Goal: Task Accomplishment & Management: Complete application form

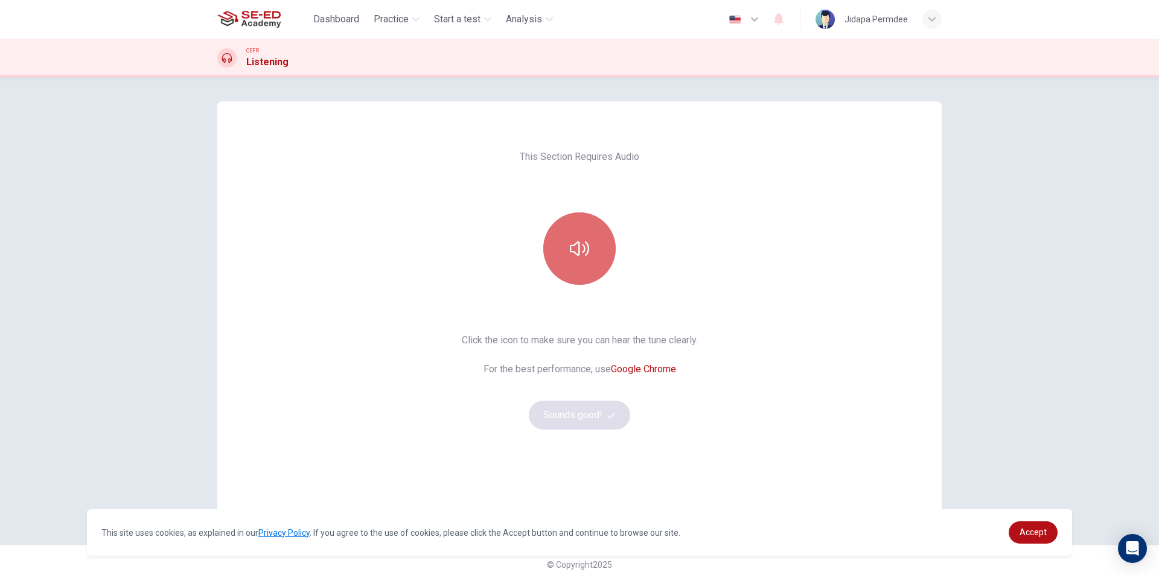
click at [591, 242] on button "button" at bounding box center [579, 249] width 72 height 72
click at [592, 242] on button "button" at bounding box center [579, 249] width 72 height 72
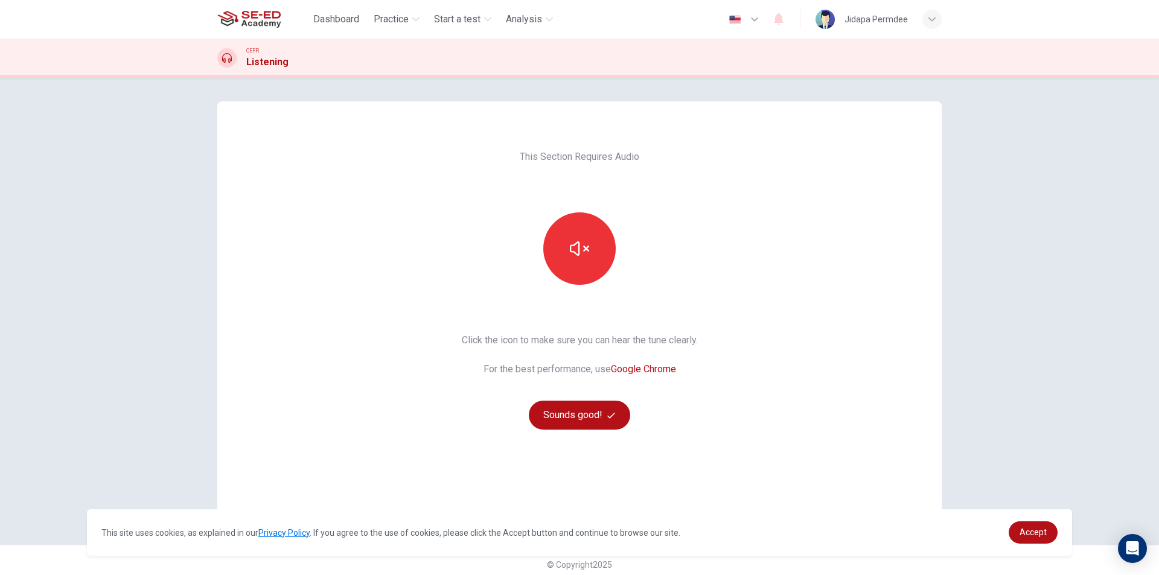
scroll to position [8, 0]
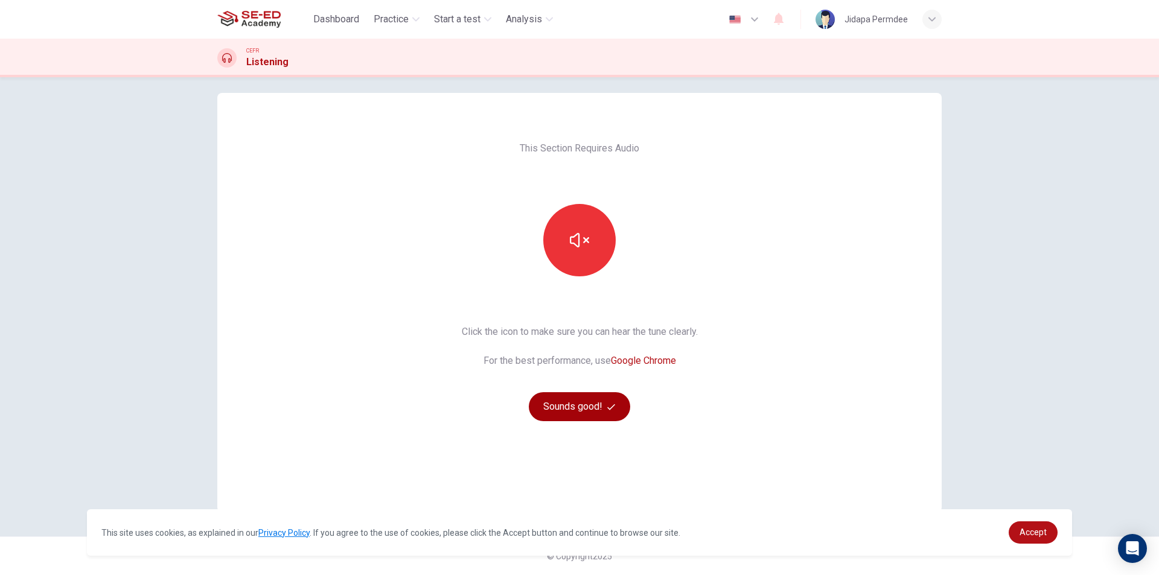
click at [606, 416] on button "Sounds good!" at bounding box center [579, 407] width 101 height 29
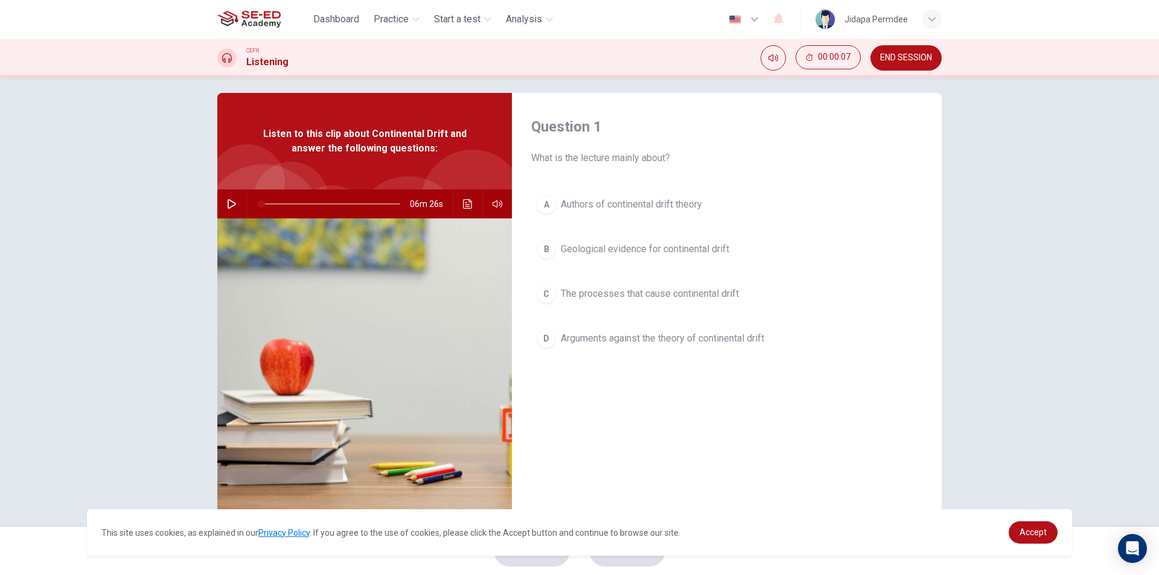
drag, startPoint x: 593, startPoint y: 200, endPoint x: 351, endPoint y: 321, distance: 270.6
click at [351, 321] on div "Question 1 What is the lecture mainly about? A Authors of continental drift the…" at bounding box center [579, 303] width 725 height 420
click at [229, 205] on icon "button" at bounding box center [232, 204] width 10 height 10
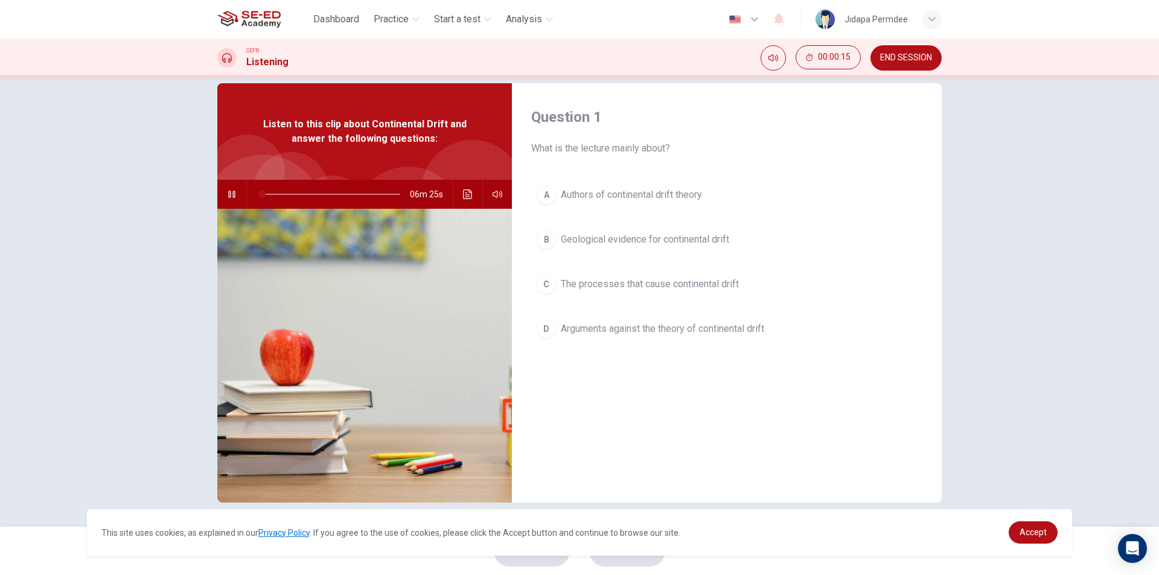
scroll to position [0, 0]
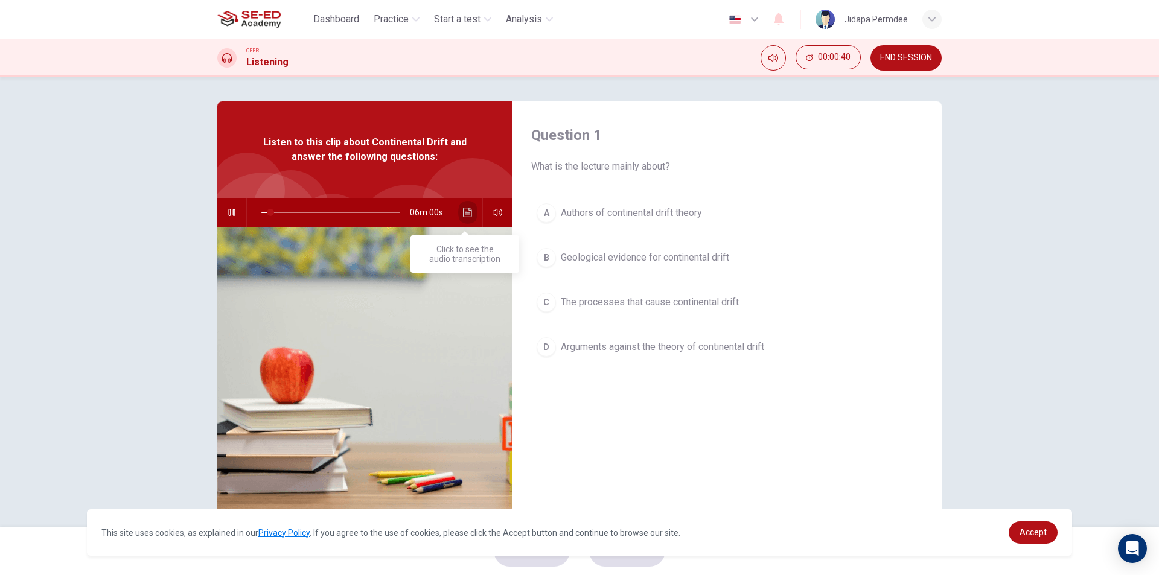
click at [465, 208] on icon "Click to see the audio transcription" at bounding box center [467, 213] width 9 height 10
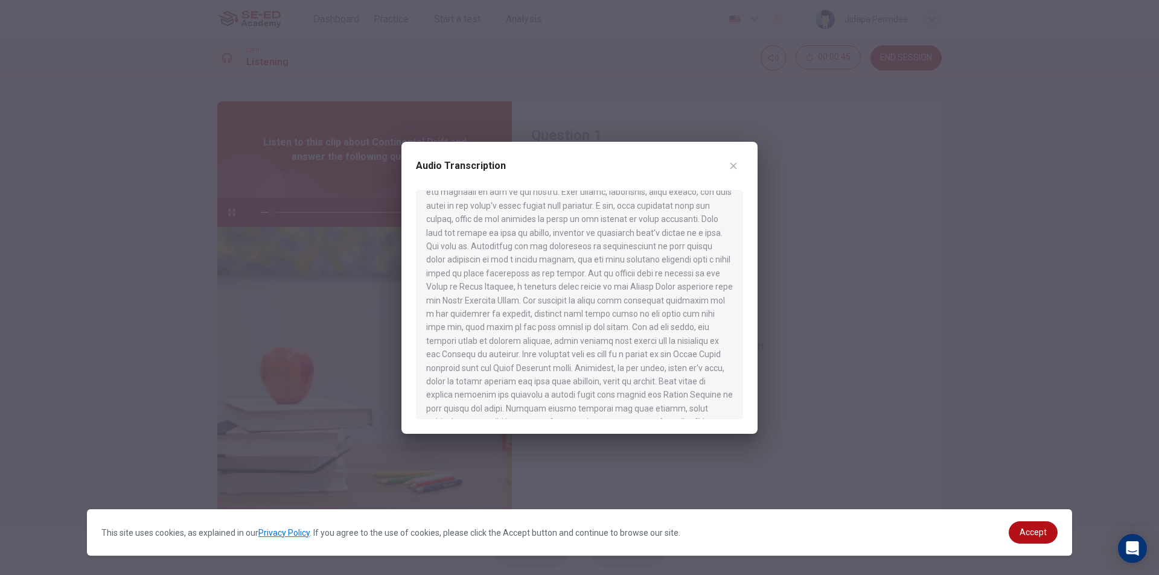
scroll to position [697, 0]
click at [1022, 527] on link "Accept" at bounding box center [1033, 533] width 49 height 22
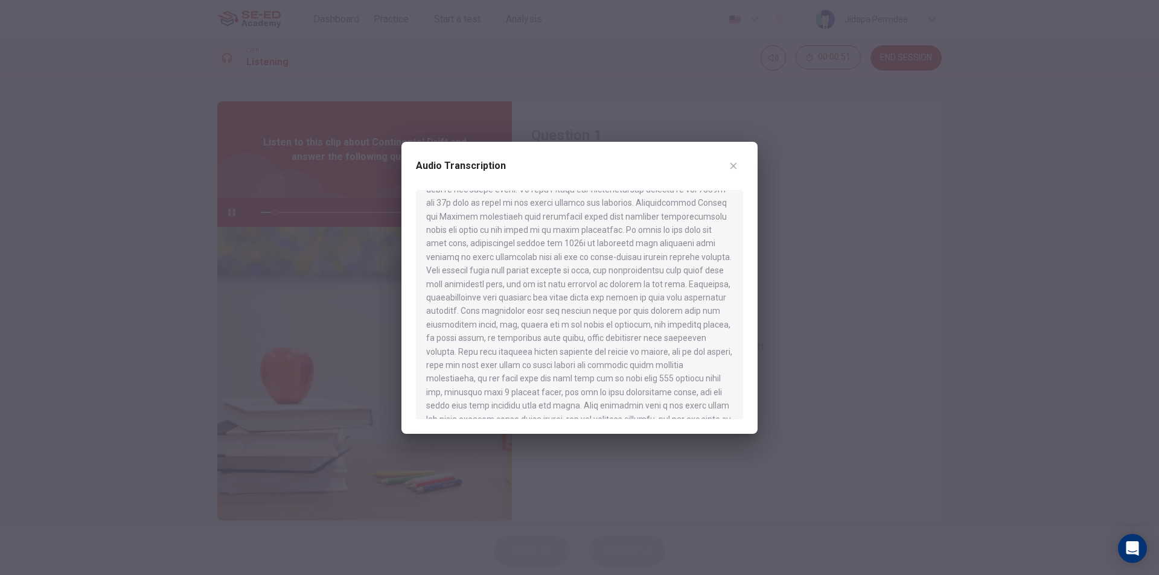
scroll to position [0, 0]
click at [744, 161] on div "Audio Transcription" at bounding box center [580, 288] width 356 height 292
click at [731, 166] on icon "button" at bounding box center [734, 166] width 10 height 10
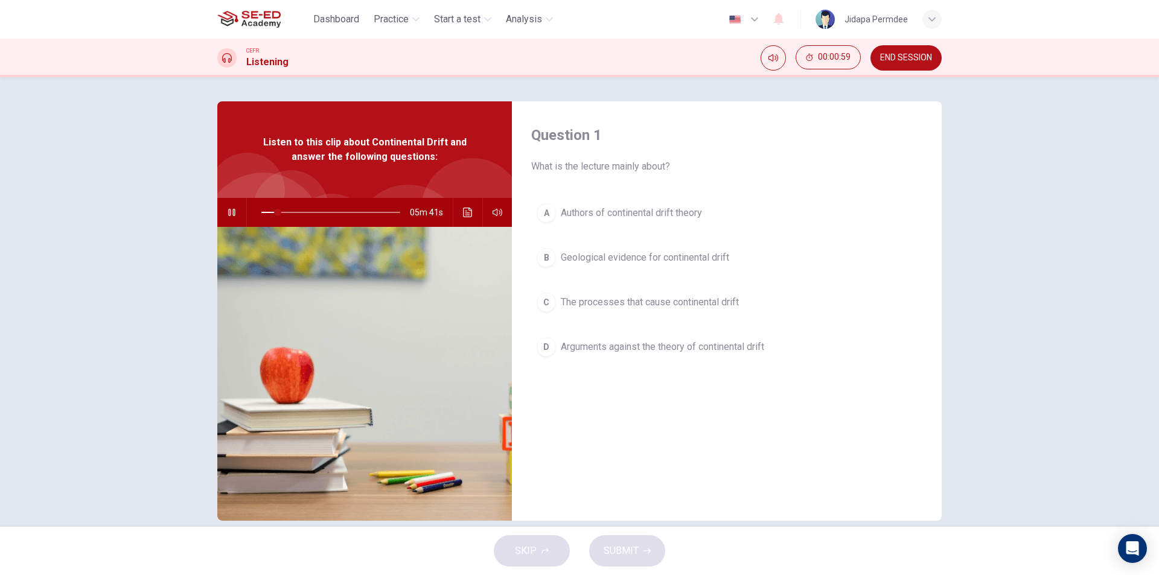
drag, startPoint x: 538, startPoint y: 209, endPoint x: 540, endPoint y: 255, distance: 45.9
click at [543, 259] on div "A Authors of continental drift theory B Geological evidence for continental dri…" at bounding box center [726, 292] width 391 height 188
drag, startPoint x: 538, startPoint y: 252, endPoint x: 543, endPoint y: 283, distance: 31.3
click at [543, 283] on div "A Authors of continental drift theory B Geological evidence for continental dri…" at bounding box center [726, 292] width 391 height 188
drag, startPoint x: 543, startPoint y: 301, endPoint x: 550, endPoint y: 349, distance: 48.1
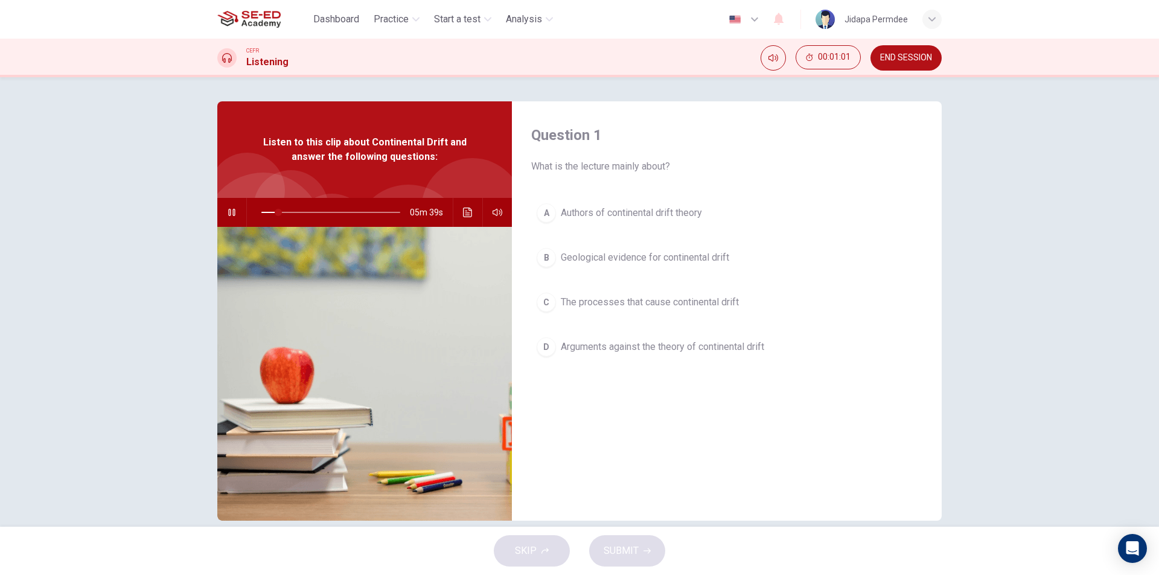
click at [550, 349] on div "A Authors of continental drift theory B Geological evidence for continental dri…" at bounding box center [726, 292] width 391 height 188
drag, startPoint x: 547, startPoint y: 349, endPoint x: 551, endPoint y: 385, distance: 35.9
click at [551, 385] on div "A Authors of continental drift theory B Geological evidence for continental dri…" at bounding box center [726, 292] width 391 height 188
click at [463, 211] on icon "Click to see the audio transcription" at bounding box center [468, 213] width 10 height 10
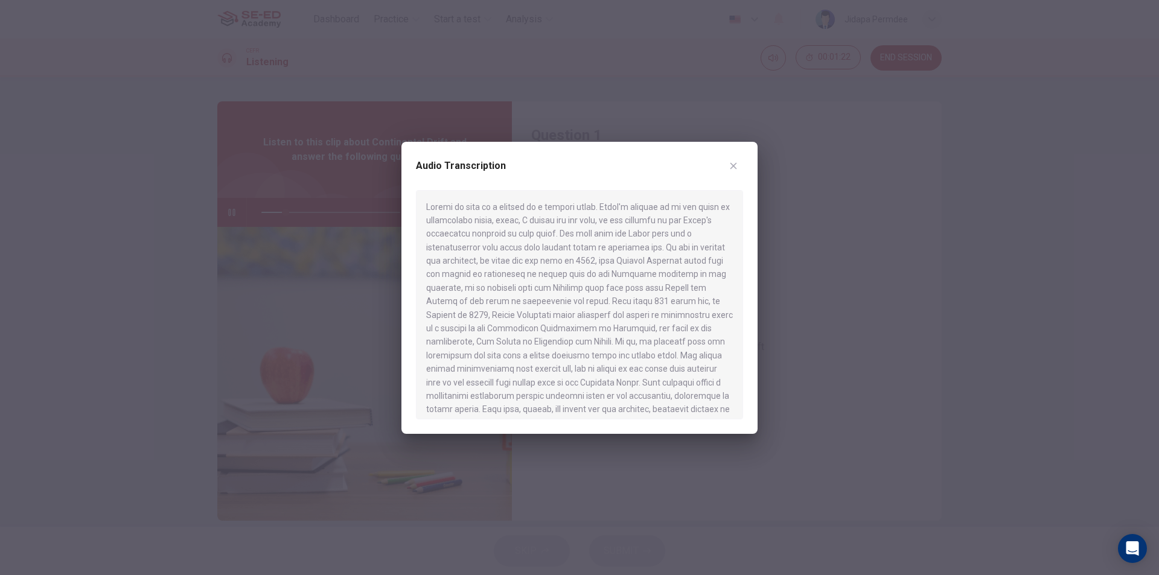
click at [739, 165] on button "button" at bounding box center [733, 165] width 19 height 19
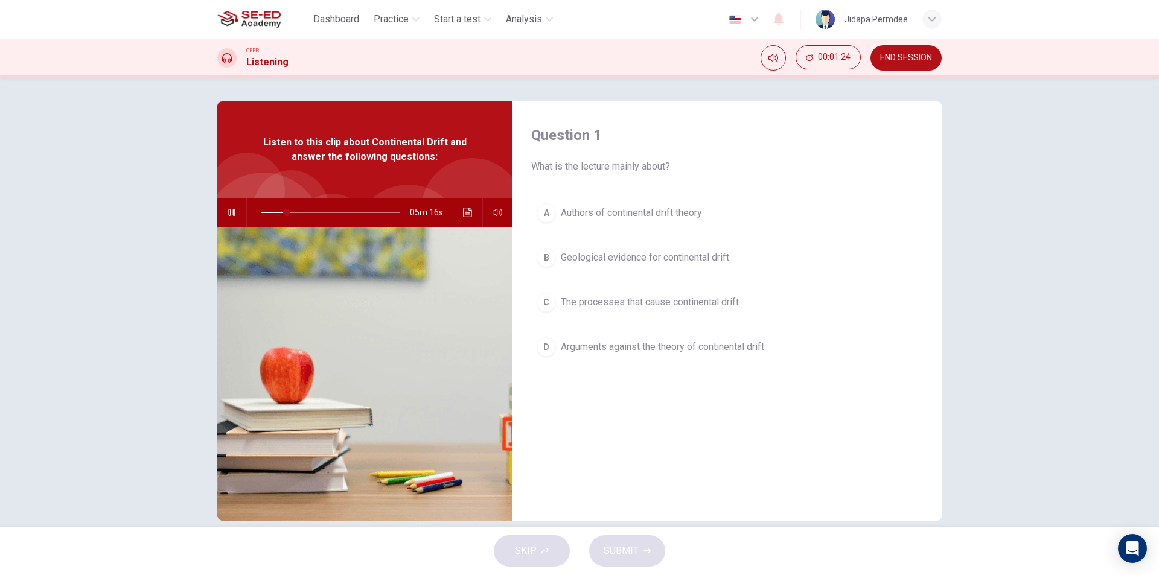
scroll to position [18, 0]
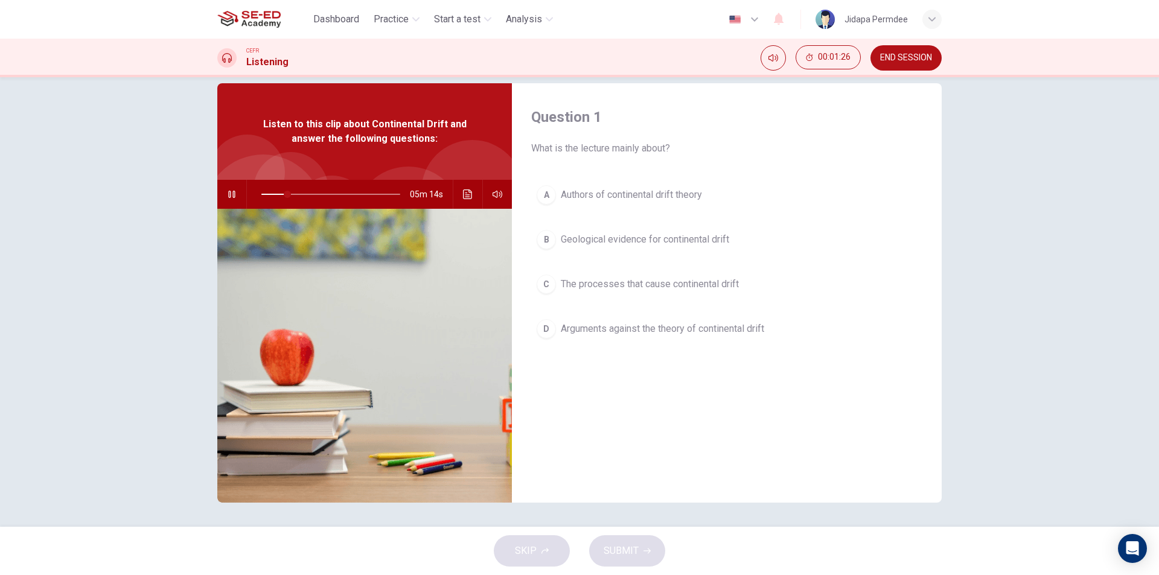
click at [548, 556] on div "SKIP SUBMIT" at bounding box center [579, 551] width 1159 height 48
click at [545, 554] on div "SKIP SUBMIT" at bounding box center [579, 551] width 1159 height 48
click at [588, 207] on button "A Authors of continental drift theory" at bounding box center [726, 195] width 391 height 30
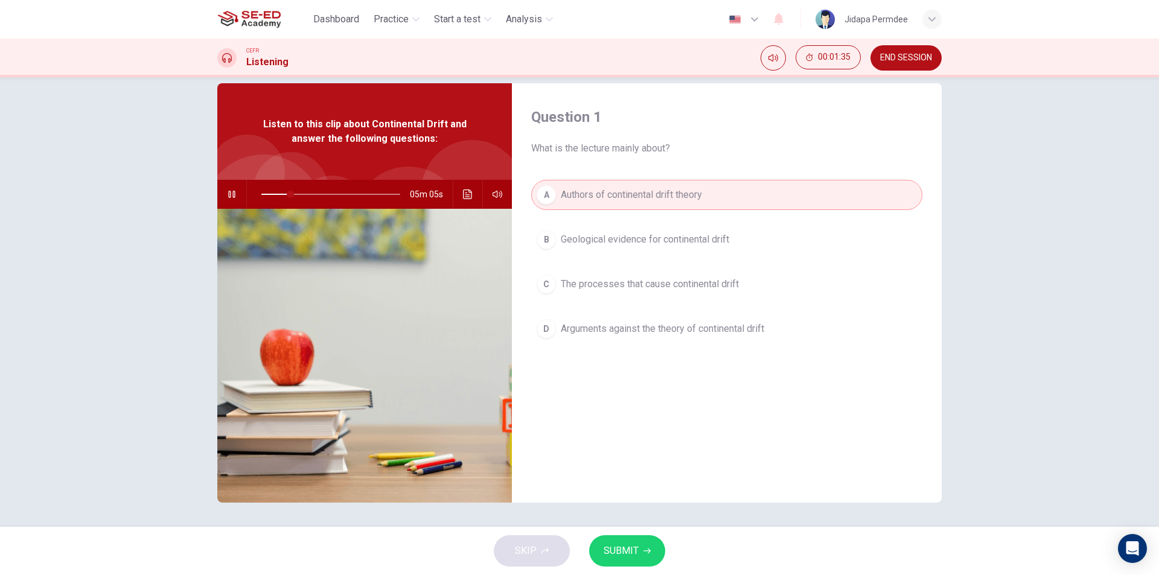
click at [623, 562] on button "SUBMIT" at bounding box center [627, 551] width 76 height 31
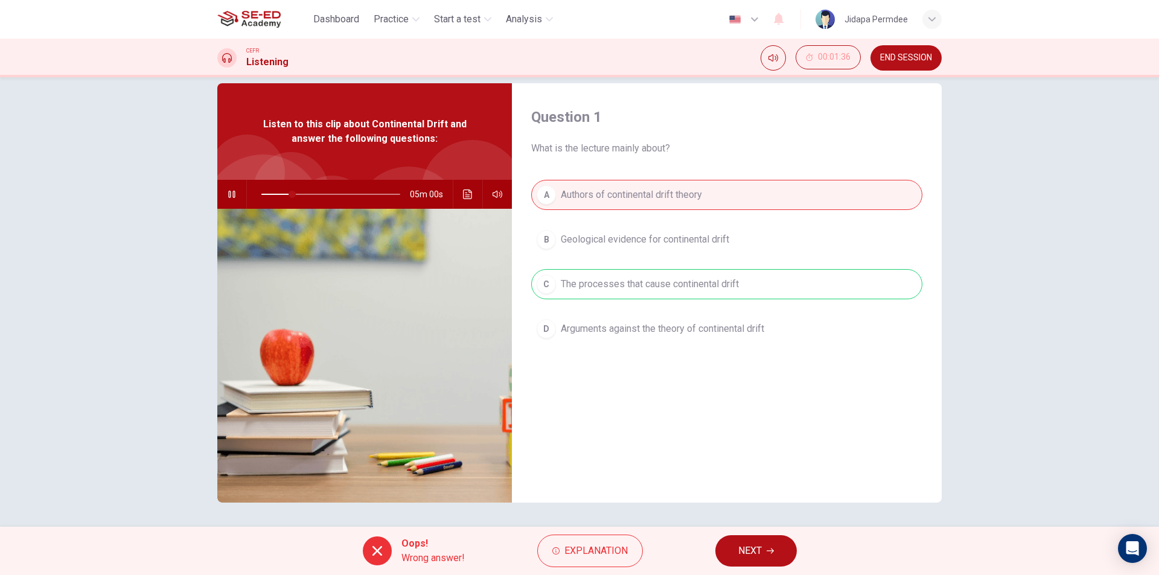
click at [679, 287] on div "A Authors of continental drift theory B Geological evidence for continental dri…" at bounding box center [726, 274] width 391 height 188
click at [618, 554] on span "Explanation" at bounding box center [596, 551] width 63 height 17
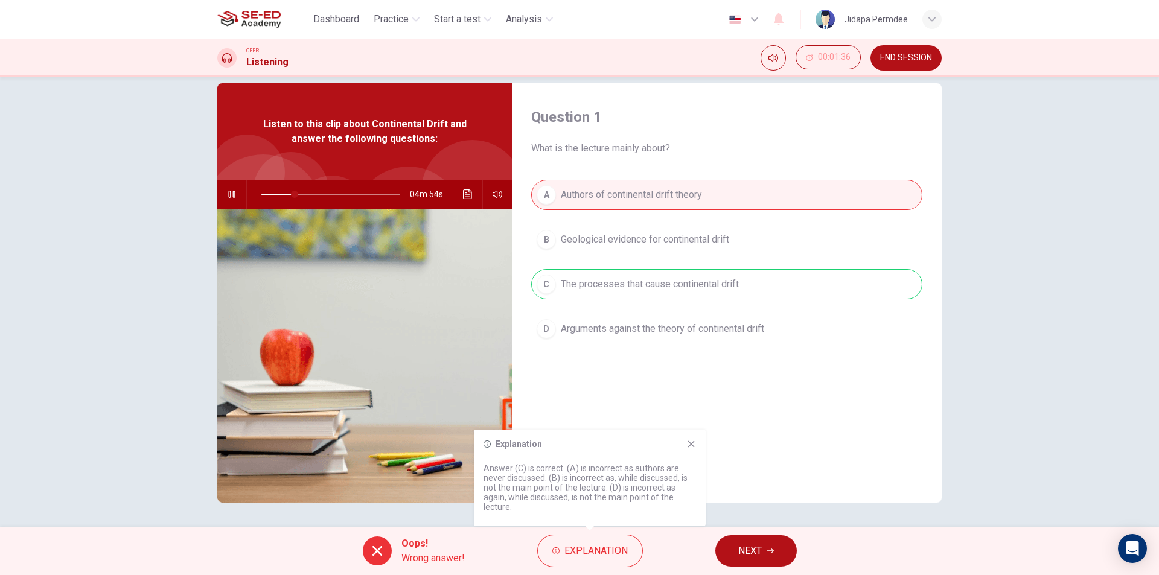
drag, startPoint x: 658, startPoint y: 465, endPoint x: 665, endPoint y: 464, distance: 6.8
click at [665, 464] on p "Answer (C) is correct. (A) is incorrect as authors are never discussed. (B) is …" at bounding box center [590, 488] width 213 height 48
drag, startPoint x: 605, startPoint y: 470, endPoint x: 681, endPoint y: 478, distance: 76.5
click at [681, 478] on p "Answer (C) is correct. (A) is incorrect as authors are never discussed. (B) is …" at bounding box center [590, 488] width 213 height 48
drag, startPoint x: 682, startPoint y: 428, endPoint x: 684, endPoint y: 443, distance: 14.7
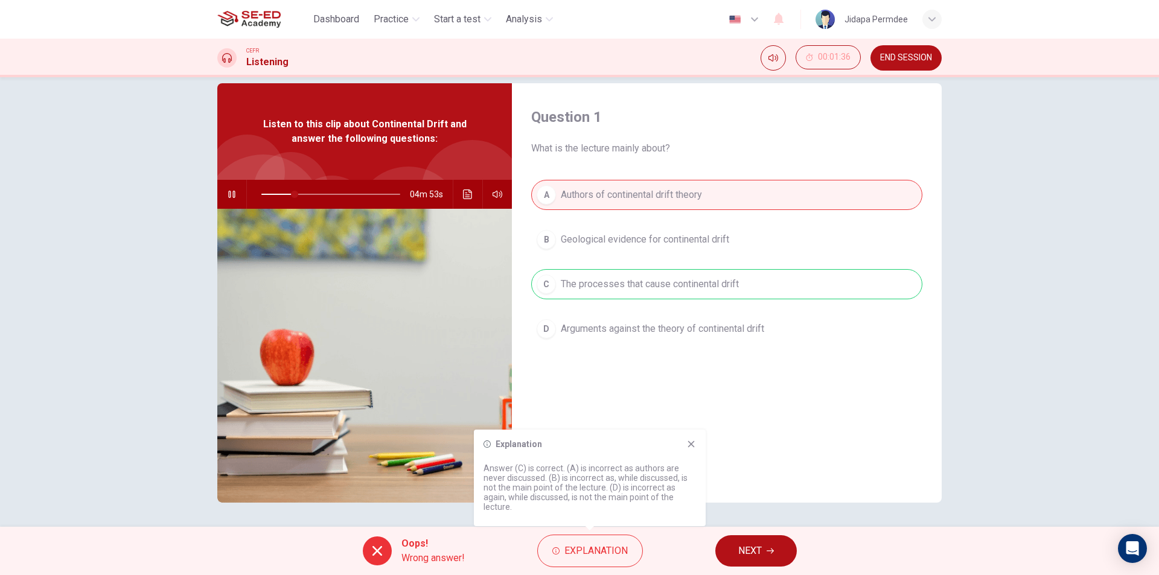
click at [682, 430] on body "This site uses cookies, as explained in our Privacy Policy . If you agree to th…" at bounding box center [579, 287] width 1159 height 575
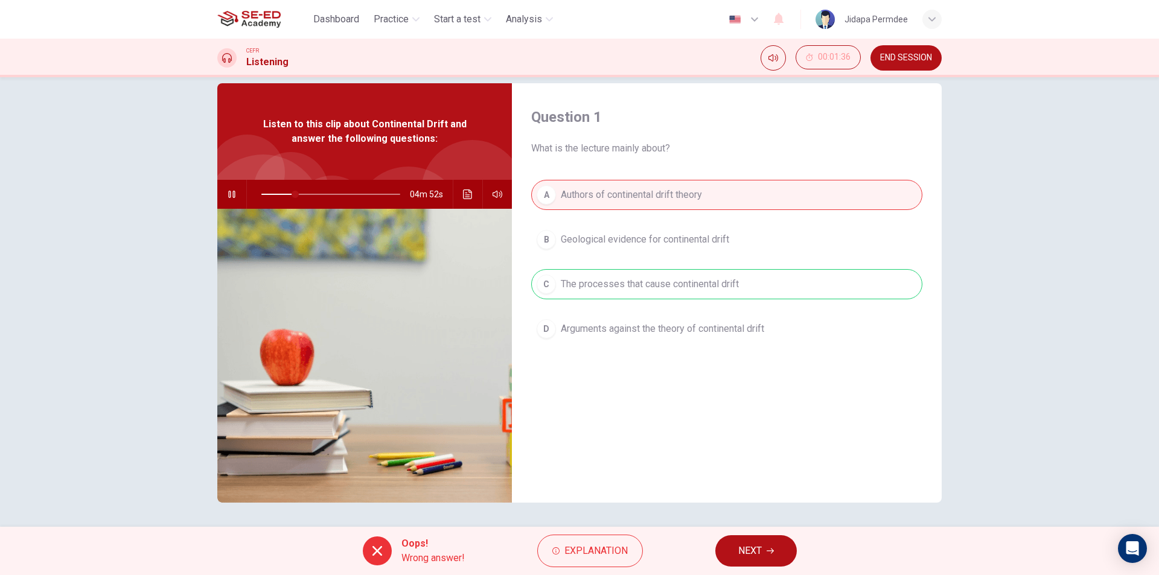
click at [685, 443] on div "Question 1 What is the lecture mainly about? A Authors of continental drift the…" at bounding box center [727, 293] width 430 height 420
click at [769, 560] on button "NEXT" at bounding box center [757, 551] width 82 height 31
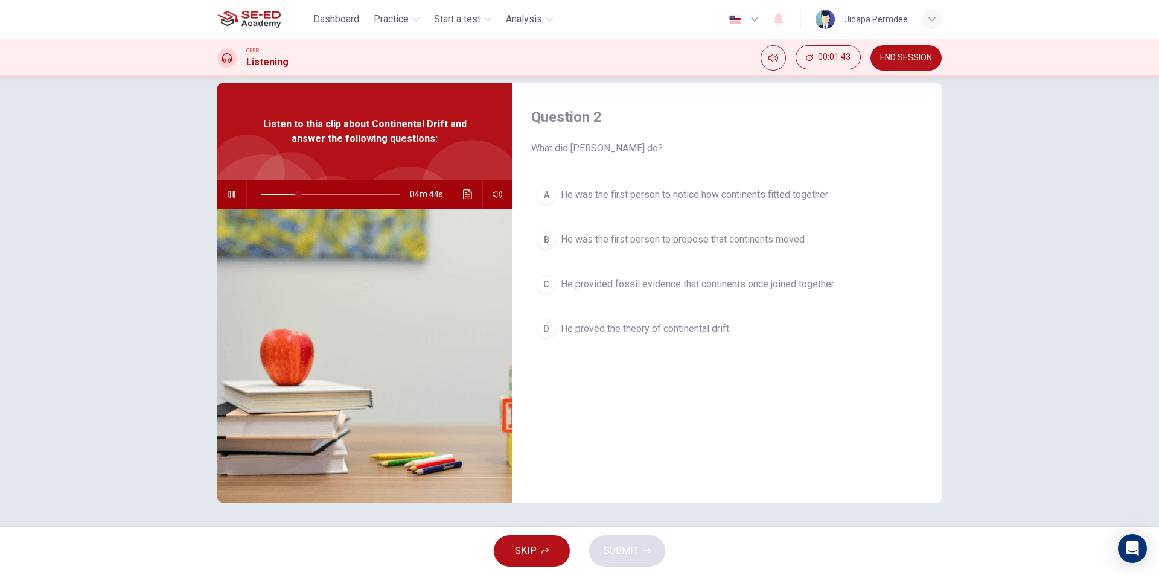
drag, startPoint x: 513, startPoint y: 141, endPoint x: 633, endPoint y: 147, distance: 120.4
click at [633, 147] on div "Question 2 What did Alfred Wegener do? A He was the first person to notice how …" at bounding box center [727, 293] width 430 height 420
click at [463, 191] on icon "Click to see the audio transcription" at bounding box center [468, 195] width 10 height 10
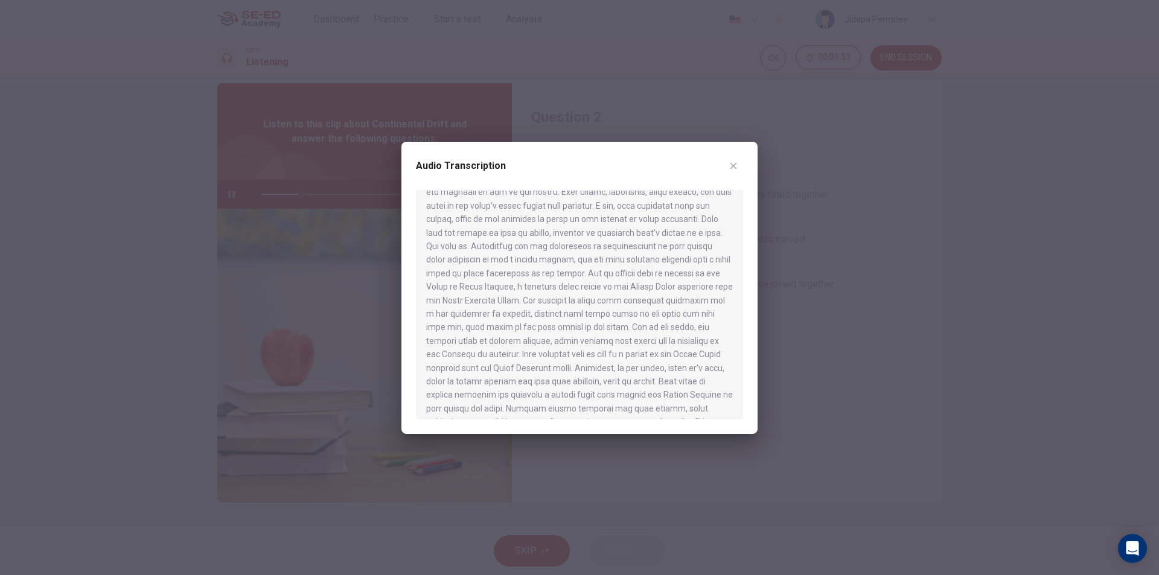
scroll to position [697, 0]
click at [725, 170] on button "button" at bounding box center [733, 165] width 19 height 19
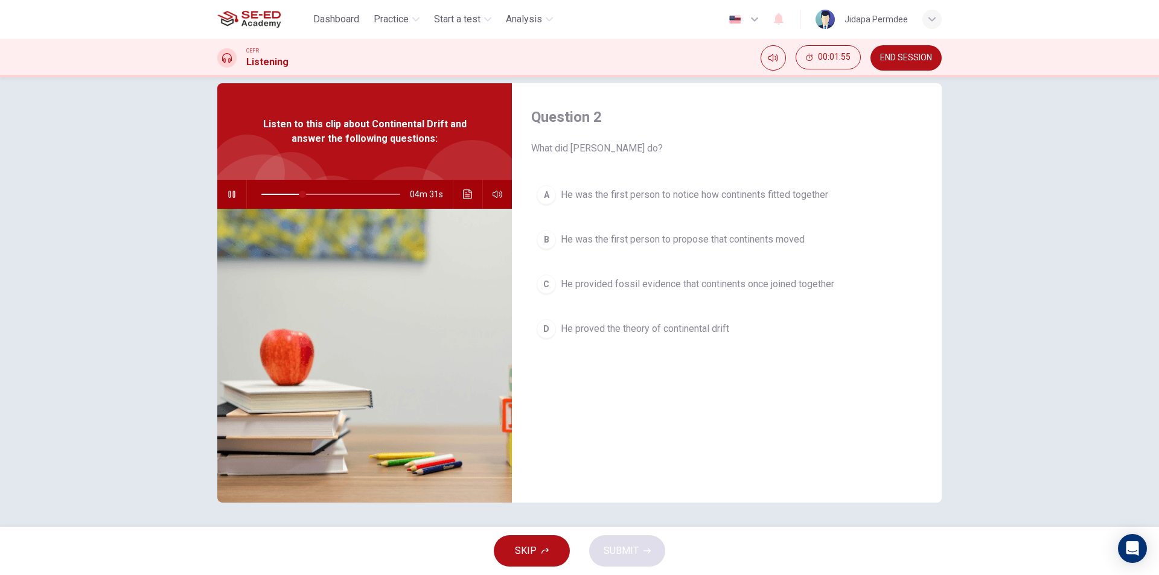
click at [712, 289] on span "He provided fossil evidence that continents once joined together" at bounding box center [698, 284] width 274 height 14
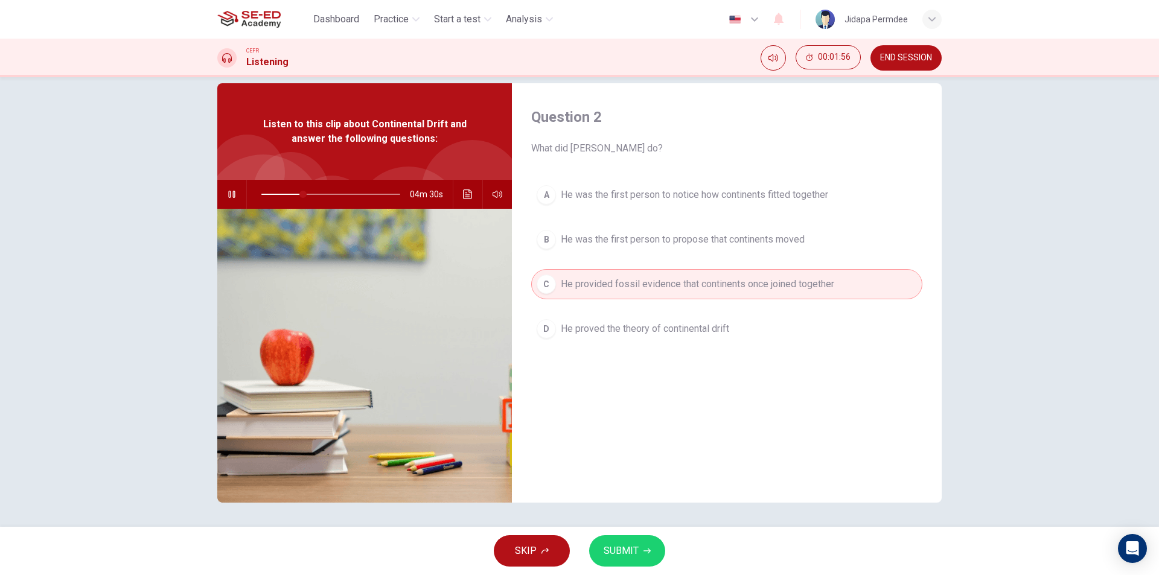
click at [626, 544] on span "SUBMIT" at bounding box center [621, 551] width 35 height 17
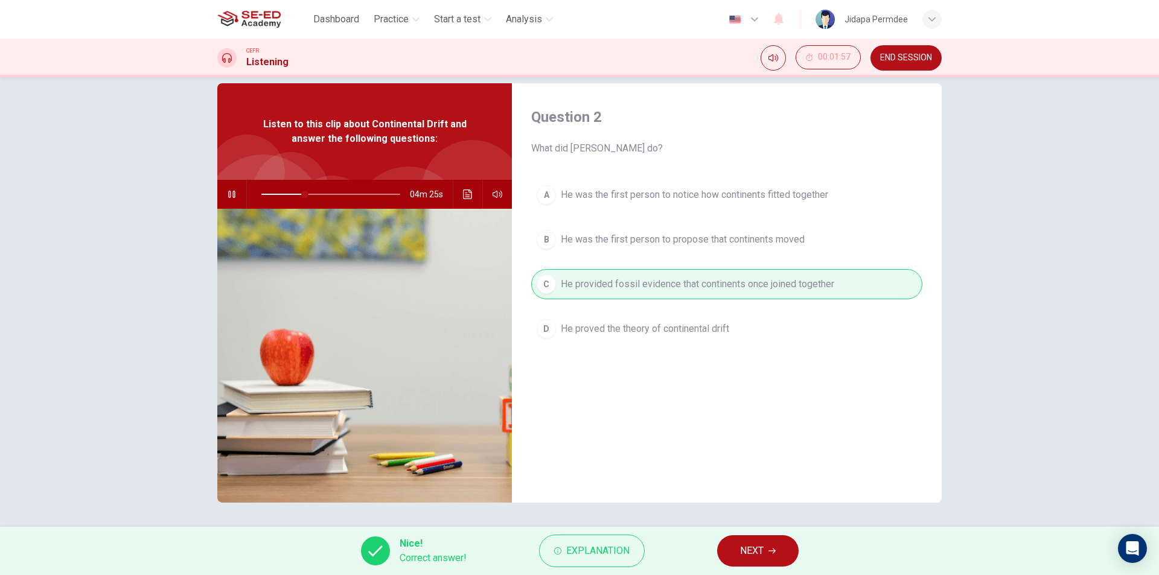
click at [769, 542] on button "NEXT" at bounding box center [758, 551] width 82 height 31
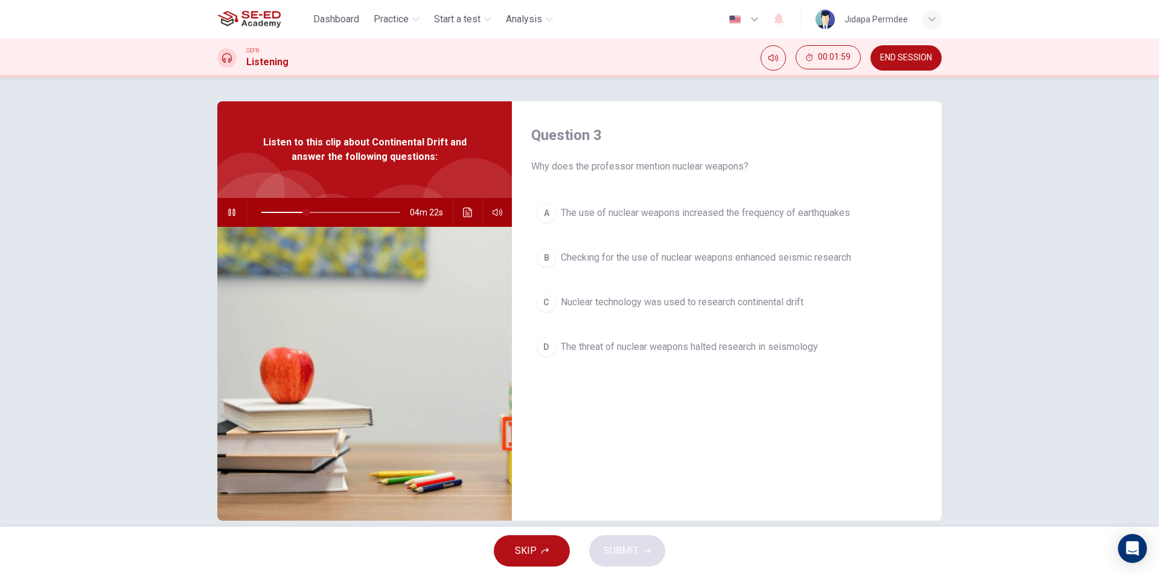
scroll to position [18, 0]
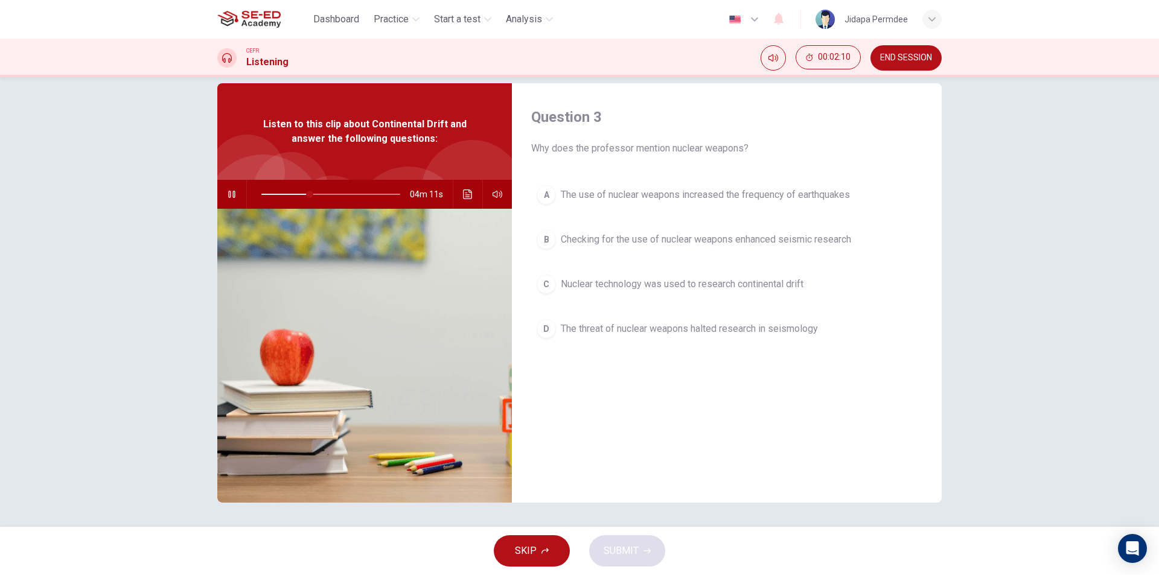
click at [761, 198] on span "The use of nuclear weapons increased the frequency of earthquakes" at bounding box center [705, 195] width 289 height 14
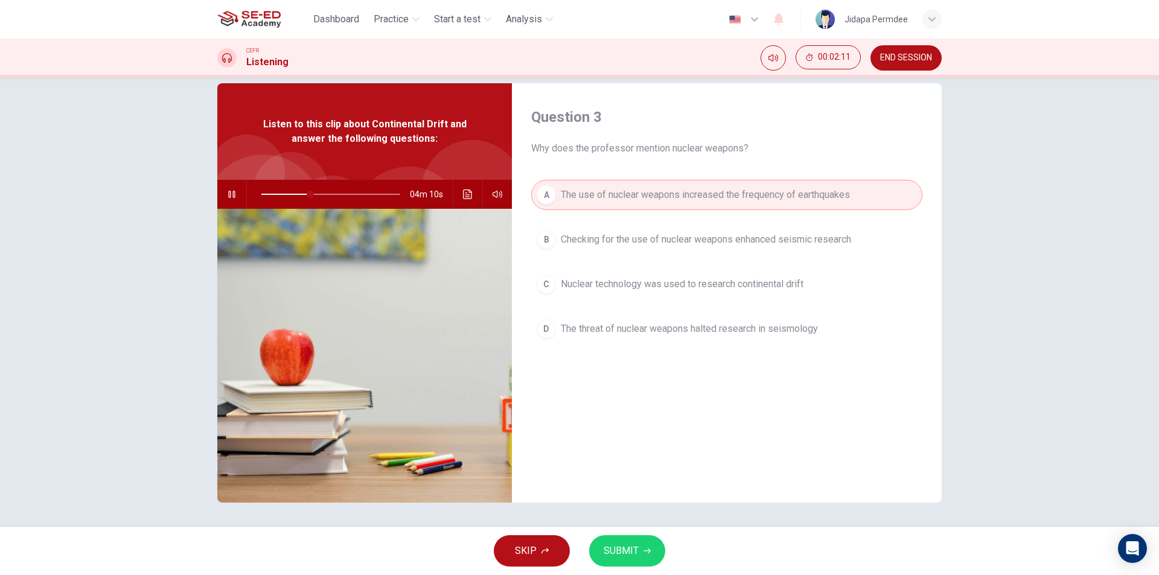
click at [618, 547] on span "SUBMIT" at bounding box center [621, 551] width 35 height 17
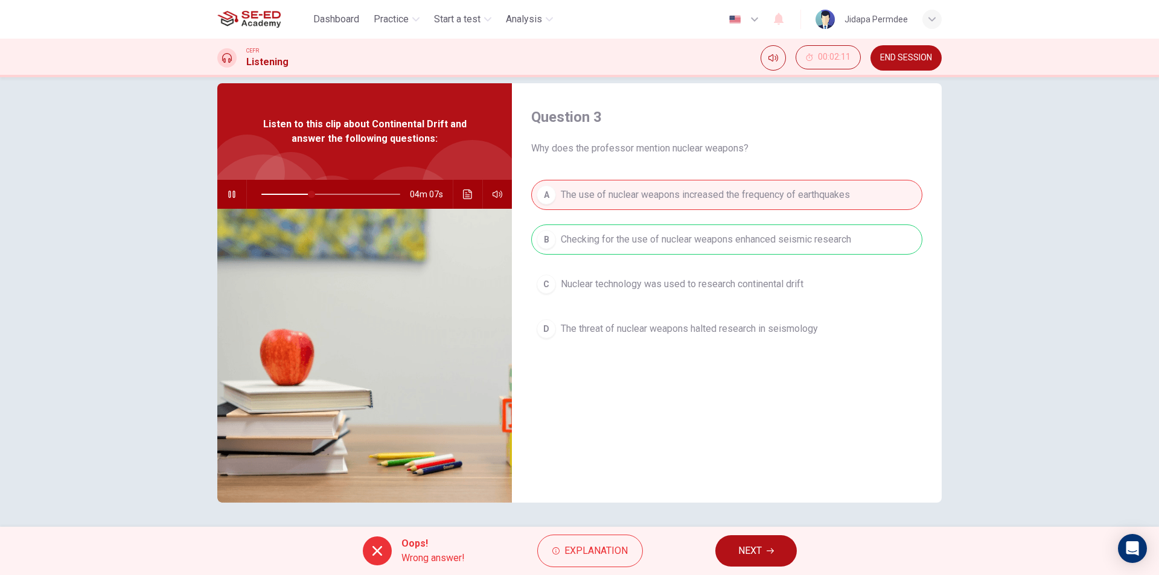
click at [776, 551] on button "NEXT" at bounding box center [757, 551] width 82 height 31
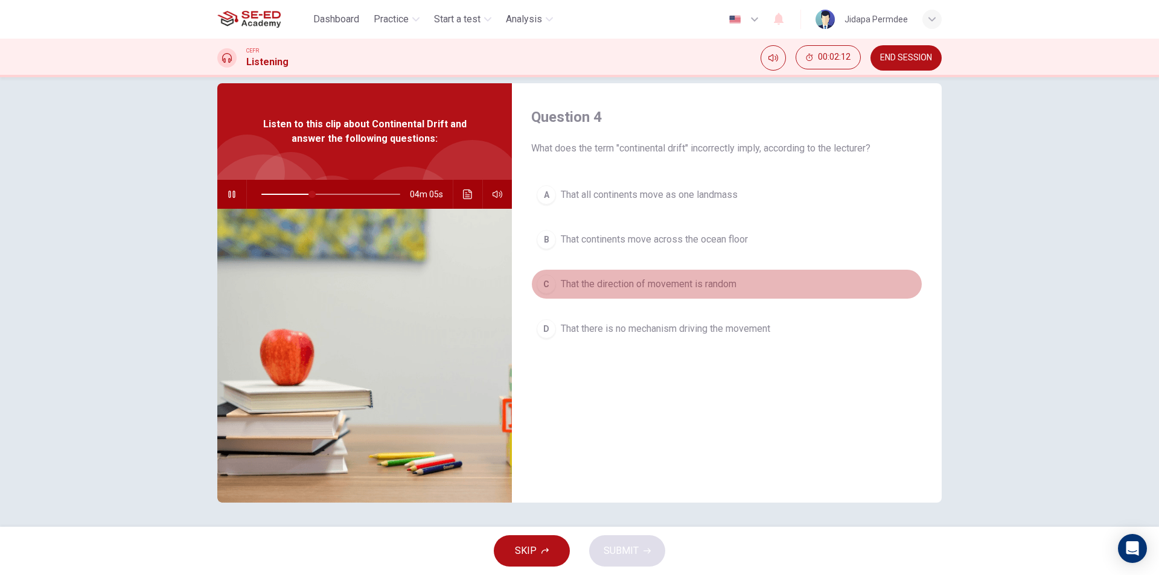
click at [639, 283] on span "That the direction of movement is random" at bounding box center [649, 284] width 176 height 14
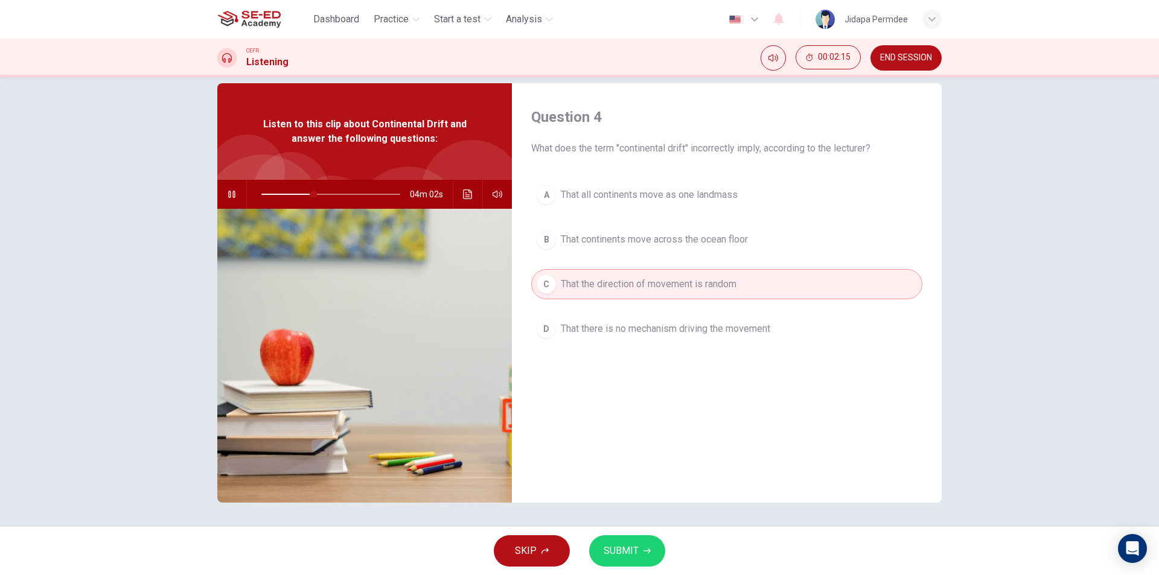
click at [614, 566] on button "SUBMIT" at bounding box center [627, 551] width 76 height 31
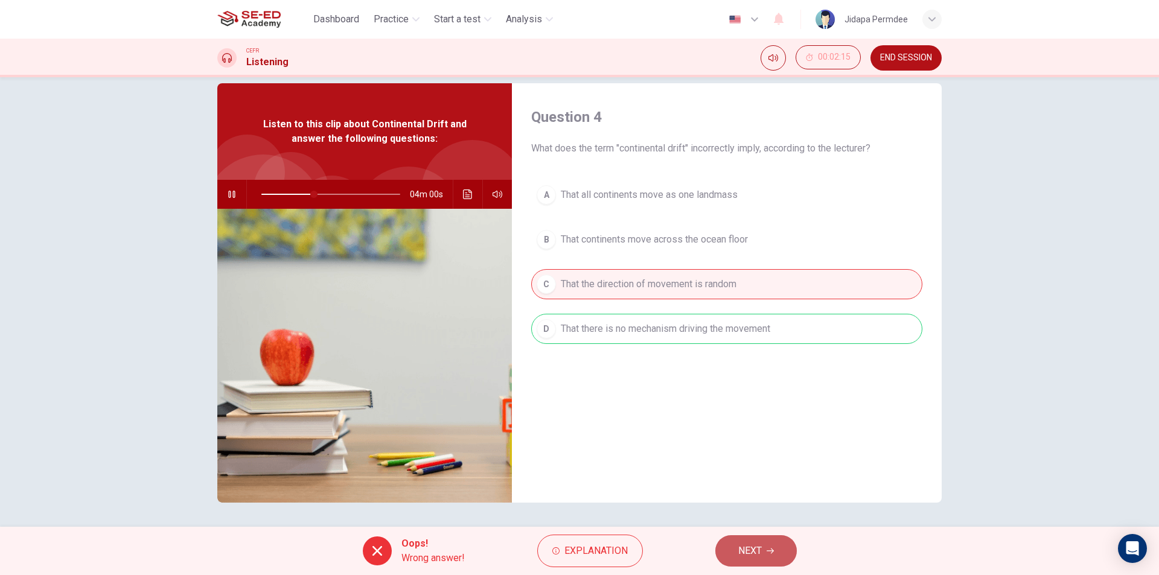
click at [776, 566] on button "NEXT" at bounding box center [757, 551] width 82 height 31
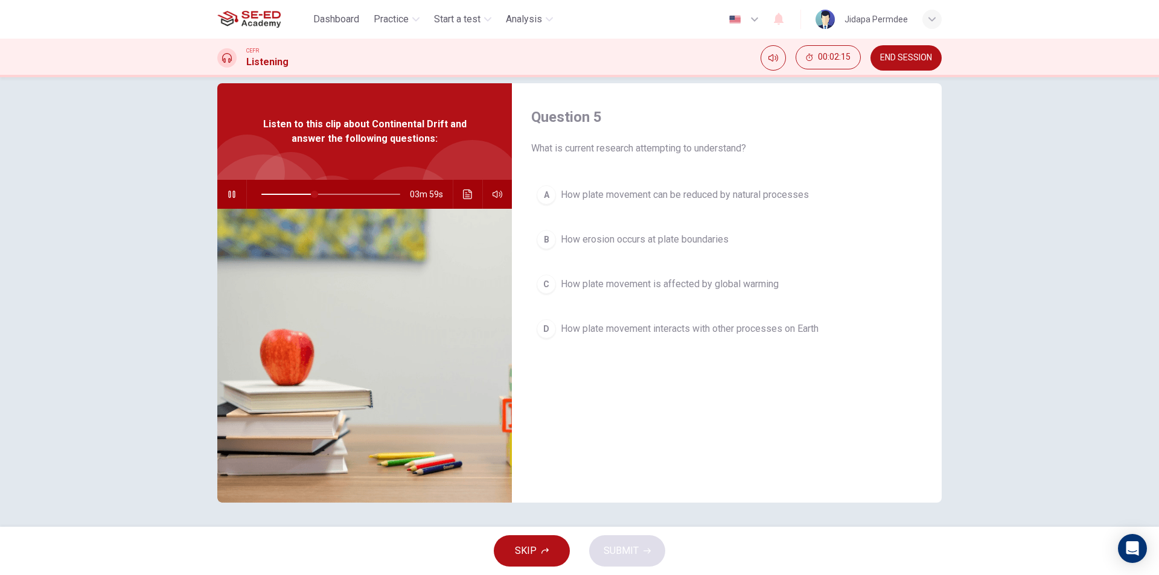
click at [672, 329] on span "How plate movement interacts with other processes on Earth" at bounding box center [690, 329] width 258 height 14
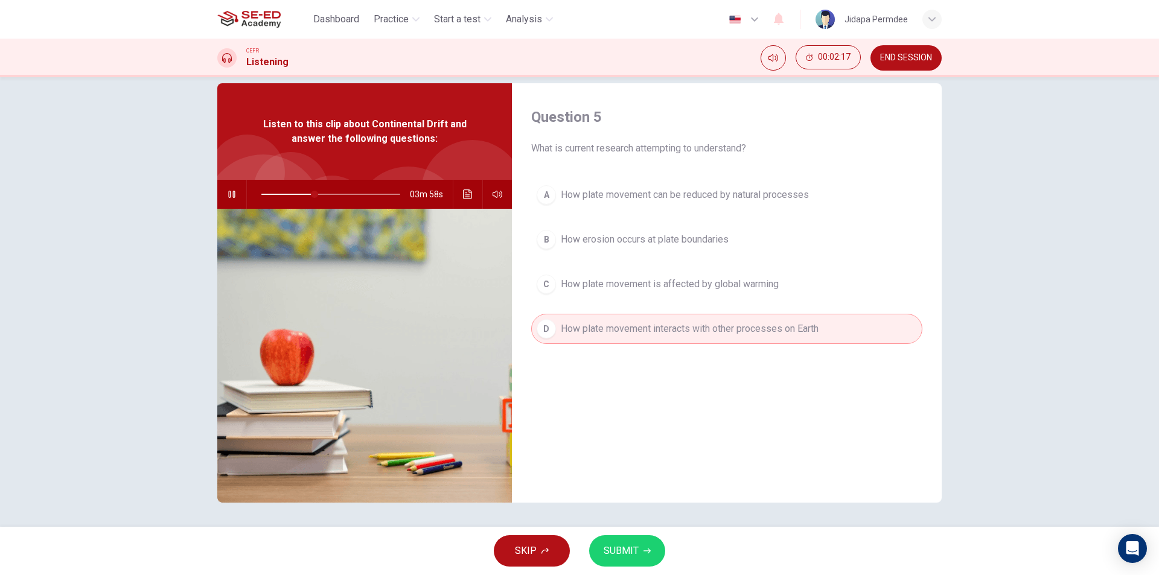
click at [627, 562] on button "SUBMIT" at bounding box center [627, 551] width 76 height 31
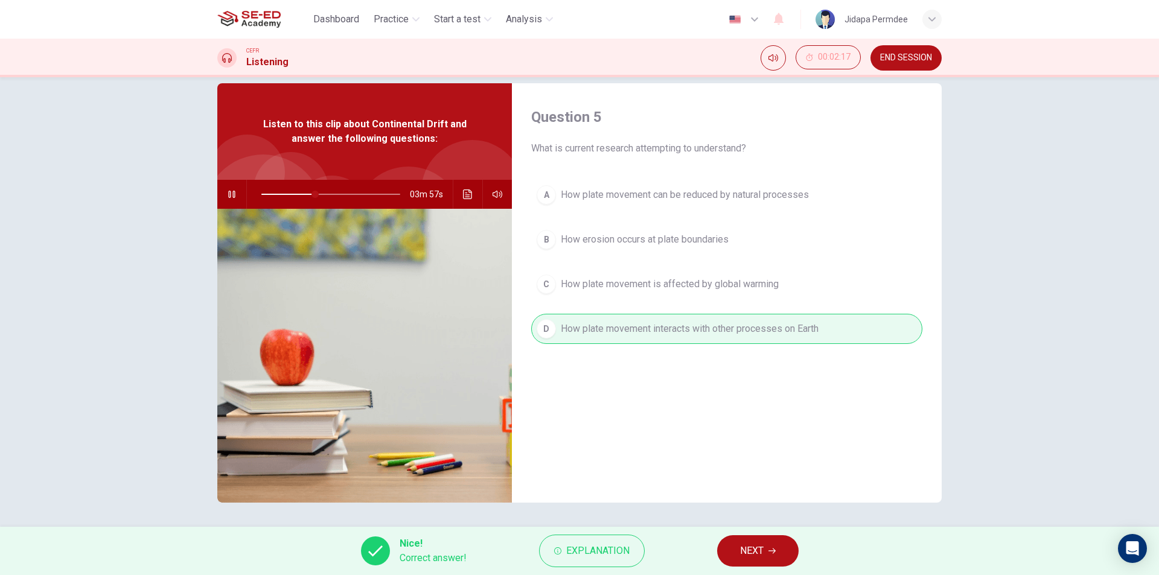
type input "39"
click at [783, 550] on button "NEXT" at bounding box center [758, 551] width 82 height 31
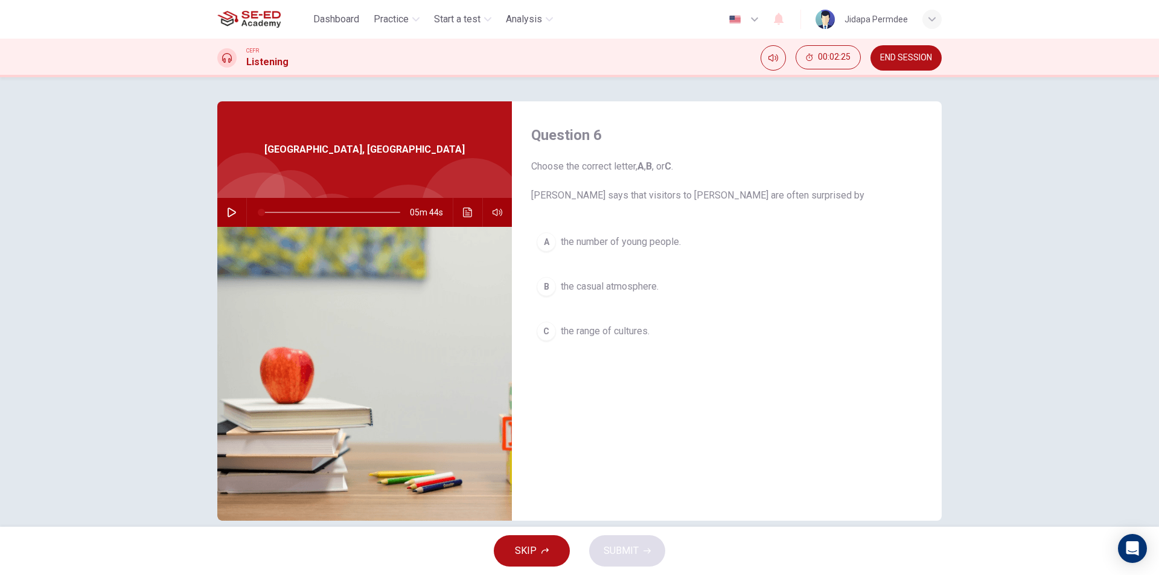
drag, startPoint x: 552, startPoint y: 193, endPoint x: 621, endPoint y: 191, distance: 68.9
click at [621, 191] on span "Choose the correct letter, A , B , or C . Joanne says that visitors to Darwin a…" at bounding box center [726, 180] width 391 height 43
click at [463, 216] on icon "Click to see the audio transcription" at bounding box center [468, 213] width 10 height 10
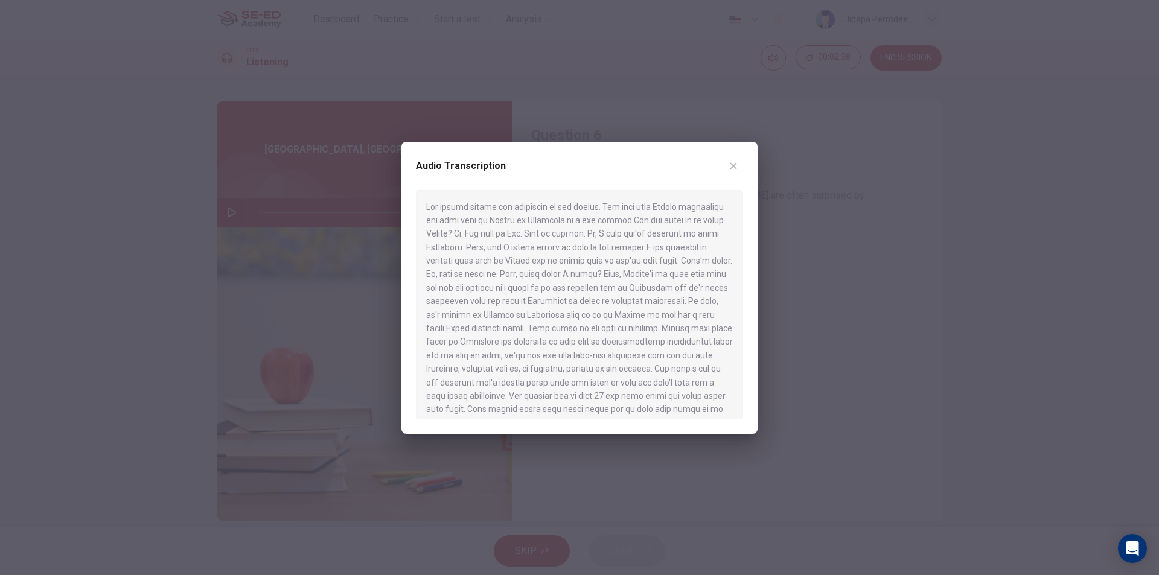
click at [742, 158] on div "Audio Transcription" at bounding box center [579, 173] width 327 height 34
click at [734, 168] on icon "button" at bounding box center [734, 166] width 10 height 10
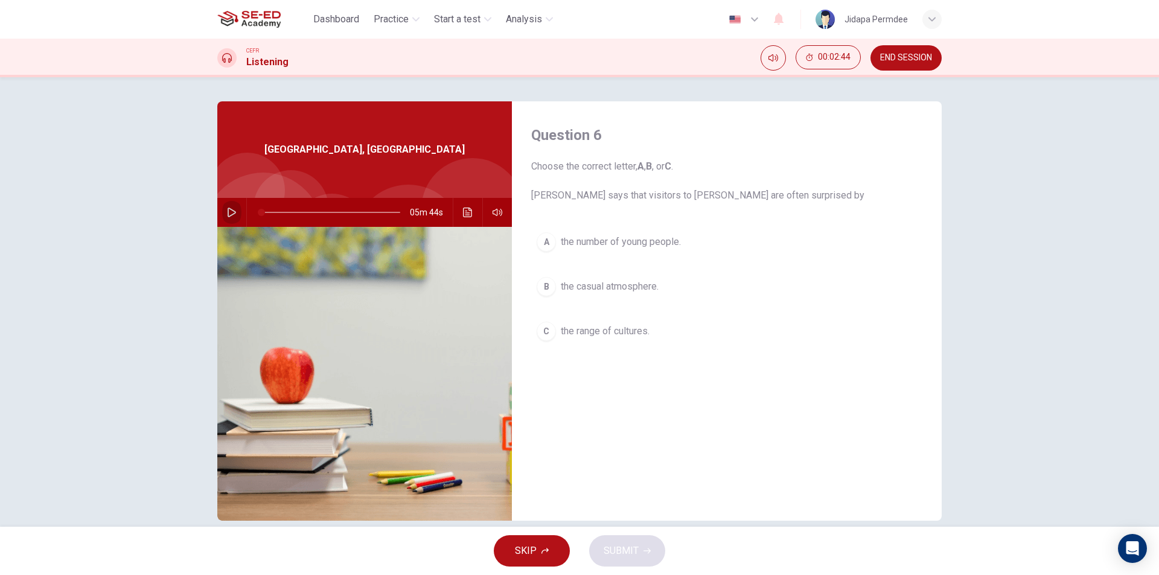
click at [223, 206] on button "button" at bounding box center [231, 212] width 19 height 29
click at [469, 222] on button "Click to see the audio transcription" at bounding box center [467, 212] width 19 height 29
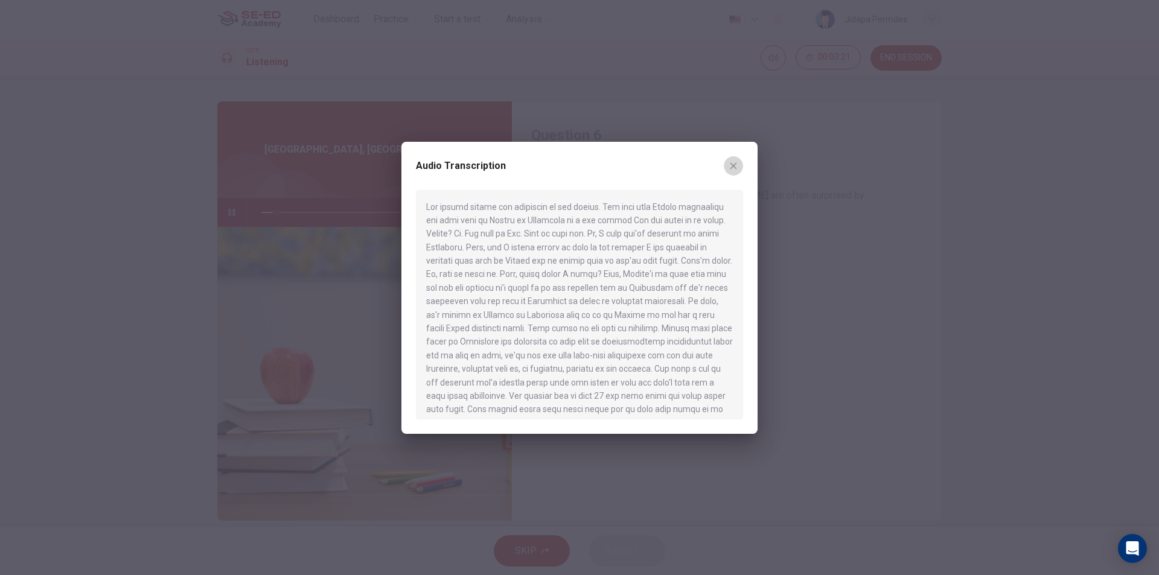
click at [732, 161] on icon "button" at bounding box center [734, 166] width 10 height 10
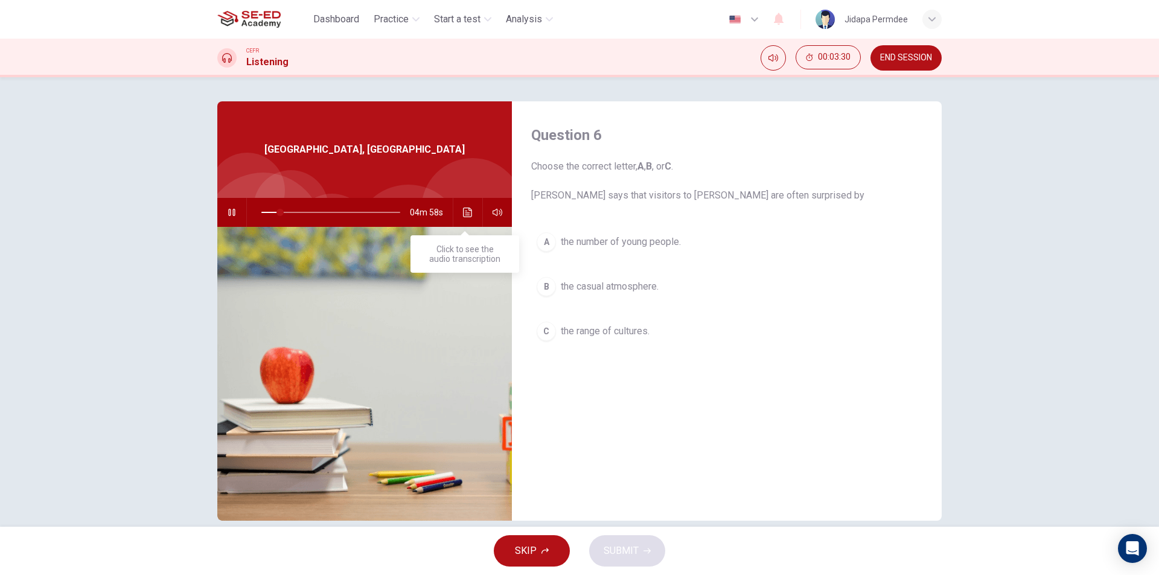
click at [463, 211] on icon "Click to see the audio transcription" at bounding box center [467, 213] width 9 height 10
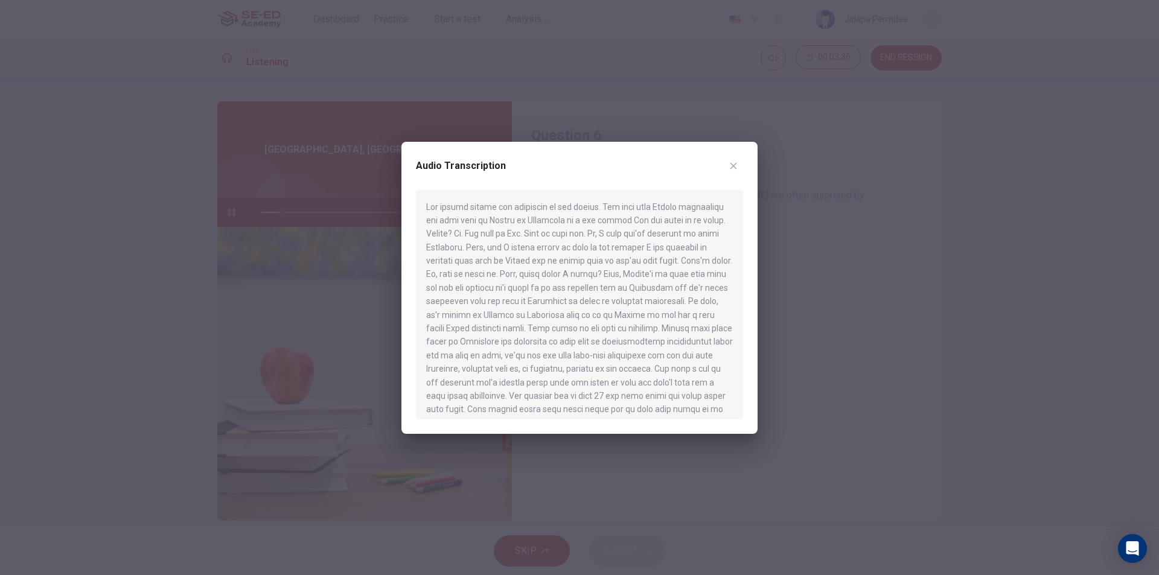
click at [730, 156] on button "button" at bounding box center [733, 165] width 19 height 19
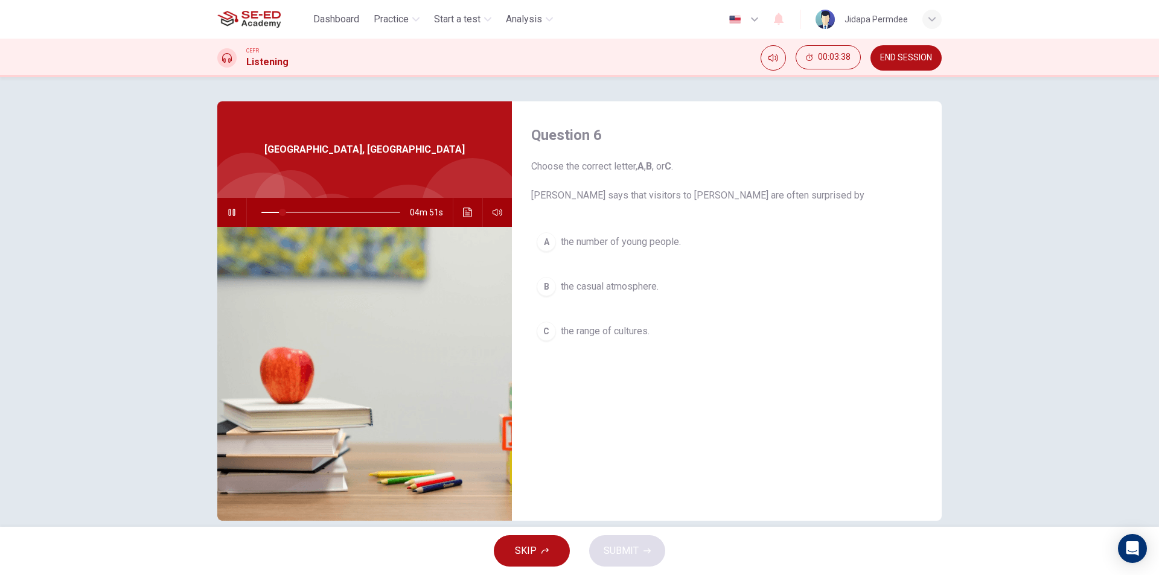
click at [614, 336] on span "the range of cultures." at bounding box center [605, 331] width 89 height 14
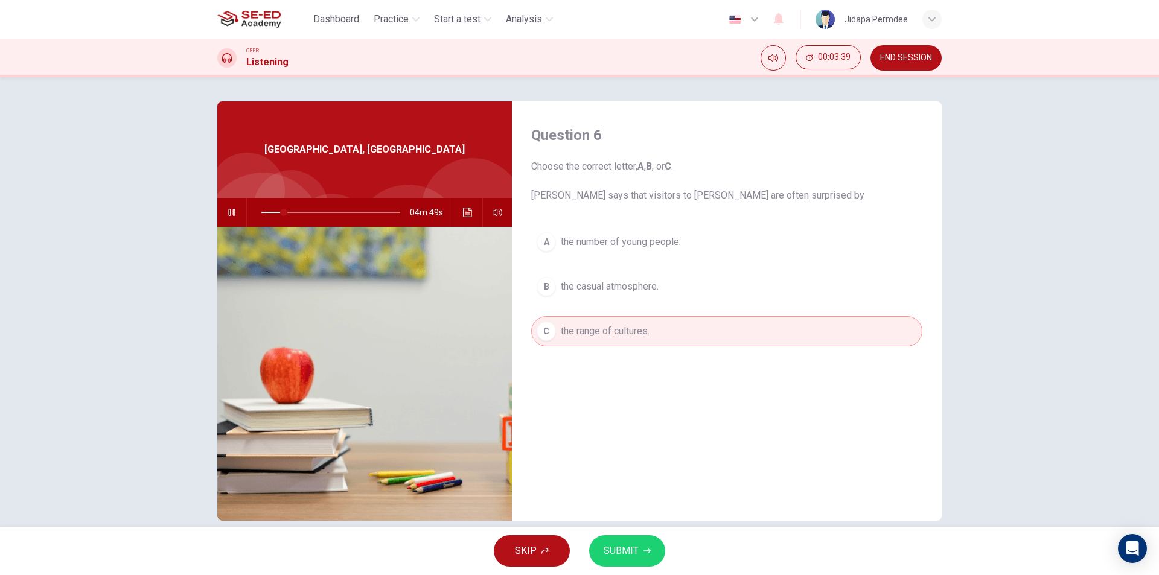
click at [623, 547] on span "SUBMIT" at bounding box center [621, 551] width 35 height 17
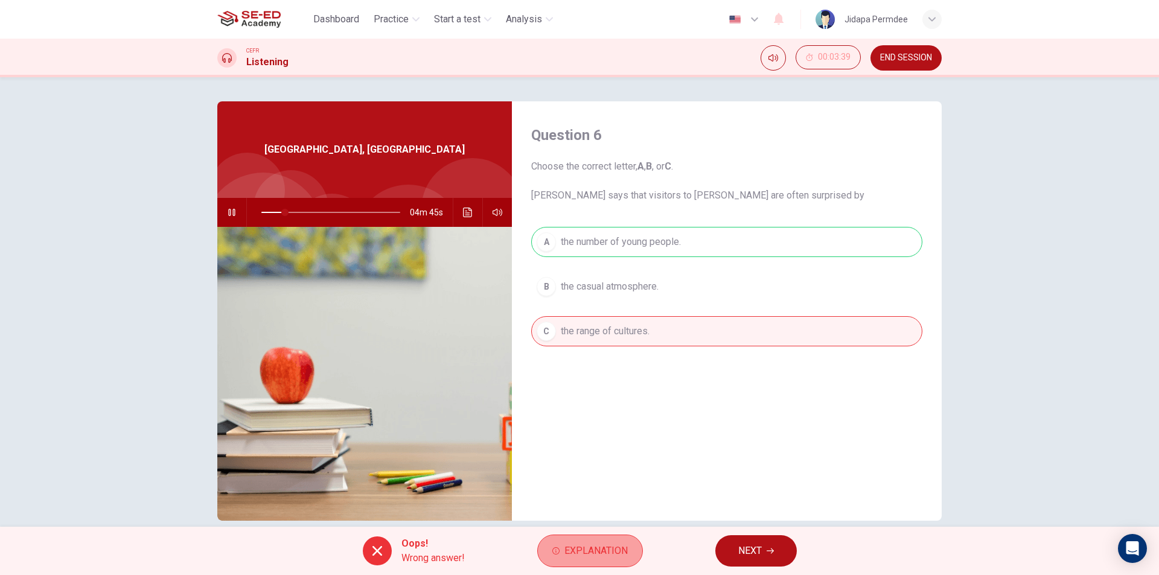
click at [622, 553] on span "Explanation" at bounding box center [596, 551] width 63 height 17
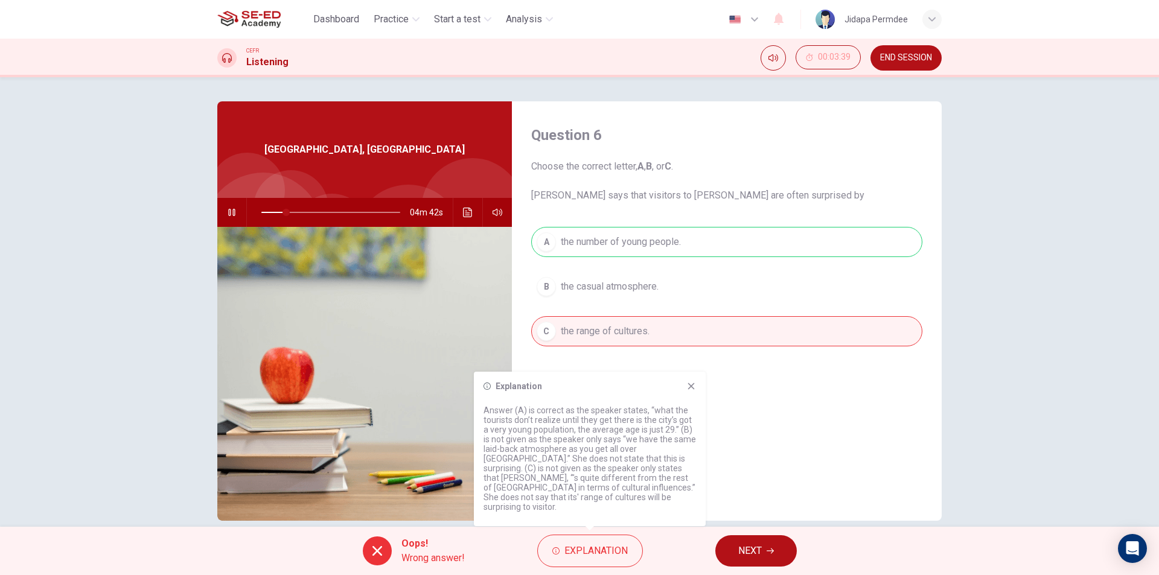
drag, startPoint x: 616, startPoint y: 430, endPoint x: 639, endPoint y: 418, distance: 25.9
click at [639, 418] on p "Answer (A) is correct as the speaker states, “what the tourists don’t realize u…" at bounding box center [590, 459] width 213 height 106
drag, startPoint x: 492, startPoint y: 435, endPoint x: 568, endPoint y: 429, distance: 76.3
click at [568, 429] on p "Answer (A) is correct as the speaker states, “what the tourists don’t realize u…" at bounding box center [590, 459] width 213 height 106
click at [693, 391] on icon at bounding box center [692, 387] width 10 height 10
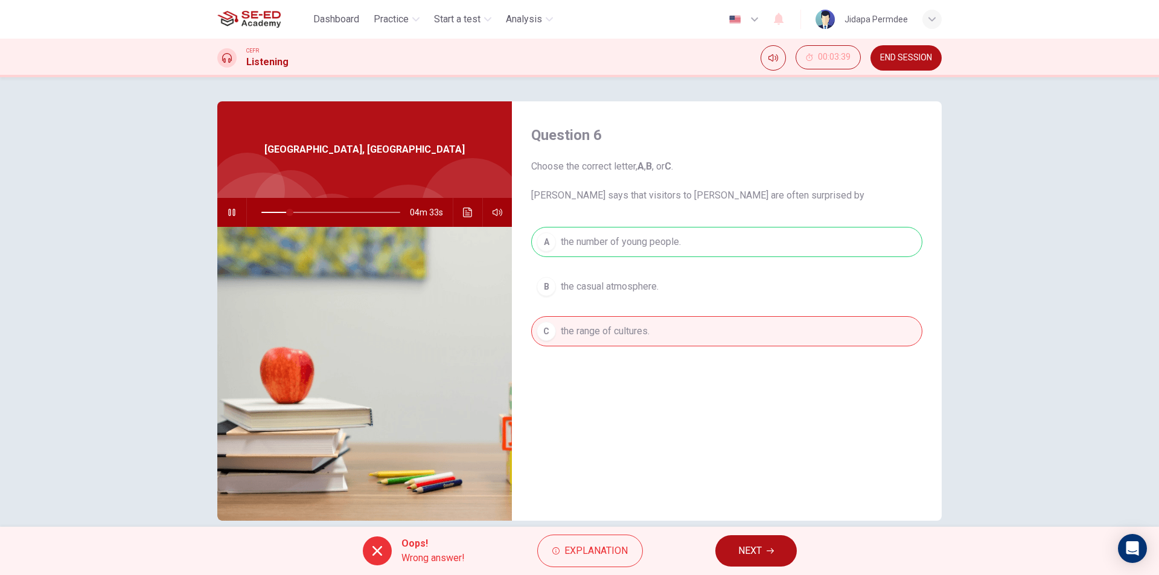
click at [757, 560] on button "NEXT" at bounding box center [757, 551] width 82 height 31
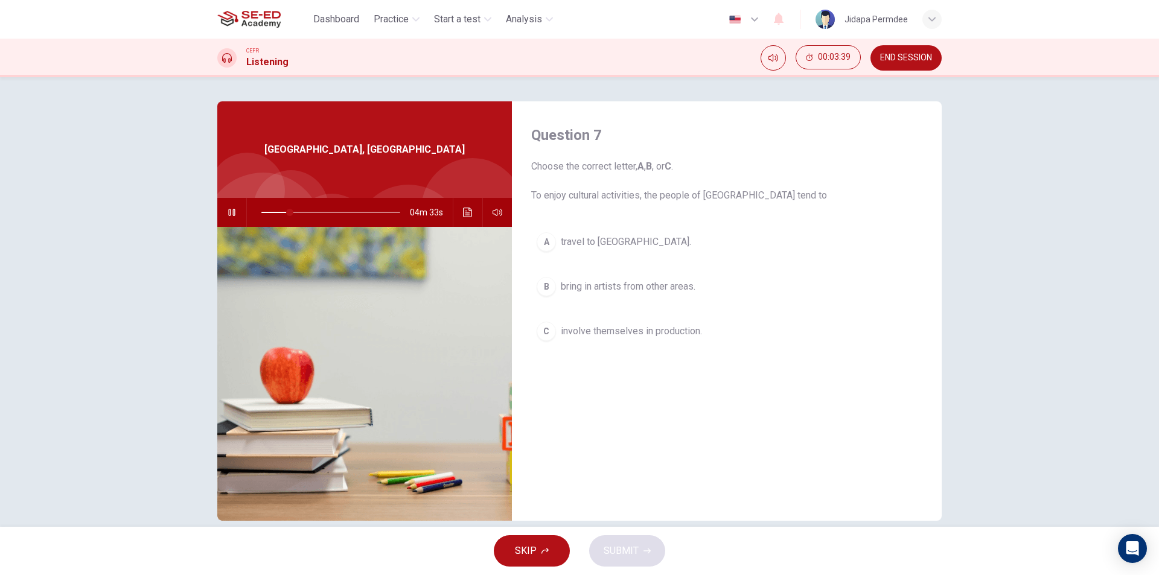
type input "21"
click at [888, 49] on button "END SESSION" at bounding box center [906, 57] width 71 height 25
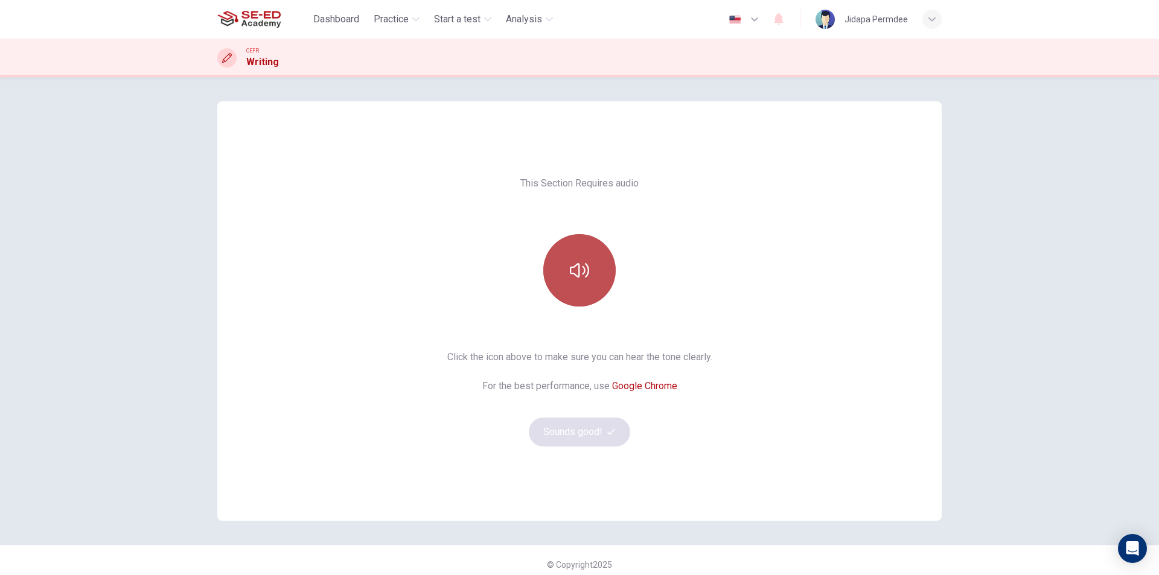
click at [595, 277] on button "button" at bounding box center [579, 270] width 72 height 72
click at [577, 269] on icon "button" at bounding box center [579, 270] width 19 height 14
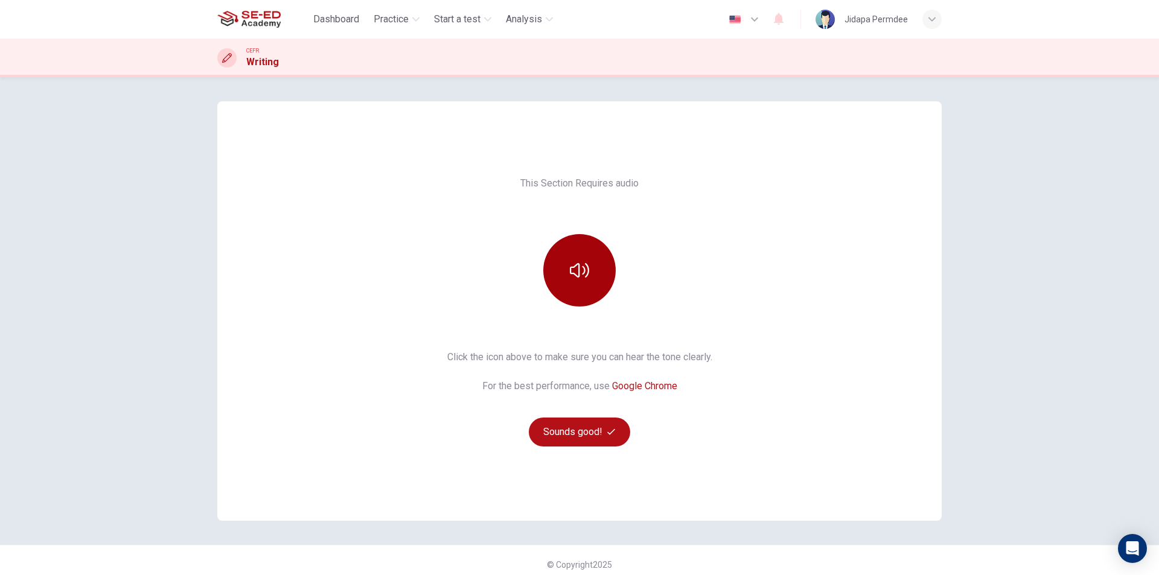
click at [577, 269] on icon "button" at bounding box center [579, 270] width 19 height 14
click at [596, 281] on button "button" at bounding box center [579, 270] width 72 height 72
click at [601, 436] on button "Sounds good!" at bounding box center [579, 432] width 101 height 29
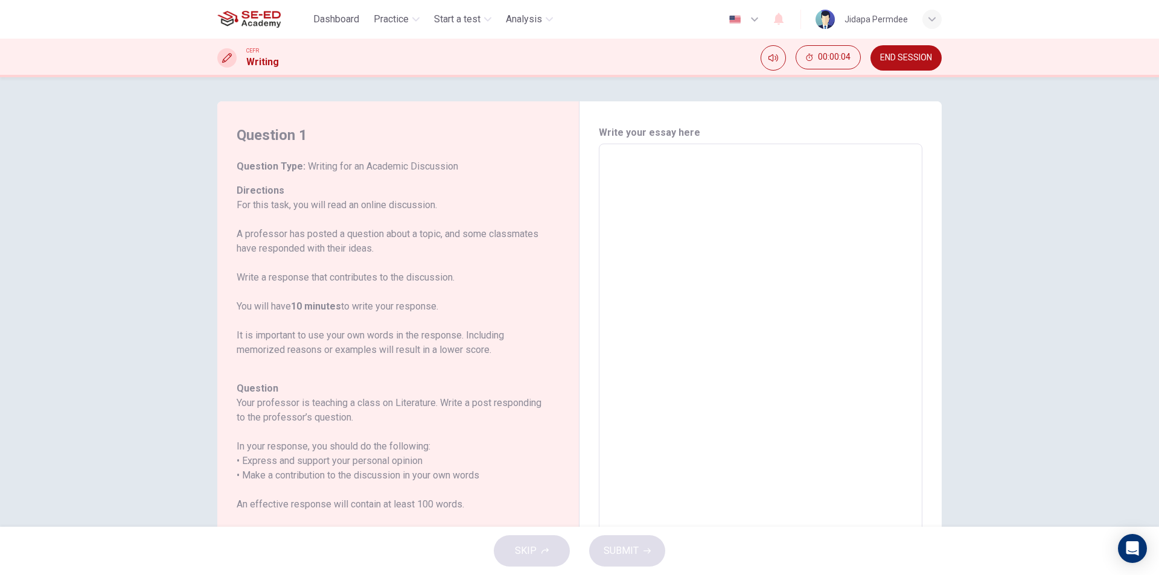
drag, startPoint x: 306, startPoint y: 165, endPoint x: 384, endPoint y: 164, distance: 78.5
click at [384, 164] on span "Writing for an Academic Discussion" at bounding box center [382, 166] width 153 height 11
click at [629, 158] on textarea at bounding box center [760, 345] width 307 height 383
drag, startPoint x: 362, startPoint y: 162, endPoint x: 412, endPoint y: 159, distance: 49.6
click at [412, 159] on div "Question 1 Question Type : Writing for an Academic Discussion Directions For th…" at bounding box center [403, 346] width 333 height 441
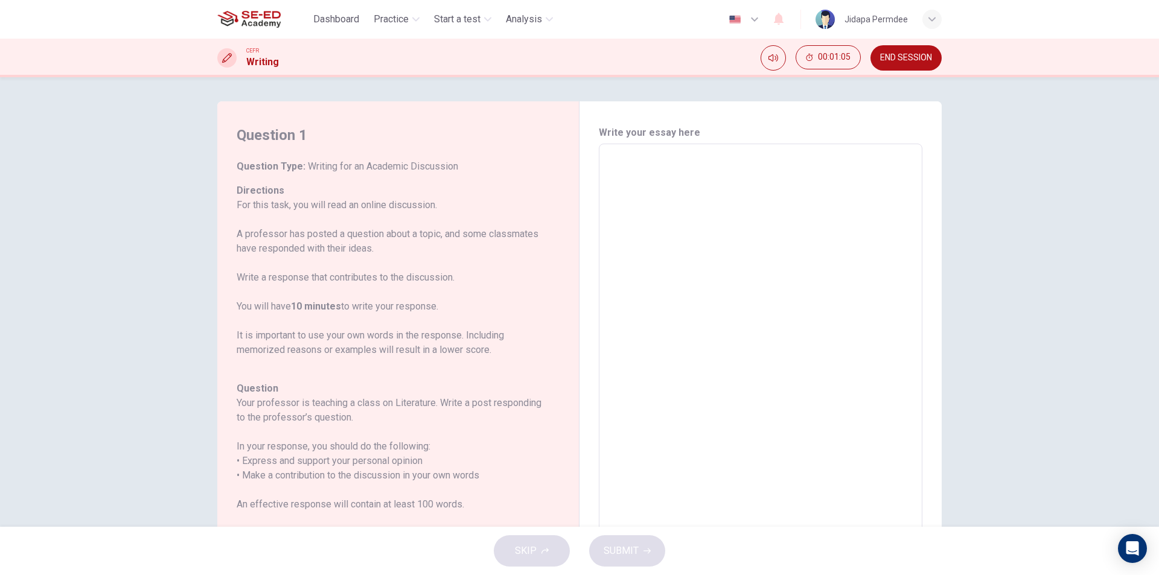
click at [673, 149] on div "x ​" at bounding box center [761, 345] width 324 height 403
click at [776, 60] on icon "Mute" at bounding box center [774, 58] width 10 height 10
click at [776, 60] on icon "Unmute" at bounding box center [774, 58] width 10 height 10
click at [629, 167] on textarea at bounding box center [760, 345] width 307 height 383
type textarea "f"
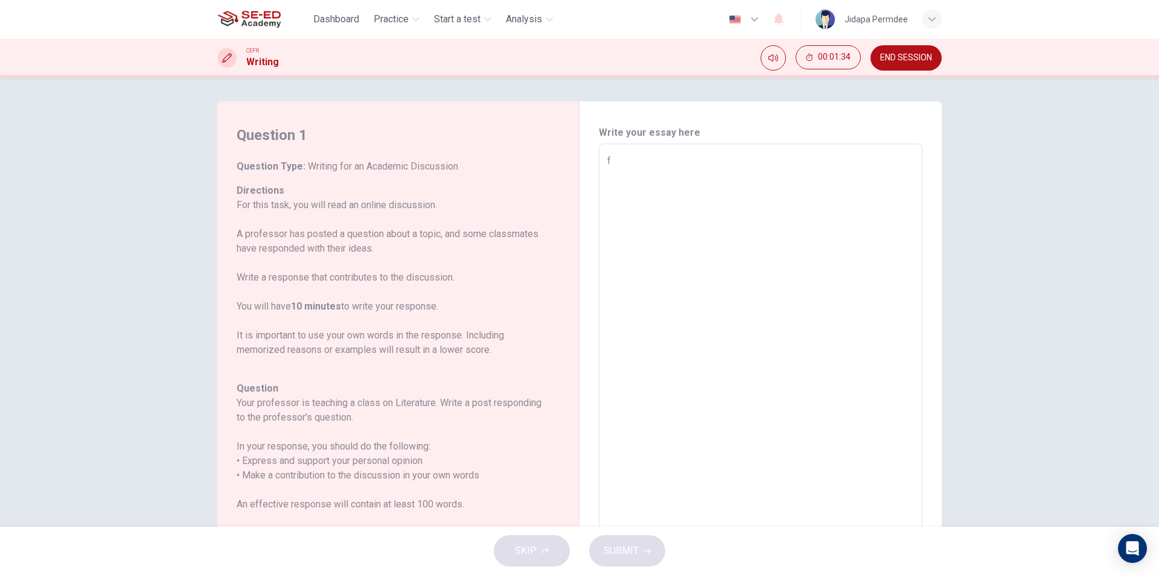
type textarea "x"
type textarea "fr"
type textarea "x"
type textarea "fri"
type textarea "x"
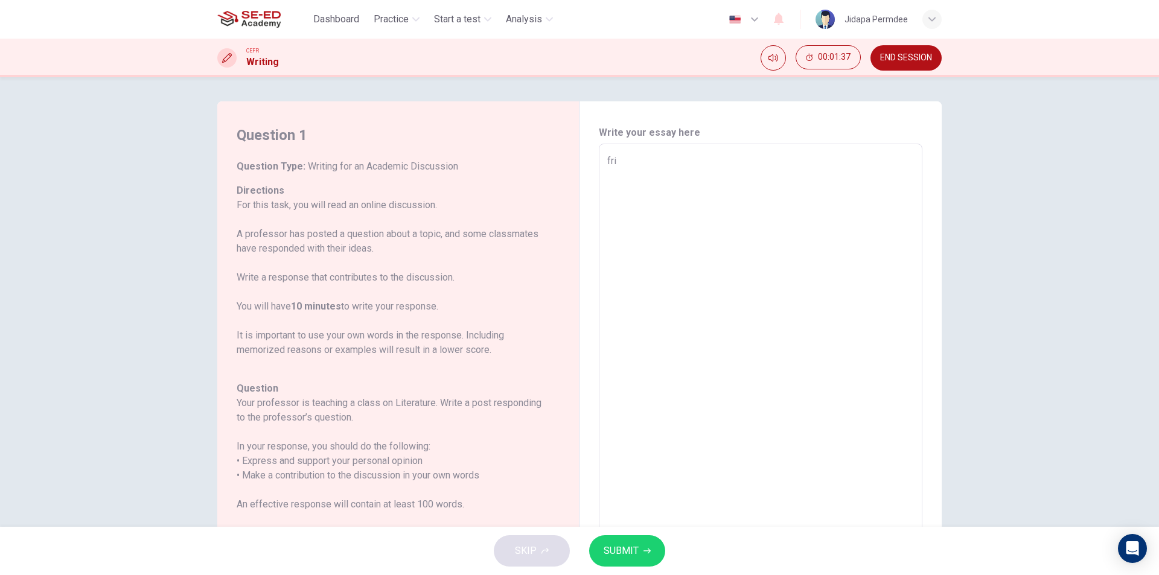
type textarea "fr"
type textarea "x"
type textarea "f"
type textarea "x"
type textarea "fi"
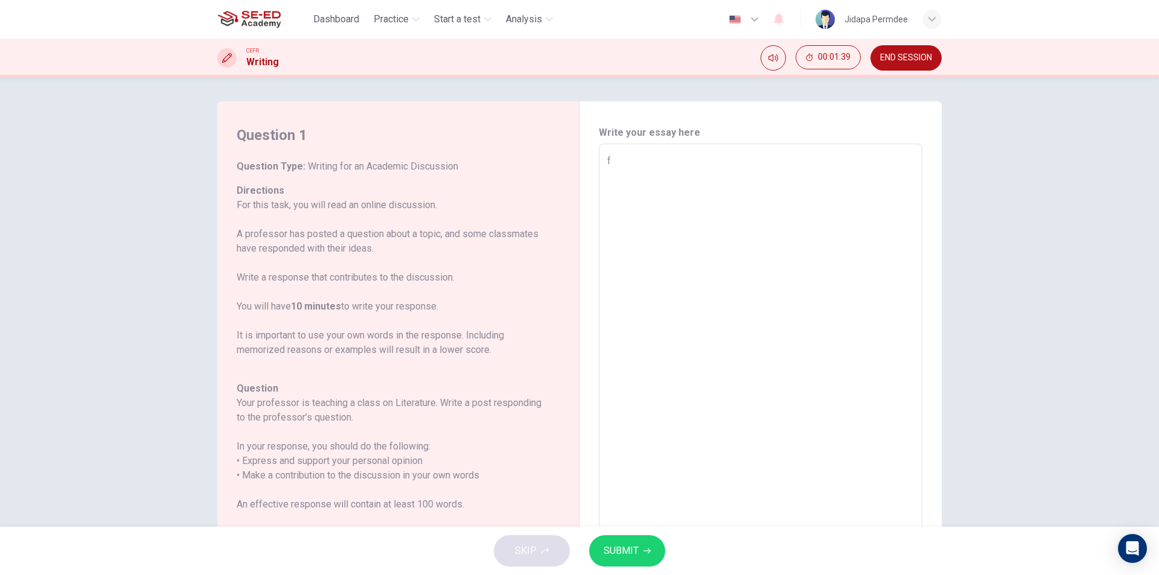
type textarea "x"
type textarea "fir"
type textarea "x"
type textarea "firs"
type textarea "x"
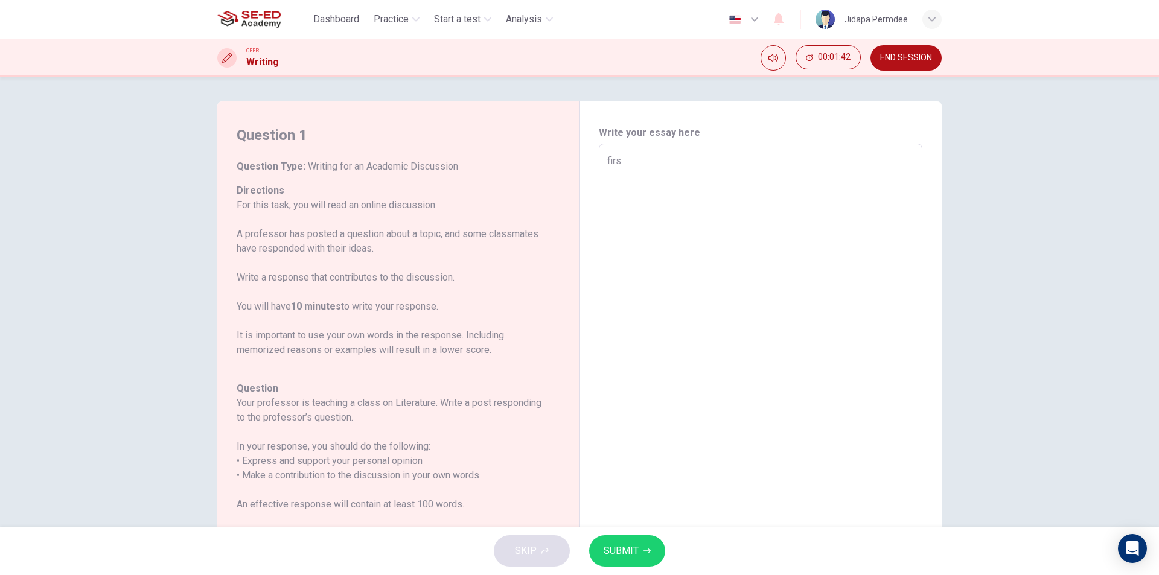
type textarea "first"
type textarea "x"
type textarea "first"
type textarea "x"
type textarea "first o"
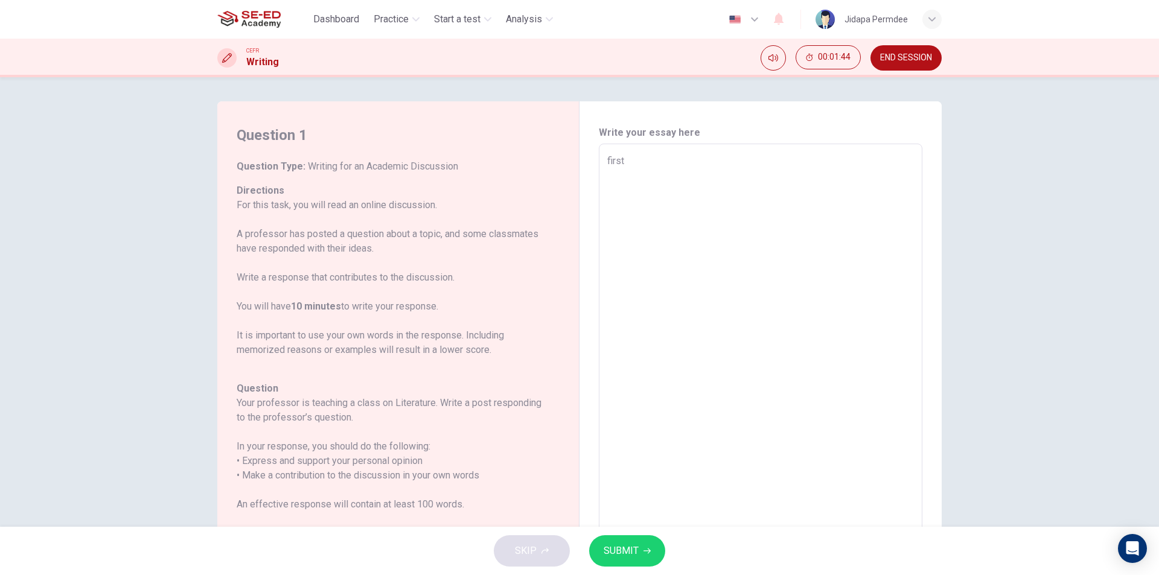
type textarea "x"
type textarea "first or"
type textarea "x"
type textarea "first o"
type textarea "x"
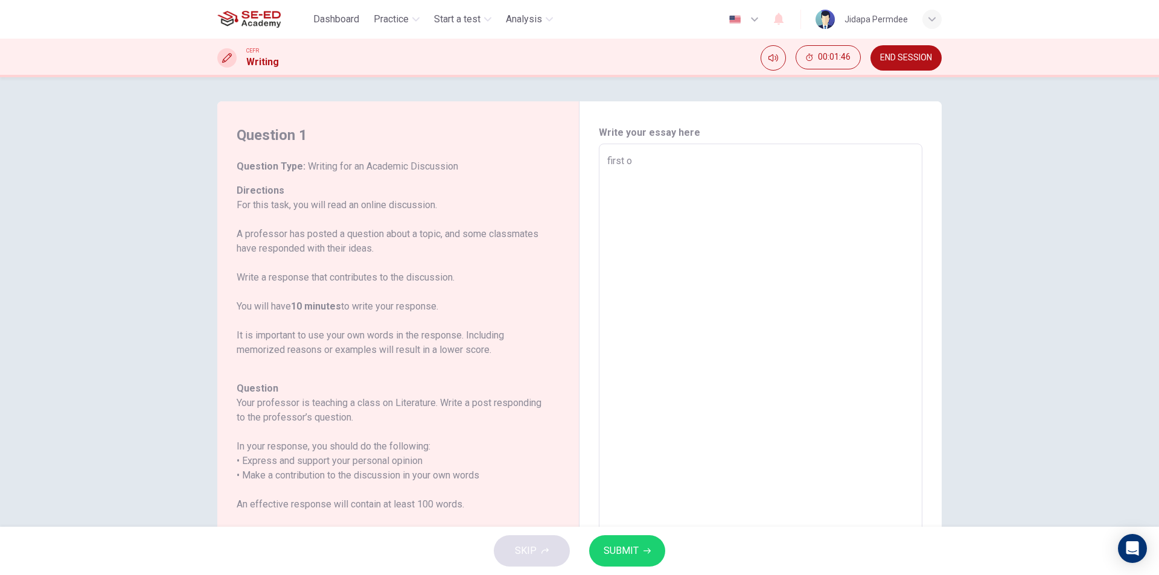
type textarea "first of"
type textarea "x"
type textarea "first of"
type textarea "x"
type textarea "first of o"
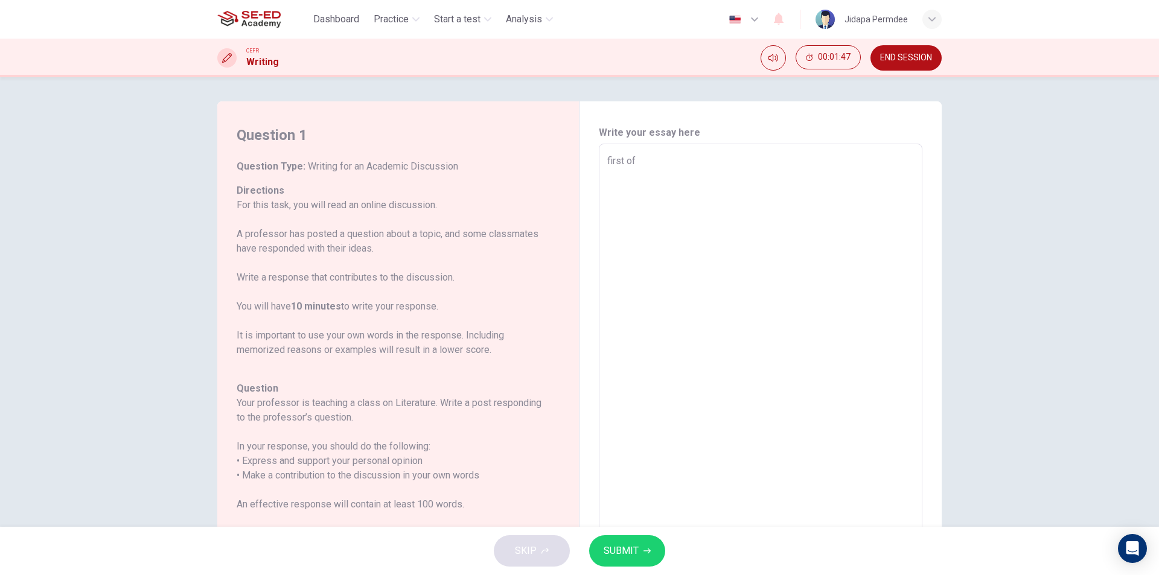
type textarea "x"
type textarea "first of or"
type textarea "x"
type textarea "first of o"
type textarea "x"
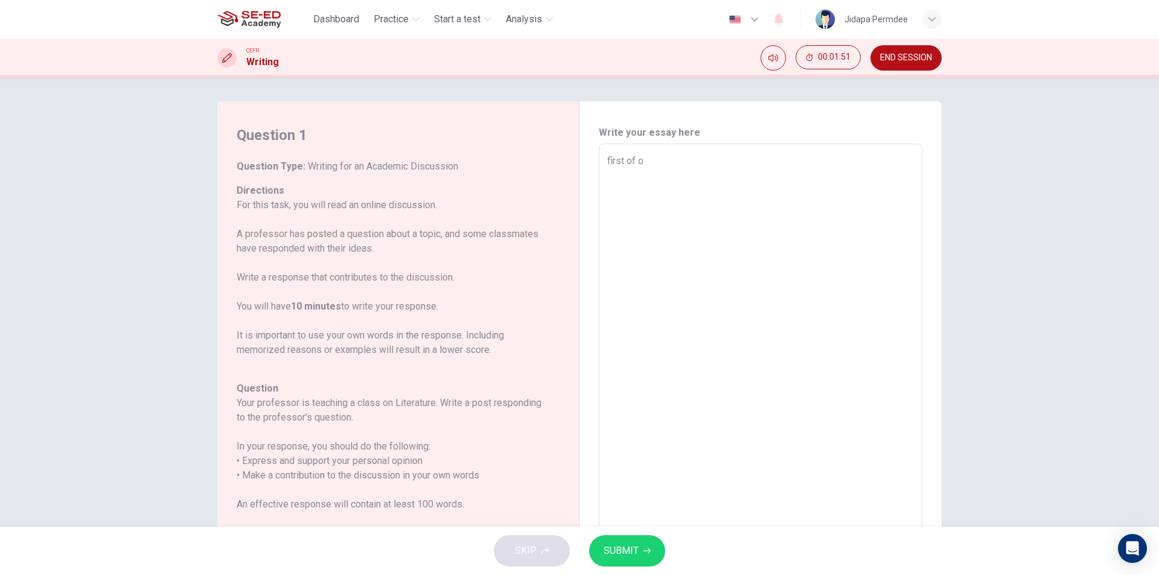
type textarea "first of ol"
type textarea "x"
type textarea "first of oll"
type textarea "x"
type textarea "first of oll"
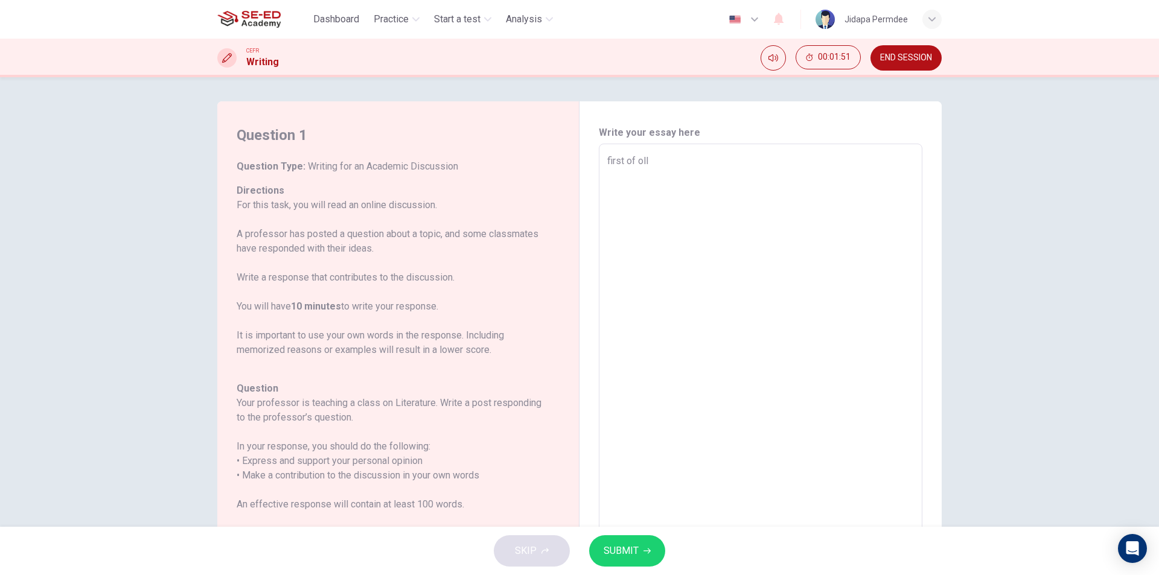
type textarea "x"
type textarea "first of oll"
type textarea "x"
type textarea "first of ol"
type textarea "x"
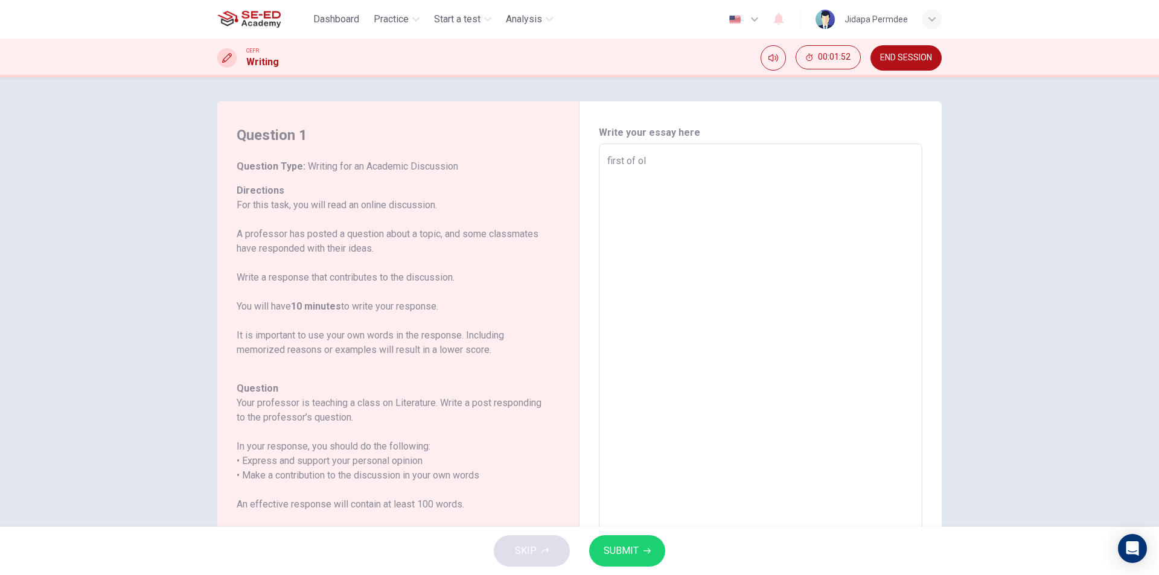
type textarea "first of o"
type textarea "x"
type textarea "first of"
type textarea "x"
type textarea "first of a"
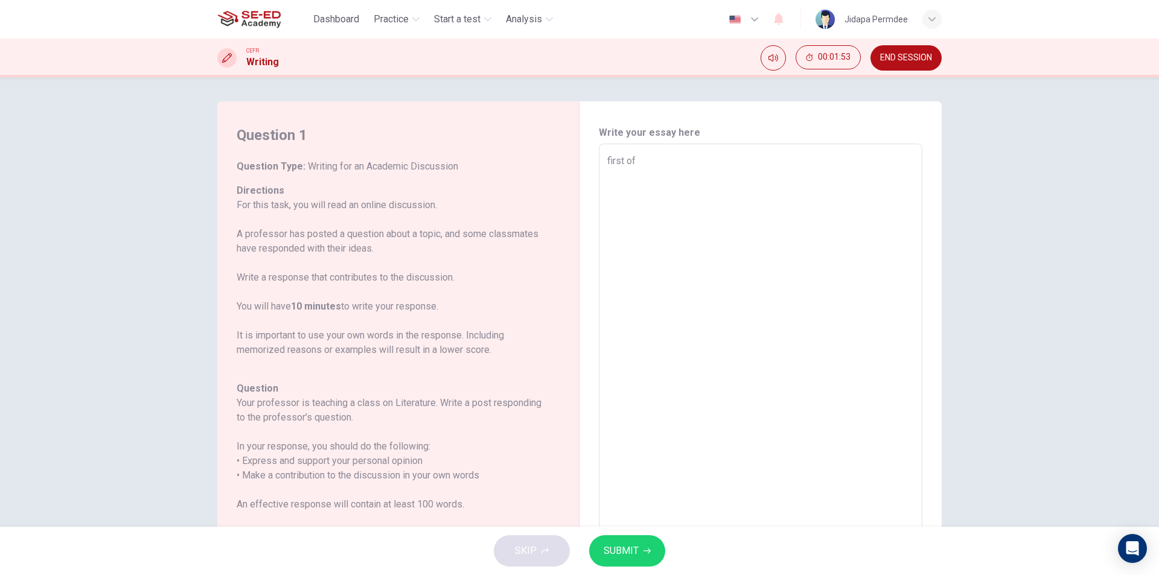
type textarea "x"
type textarea "first of al"
type textarea "x"
type textarea "first of all"
type textarea "x"
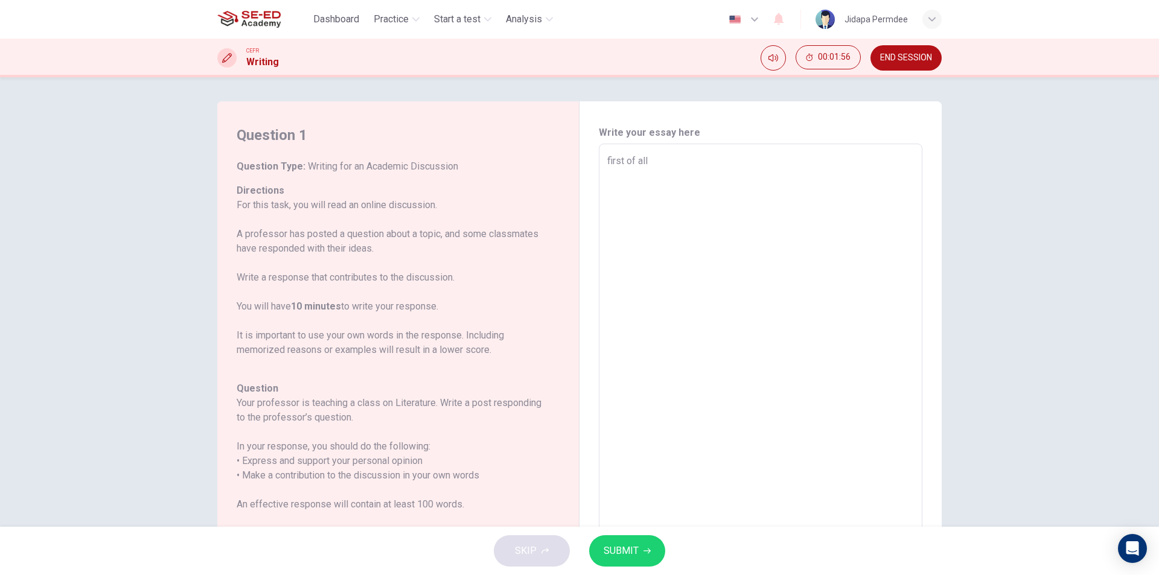
type textarea "first of all<"
type textarea "x"
type textarea "first of all"
type textarea "x"
type textarea "first of all,"
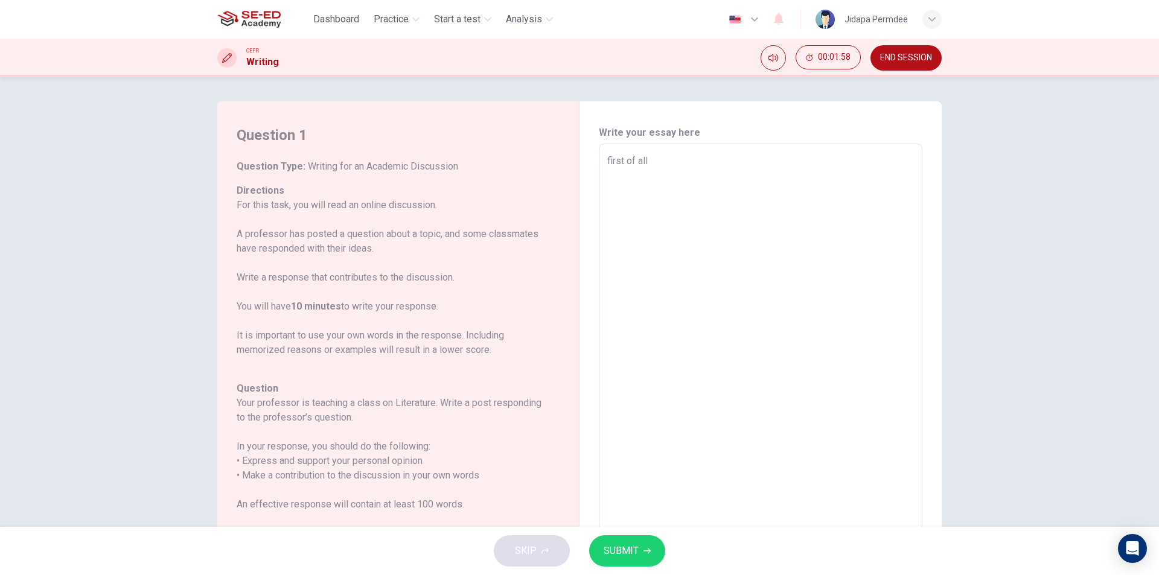
type textarea "x"
type textarea "first of all,"
type textarea "x"
type textarea "first of all, I"
type textarea "x"
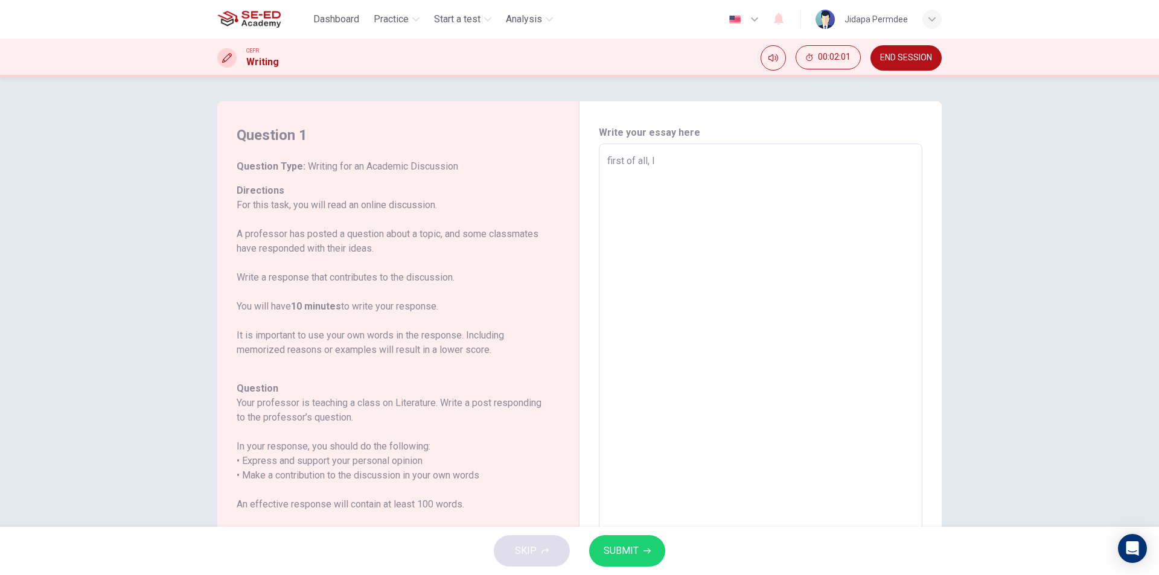
type textarea "first of all, I"
type textarea "x"
type textarea "first of all, I w"
type textarea "x"
type textarea "first of all, I wa"
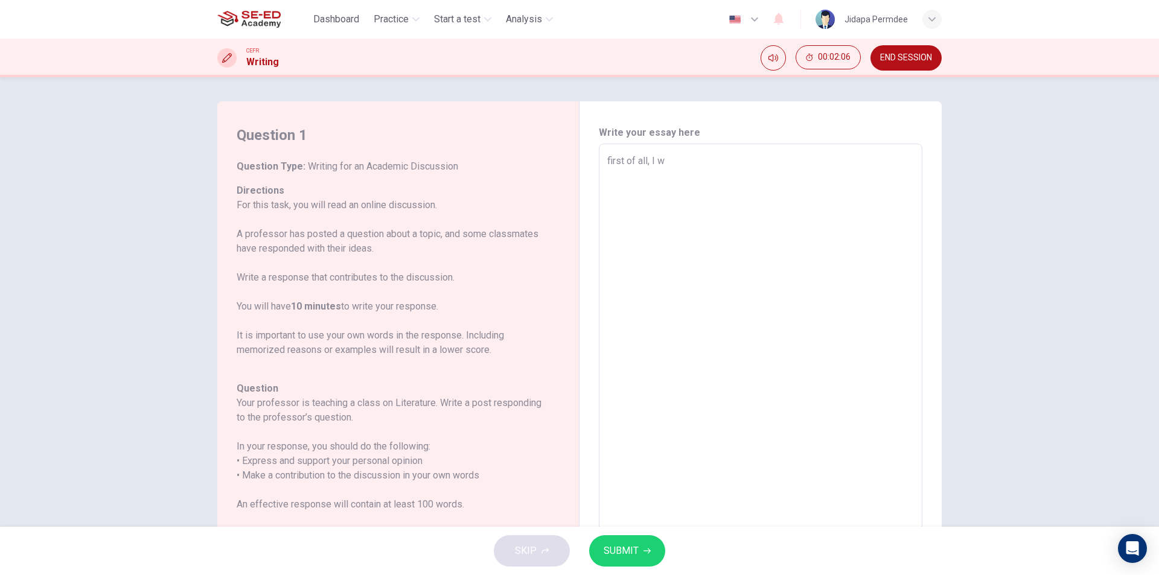
type textarea "x"
type textarea "first of all, I wam"
type textarea "x"
type textarea "first of all, I wamt"
type textarea "x"
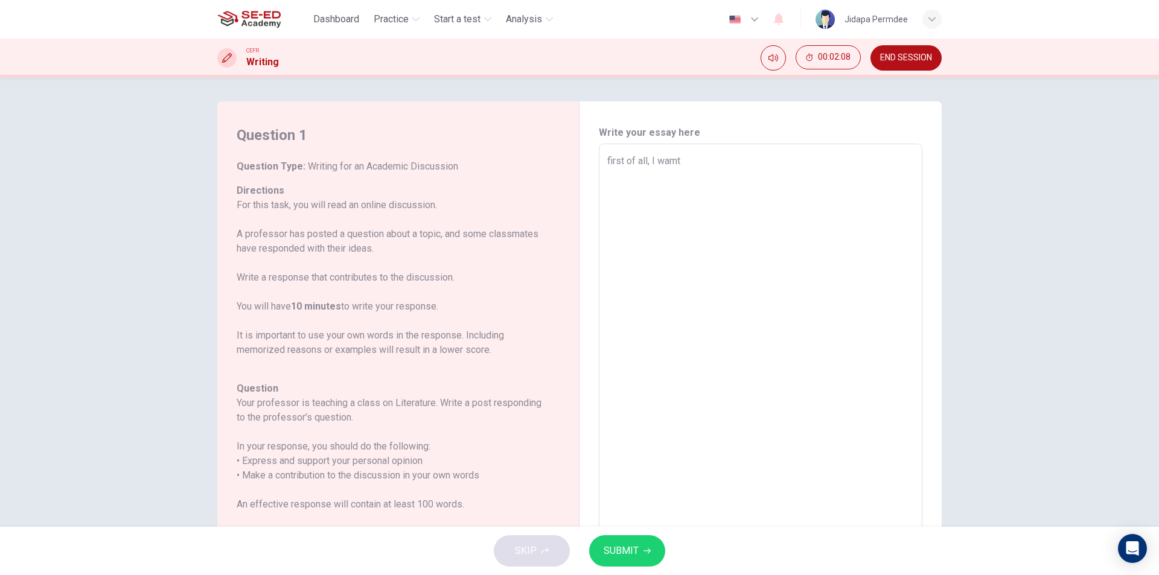
type textarea "first of all, I wam"
type textarea "x"
type textarea "first of all, I wa"
type textarea "x"
type textarea "first of all, I wat"
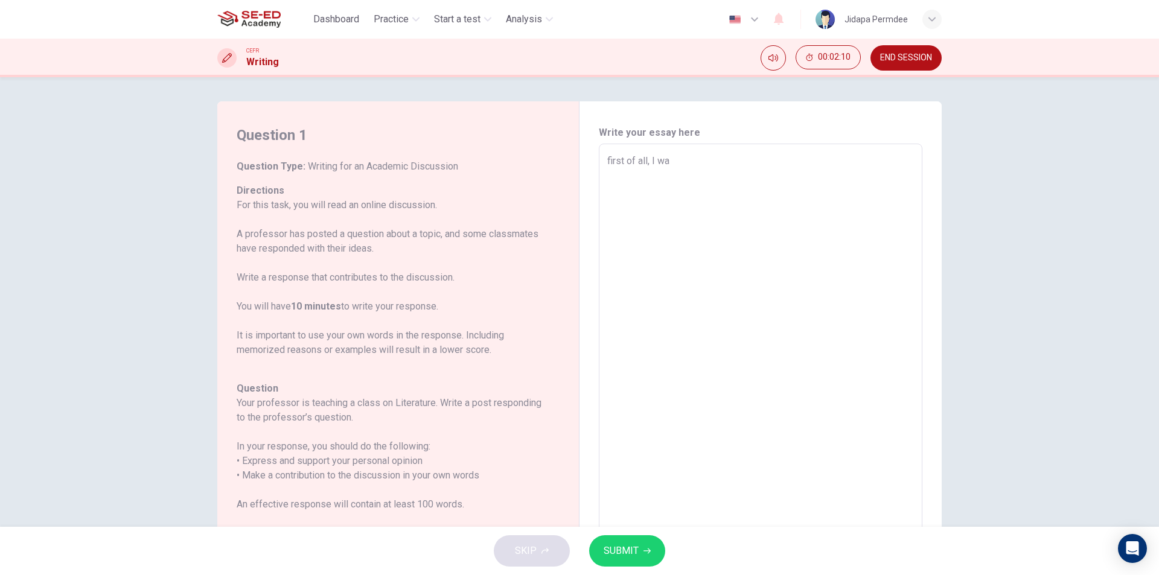
type textarea "x"
type textarea "first of all, I watn"
type textarea "x"
type textarea "first of all, I wat"
type textarea "x"
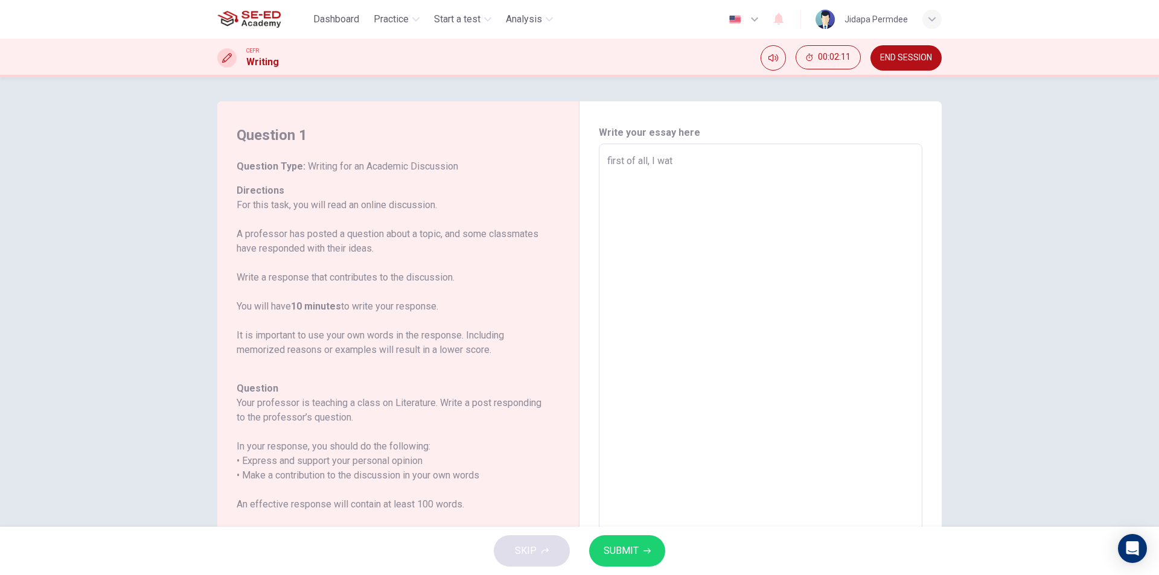
type textarea "first of all, I wa"
type textarea "x"
type textarea "first of all, I wan"
type textarea "x"
type textarea "first of all, I want"
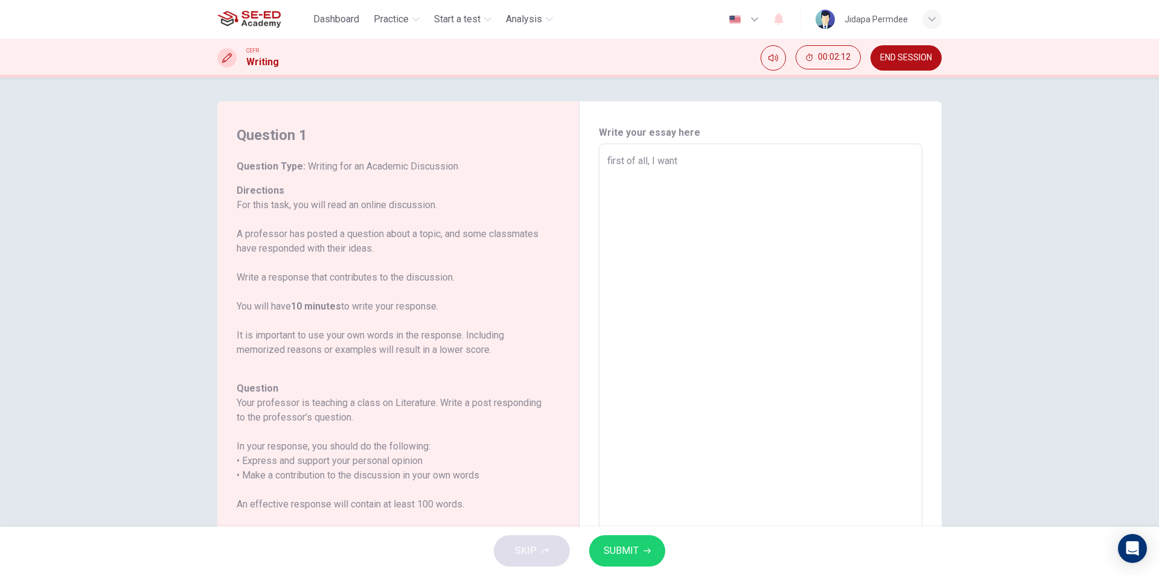
type textarea "x"
type textarea "first of all, I want"
type textarea "x"
type textarea "first of all, I want t"
type textarea "x"
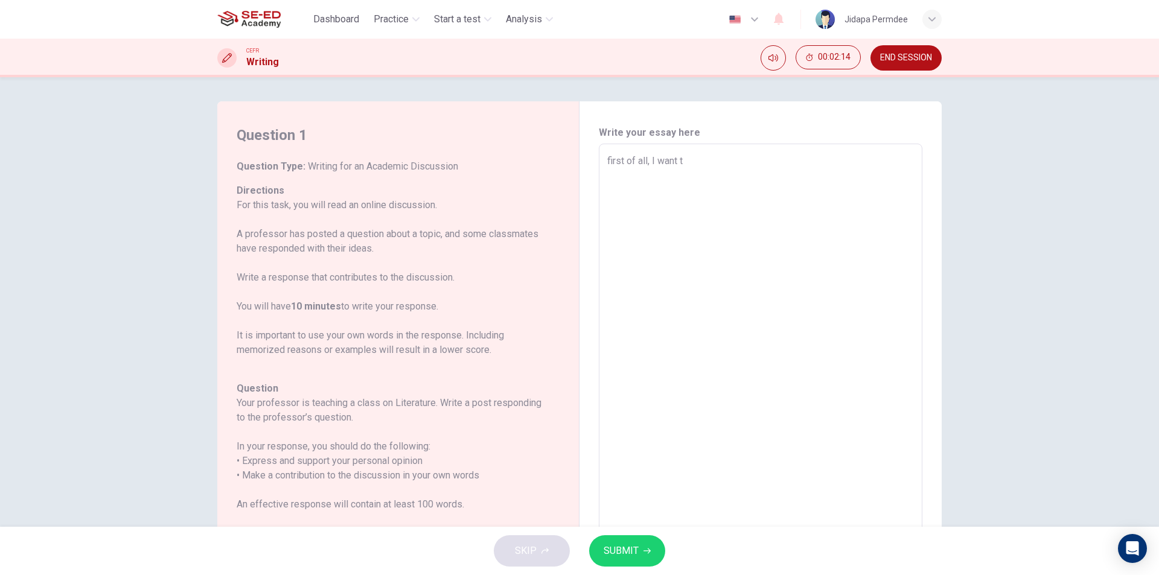
type textarea "first of all, I want to"
type textarea "x"
type textarea "first of all, I want to"
type textarea "x"
type textarea "first of all, I want to s"
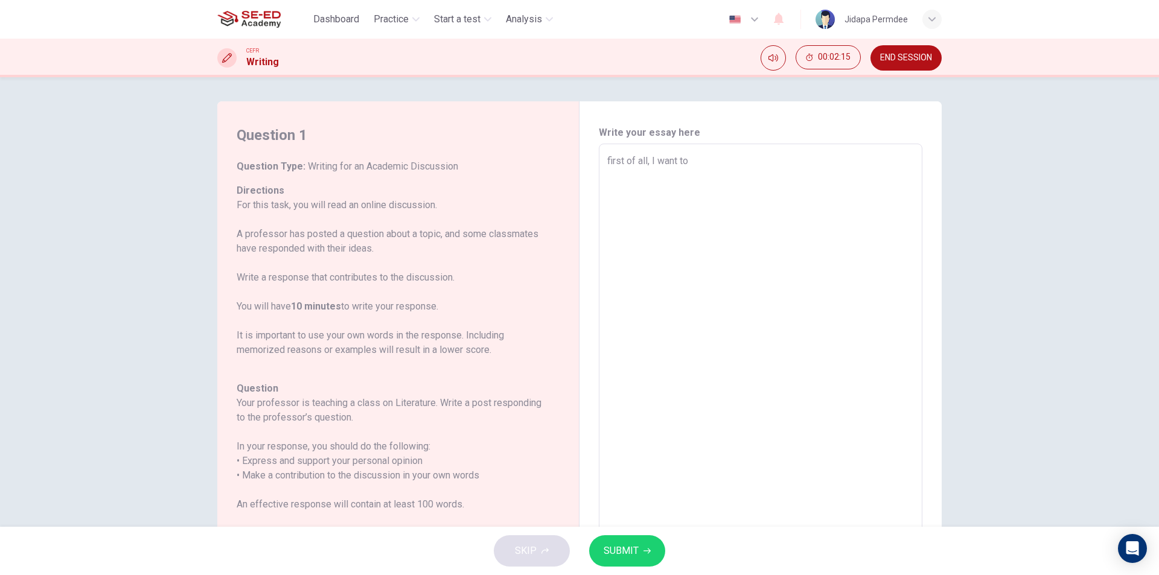
type textarea "x"
type textarea "first of all, I want to st"
type textarea "x"
type textarea "first of all, I want to sta"
type textarea "x"
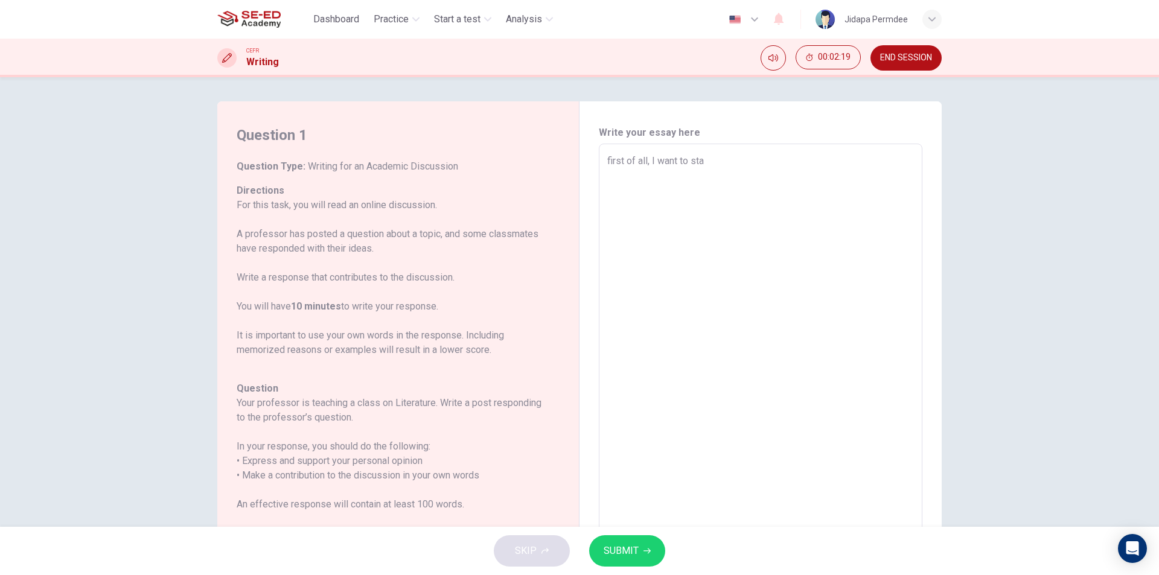
type textarea "first of all, I want to stad"
type textarea "x"
type textarea "first of all, I want to [PERSON_NAME]"
type textarea "x"
type textarea "first of all, I want to stad"
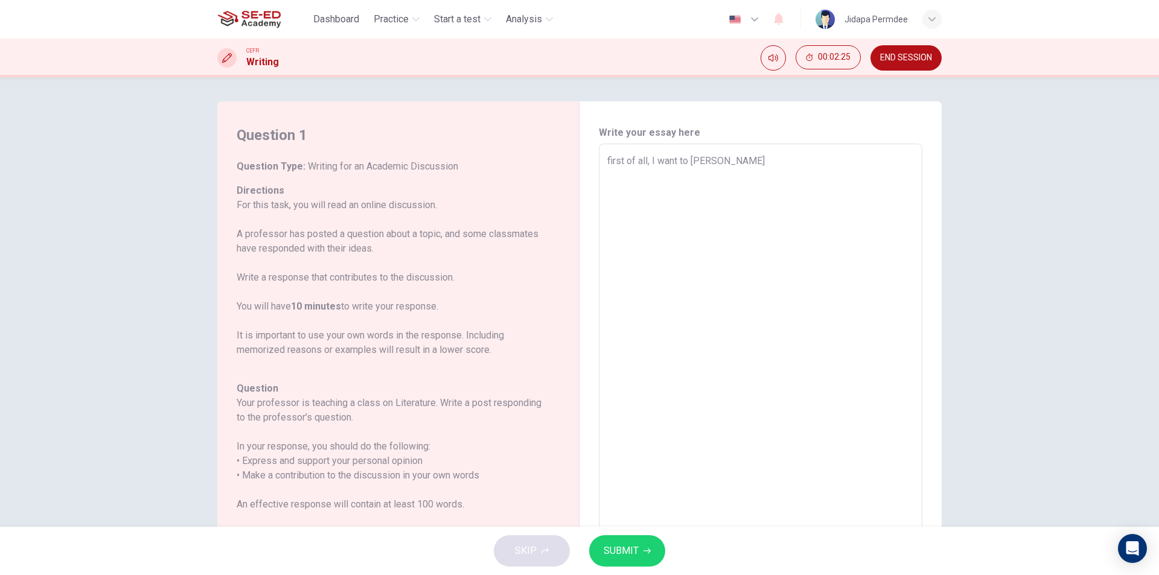
type textarea "x"
type textarea "first of all, I want to sta"
type textarea "x"
type textarea "first of all, I want to st"
type textarea "x"
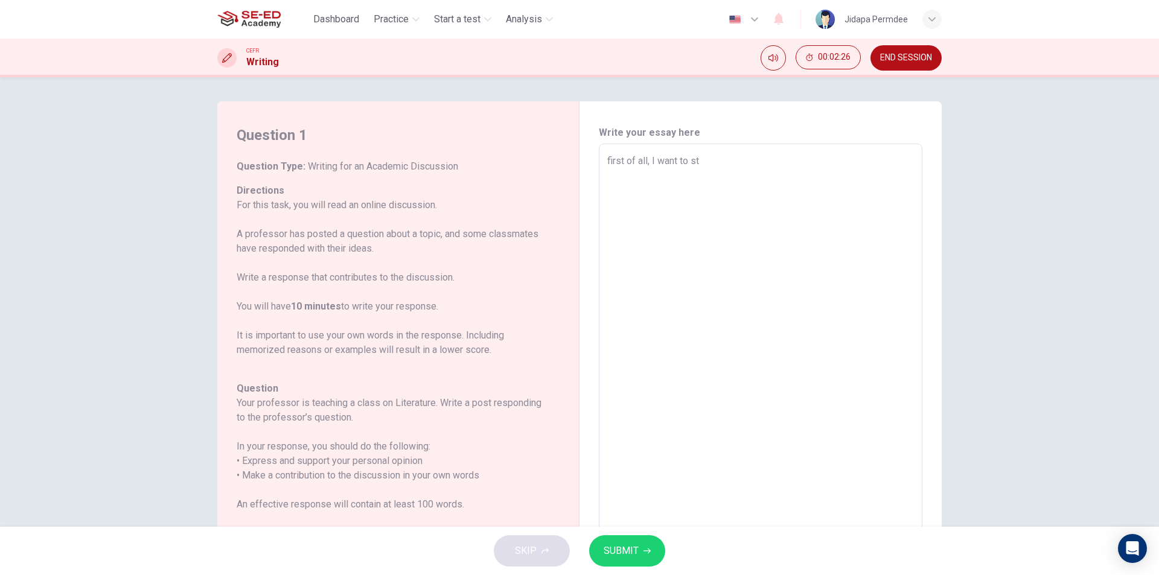
type textarea "first of all, I want to s"
type textarea "x"
type textarea "first of all, I want to st"
type textarea "x"
type textarea "first of all, I want to sta"
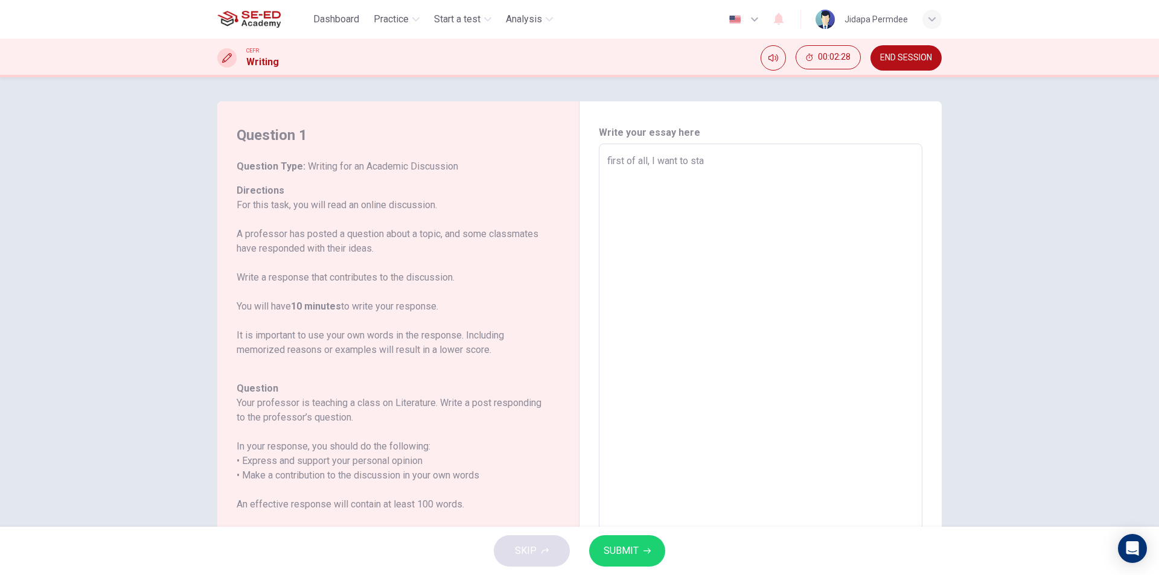
type textarea "x"
type textarea "first of all, I want to stae"
type textarea "x"
type textarea "first of all, I want to sta"
type textarea "x"
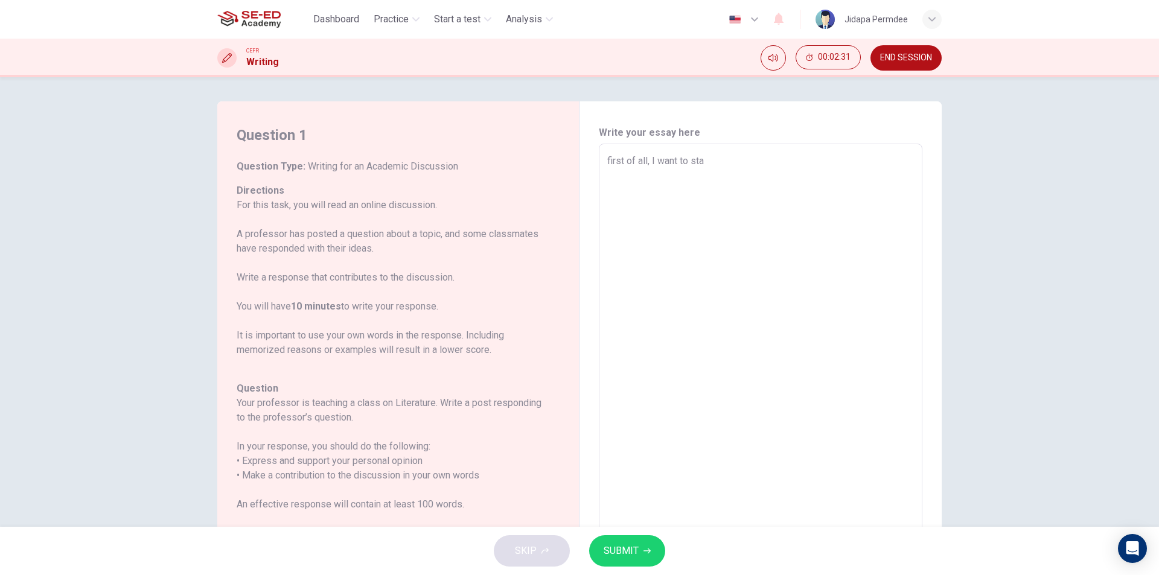
type textarea "first of all, I want to star"
type textarea "x"
type textarea "first of all, I want to stard"
type textarea "x"
type textarea "first of all, I want to star"
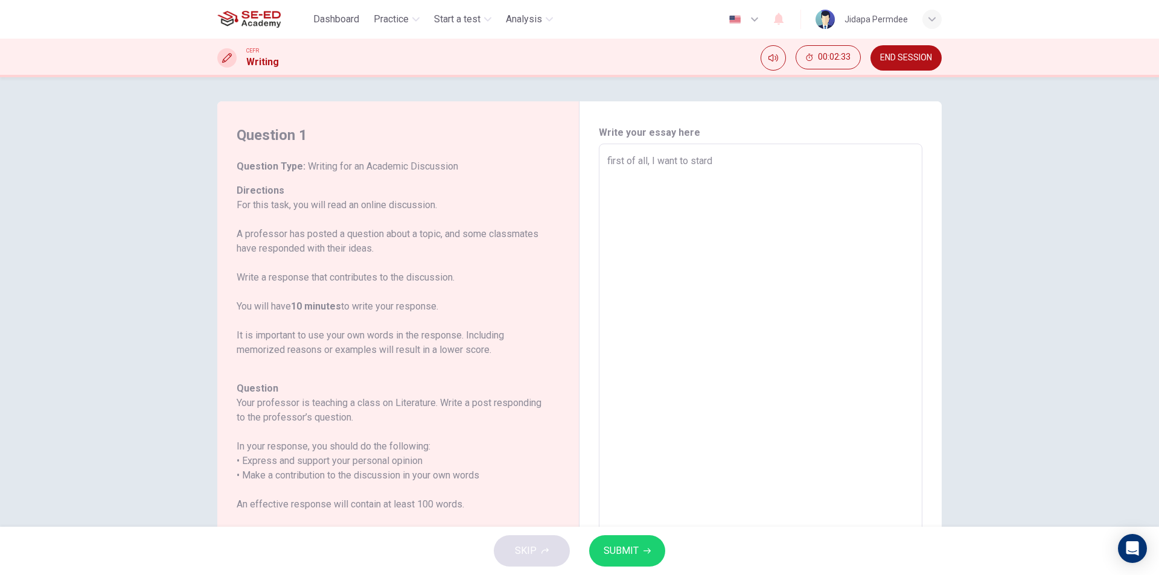
type textarea "x"
type textarea "first of all, I want to sta"
type textarea "x"
type textarea "first of all, I want to st"
type textarea "x"
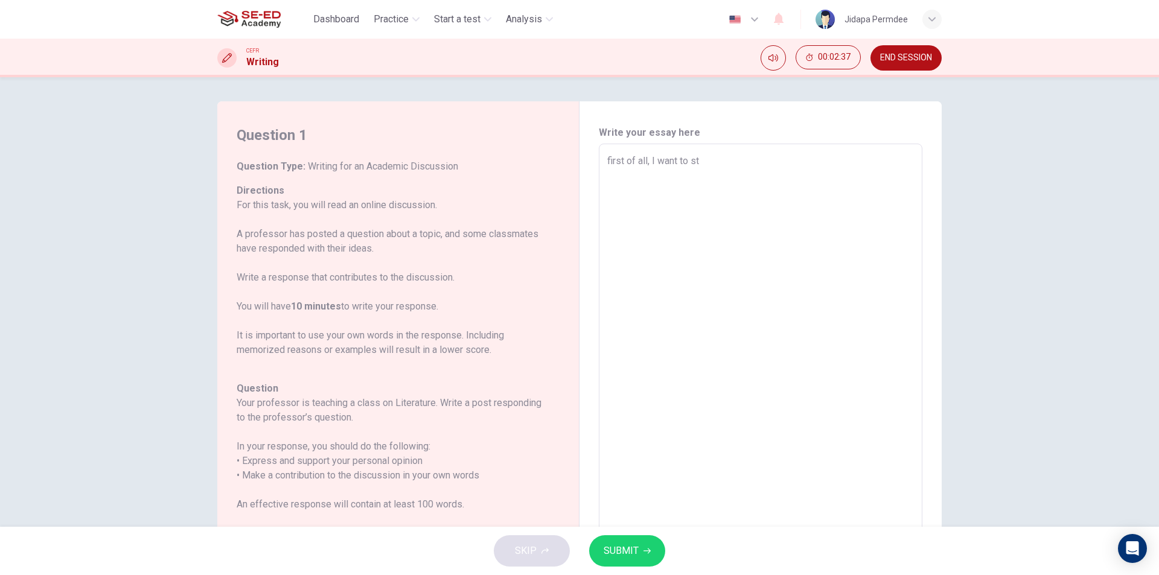
type textarea "first of all, I want to stu"
type textarea "x"
type textarea "first of all, I want to stud"
type textarea "x"
type textarea "first of all, I want to [PERSON_NAME]"
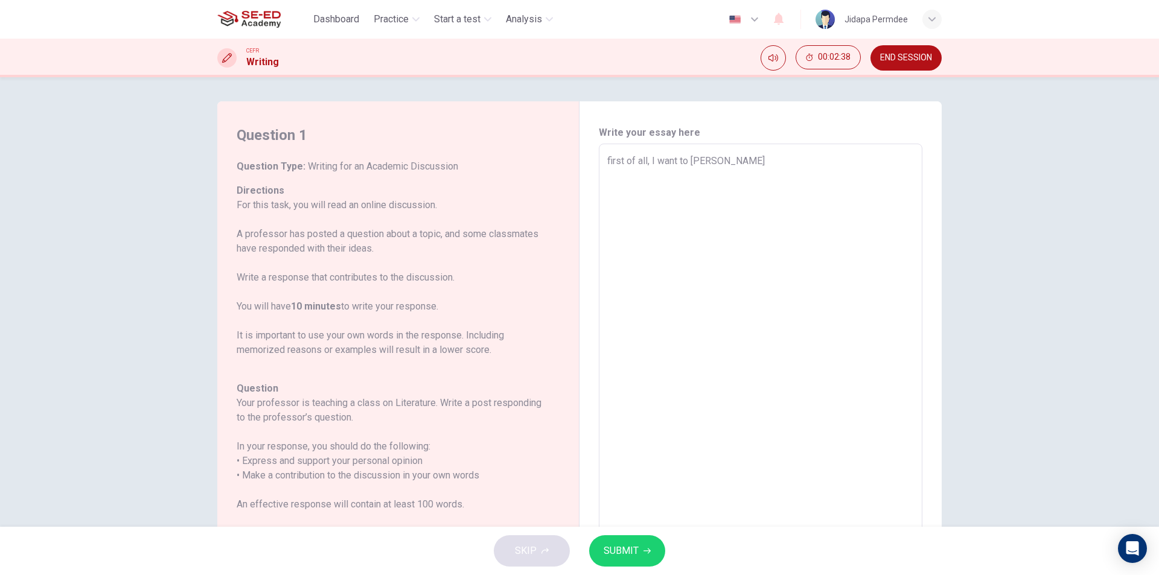
type textarea "x"
type textarea "first of all, I want to stud"
type textarea "x"
type textarea "first of all, I want to study"
type textarea "x"
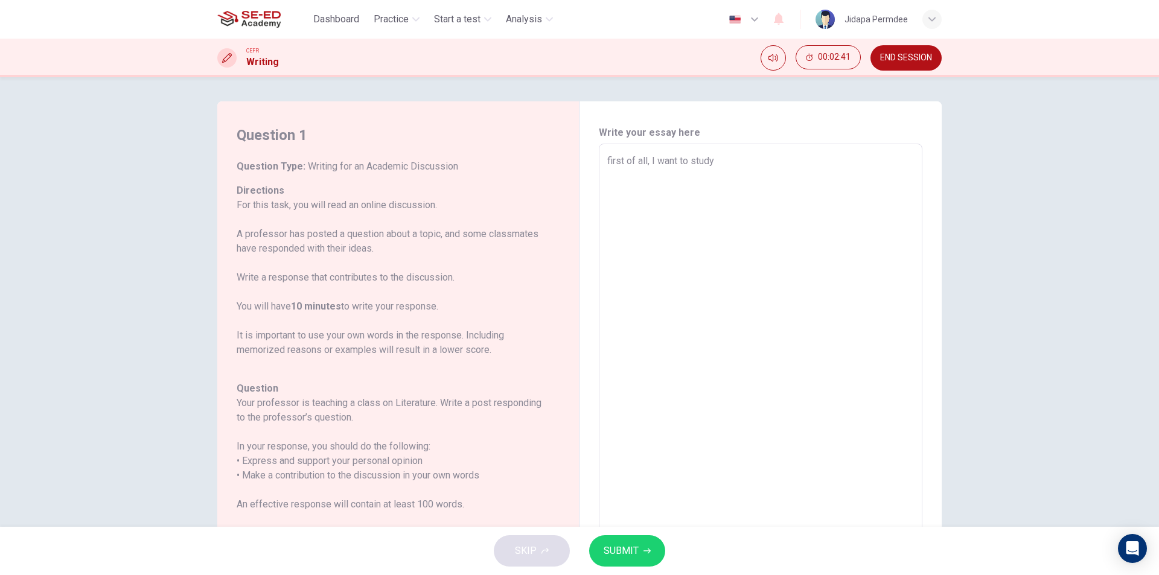
type textarea "first of all, I want to study"
type textarea "x"
type textarea "first of all, I want to study F"
type textarea "x"
type textarea "first of all, I want to study"
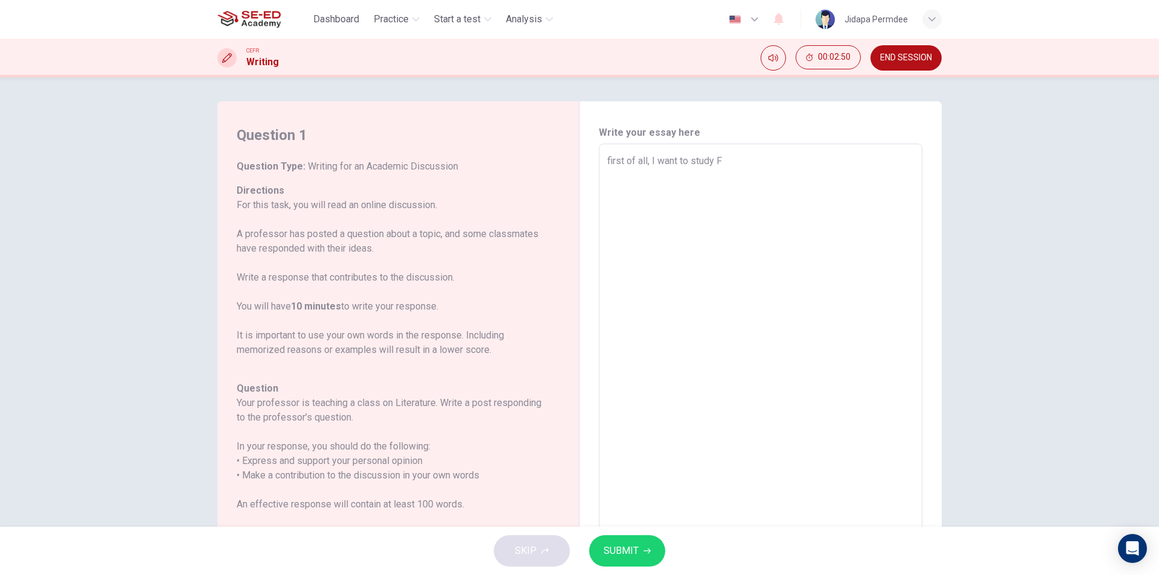
type textarea "x"
type textarea "first of all, I want to study f"
type textarea "x"
type textarea "first of all, I want to study fu"
type textarea "x"
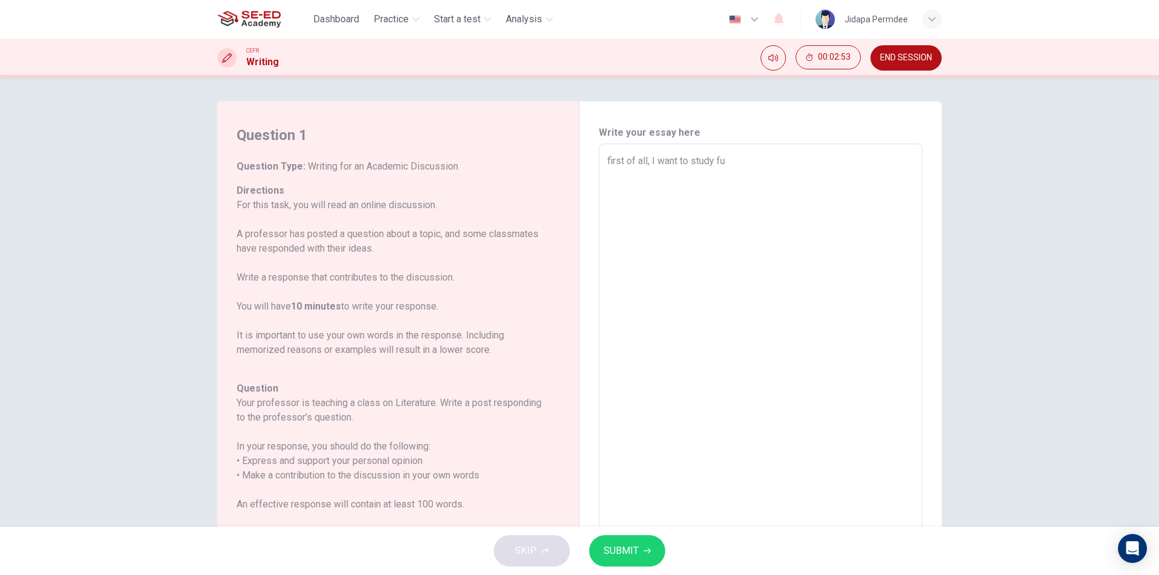
type textarea "first of all, I want to study f"
type textarea "x"
type textarea "first of all, I want to study fa"
type textarea "x"
type textarea "first of all, I want to study fac"
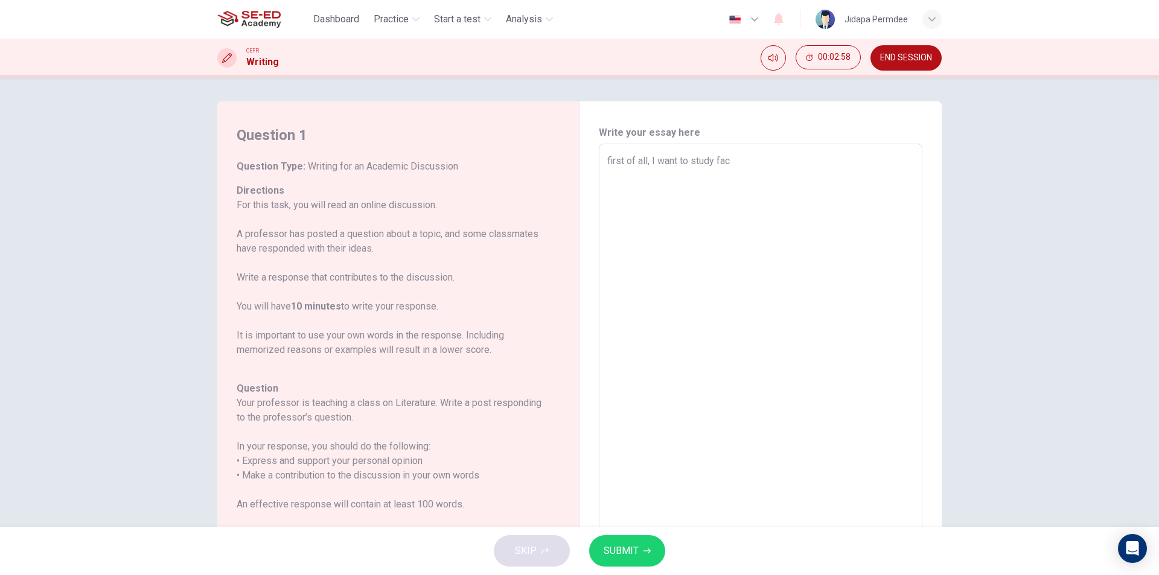
type textarea "x"
type textarea "first of all, I want to study fact"
type textarea "x"
type textarea "first of all, I want to study factc"
type textarea "x"
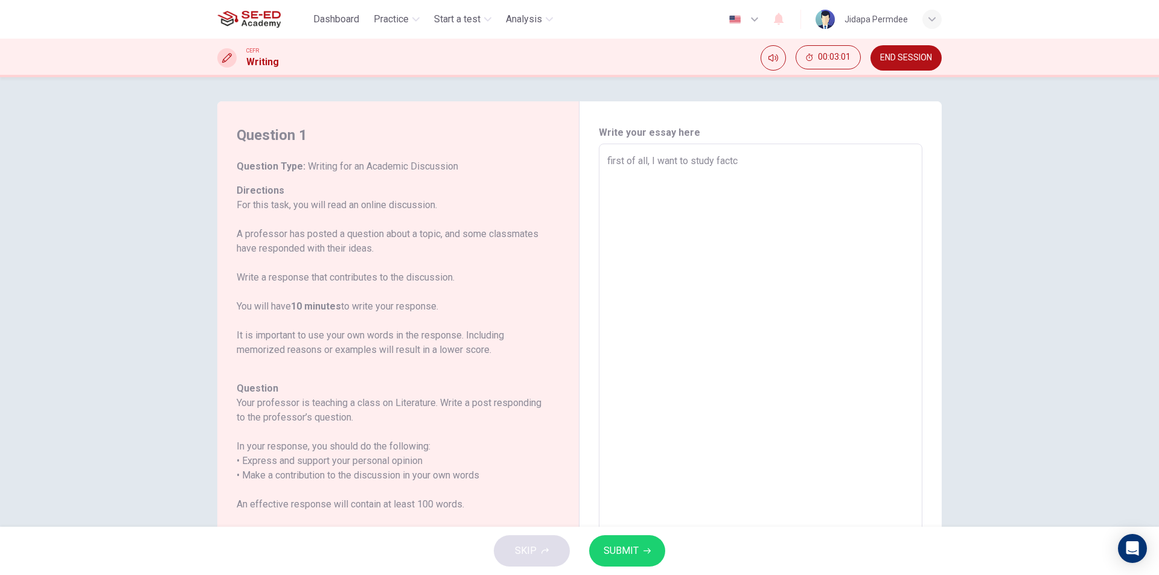
type textarea "first of all, I want to study factcu"
type textarea "x"
type textarea "first of all, I want to study factcul"
type textarea "x"
type textarea "first of all, I want to study factcula"
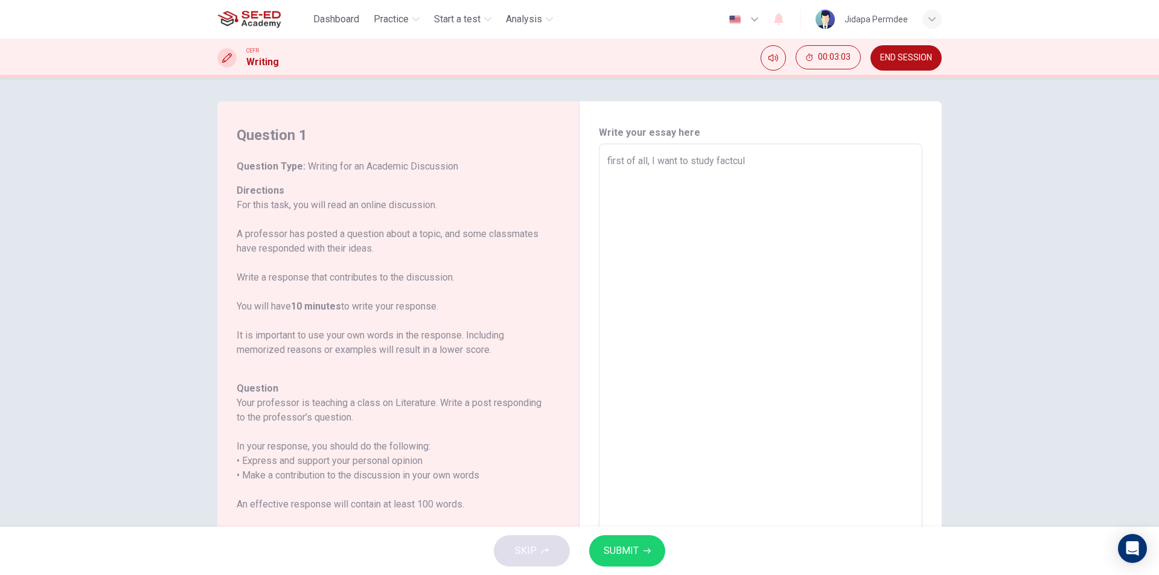
type textarea "x"
type textarea "first of all, I want to study factculal"
type textarea "x"
type textarea "first of all, I want to study factculali"
type textarea "x"
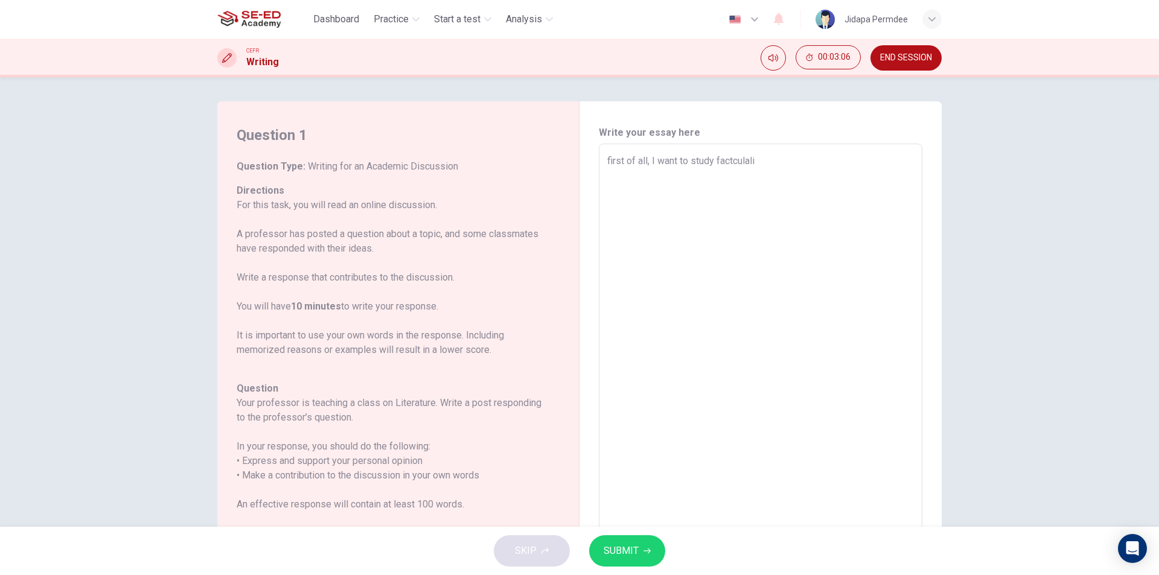
type textarea "first of all, I want to study factculalit"
type textarea "x"
type textarea "first of all, I want to study factculality"
type textarea "x"
click at [731, 164] on textarea "first of all, I want to study factculality" at bounding box center [760, 345] width 307 height 383
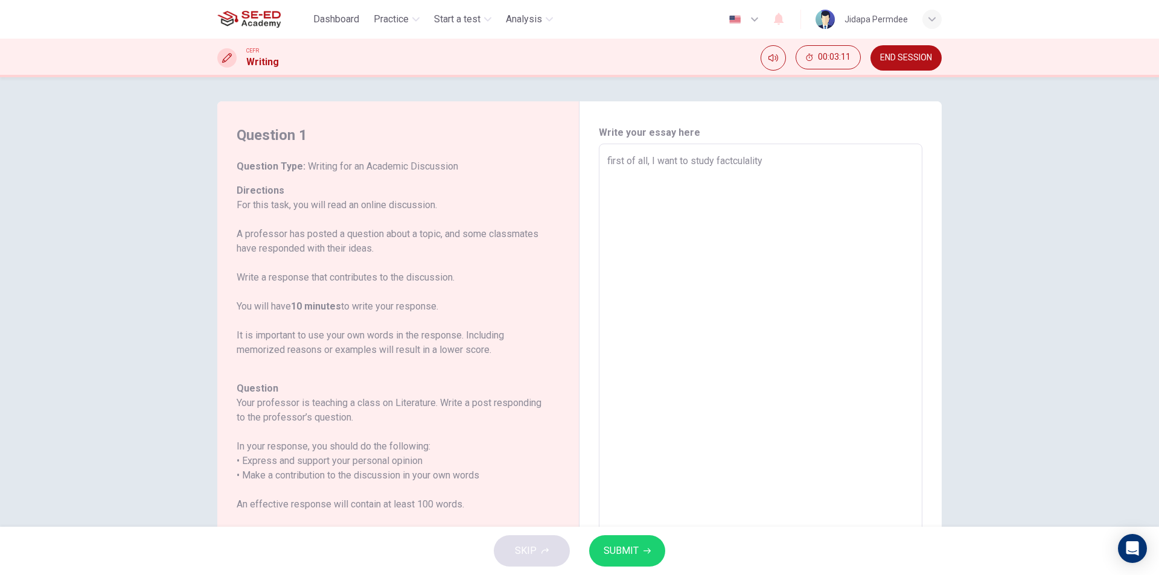
click at [728, 165] on textarea "first of all, I want to study factculality" at bounding box center [760, 345] width 307 height 383
type textarea "first of all, I want to study fatculality"
type textarea "x"
click at [758, 167] on textarea "first of all, I want to study fatculality" at bounding box center [760, 345] width 307 height 383
click at [725, 160] on textarea "first of all, I want to study fatculality" at bounding box center [760, 345] width 307 height 383
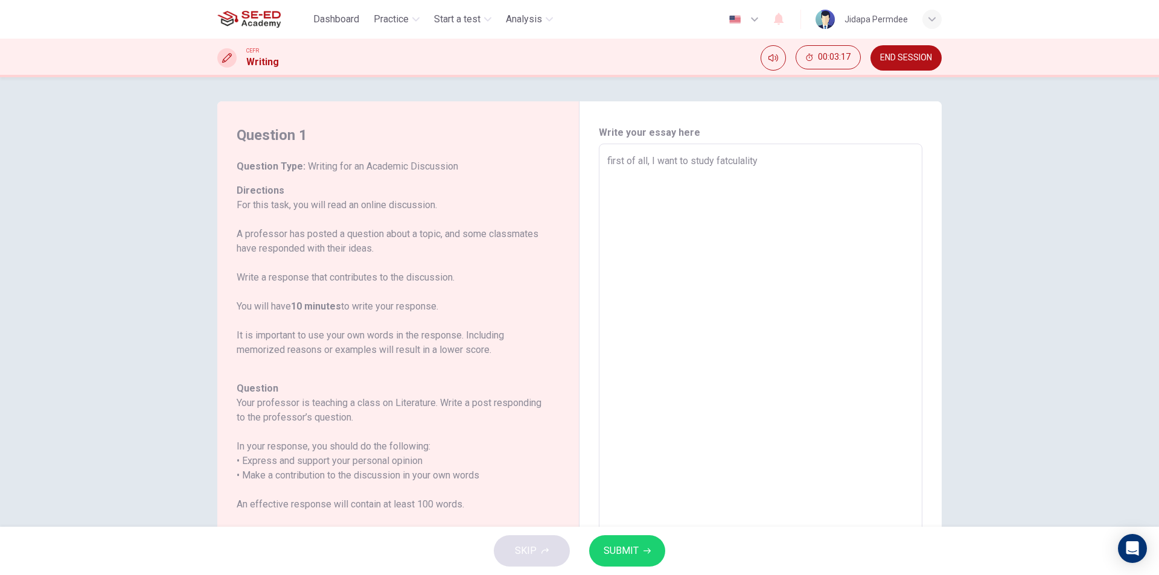
type textarea "first of all, I want to study fartculality"
type textarea "x"
click at [768, 164] on textarea "first of all, I want to study fartculality" at bounding box center [760, 345] width 307 height 383
click at [728, 160] on textarea "first of all, I want to study fartculality" at bounding box center [760, 345] width 307 height 383
type textarea "first of all, I want to study fatculality"
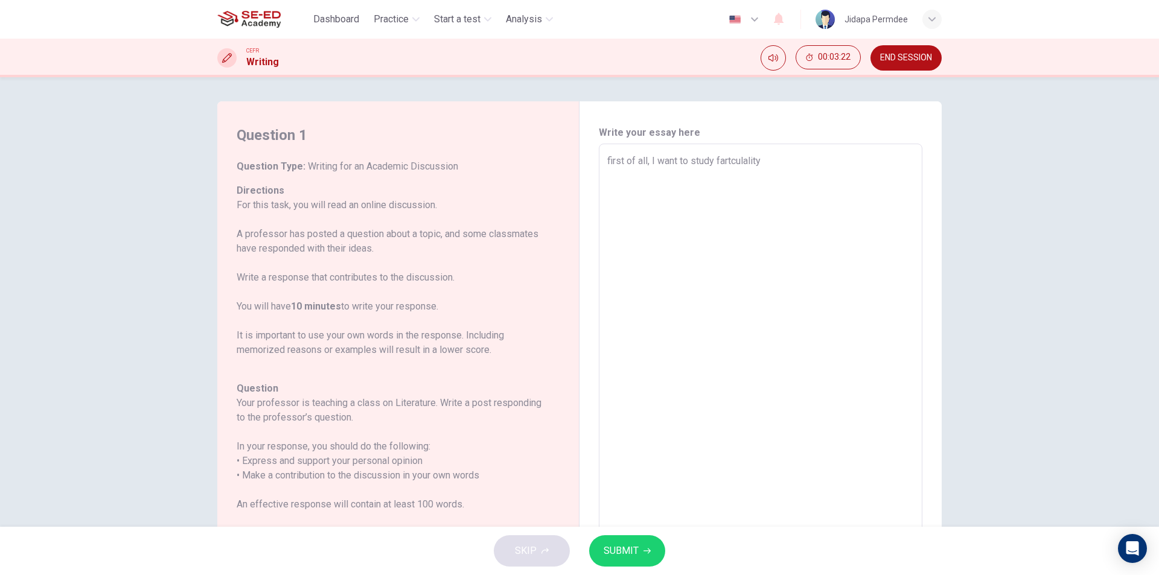
type textarea "x"
type textarea "first of all, I want to study factculality"
type textarea "x"
click at [777, 166] on textarea "first of all, I want to study factculality" at bounding box center [760, 345] width 307 height 383
type textarea "first of all, I want to study factculality"
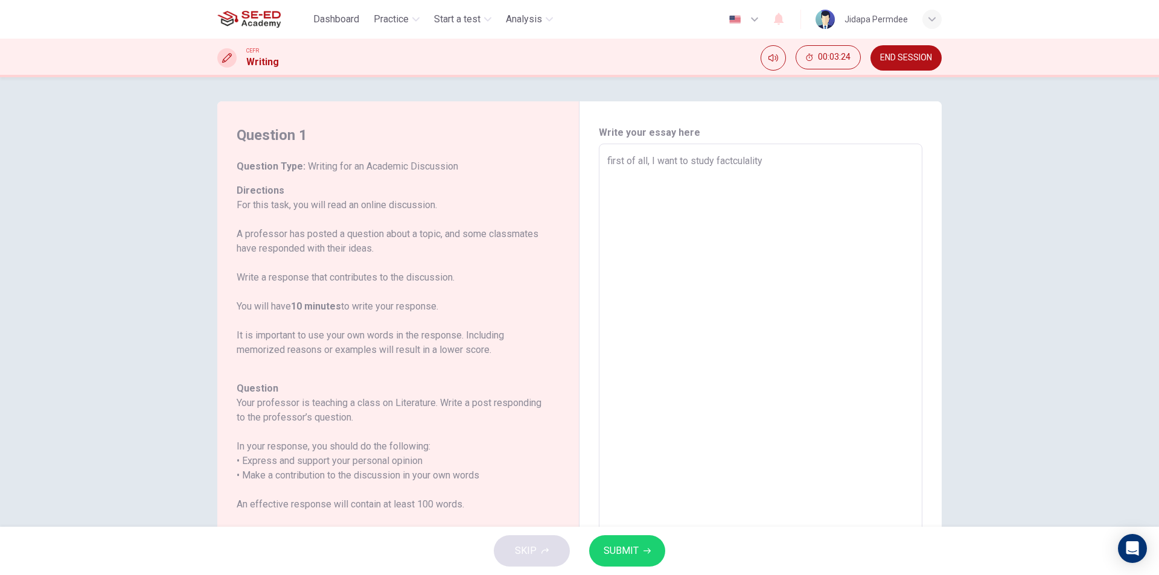
type textarea "x"
type textarea "first of all, I want to study factculality P"
type textarea "x"
type textarea "first of all, I want to study factculality Ph"
type textarea "x"
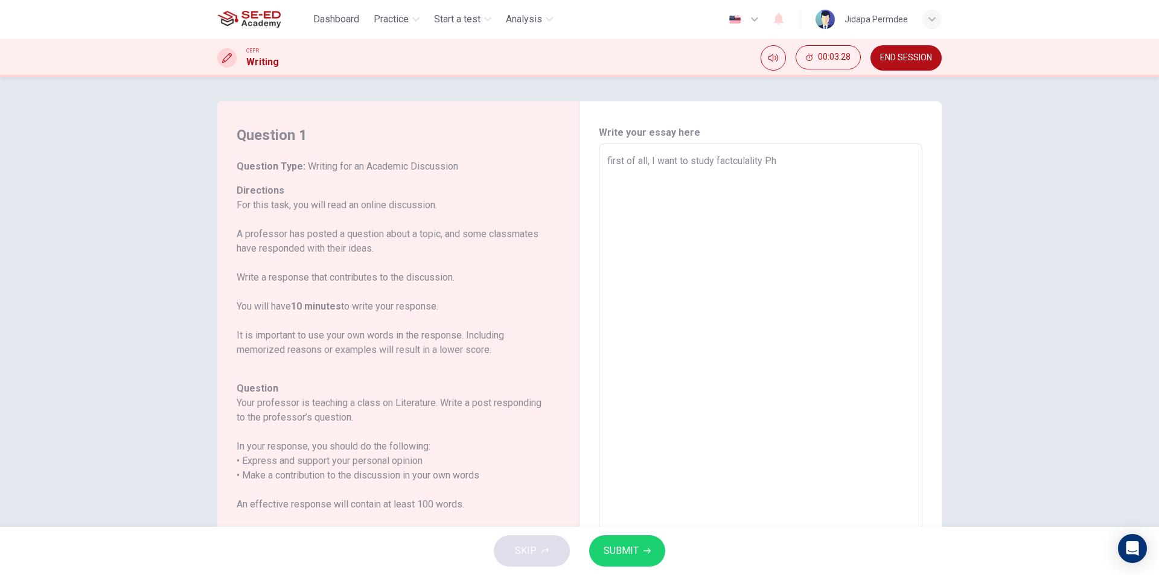
type textarea "first of all, I want to study factculality Pha"
type textarea "x"
type textarea "first of all, I want to study factculality Pha,"
type textarea "x"
type textarea "first of all, I want to study factculality Pha,a"
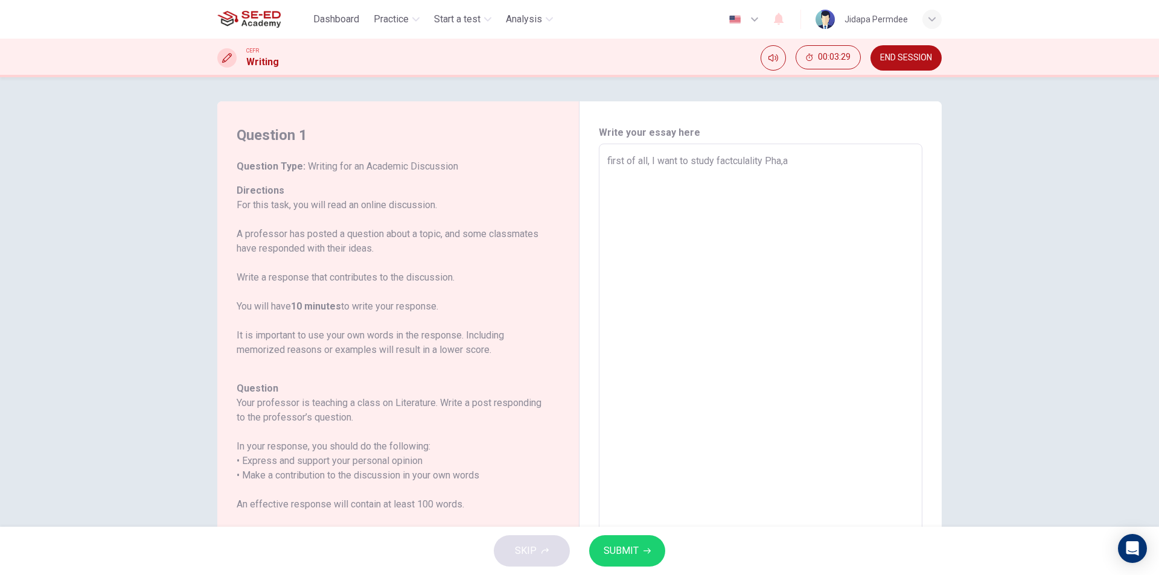
type textarea "x"
click at [711, 177] on textarea "first of all, I want to study factculality Phamacy of Mahidol University Becaus…" at bounding box center [760, 345] width 307 height 383
click at [733, 185] on textarea "first of all, I want to study factculality Phamacy of Mahidol University Becaus…" at bounding box center [760, 345] width 307 height 383
click at [709, 179] on textarea "first of all, I want to study factculality Phamacy of [GEOGRAPHIC_DATA] Because…" at bounding box center [760, 345] width 307 height 383
click at [713, 179] on textarea "first of all, I want to study factculality Phamacy of [GEOGRAPHIC_DATA] Because…" at bounding box center [760, 345] width 307 height 383
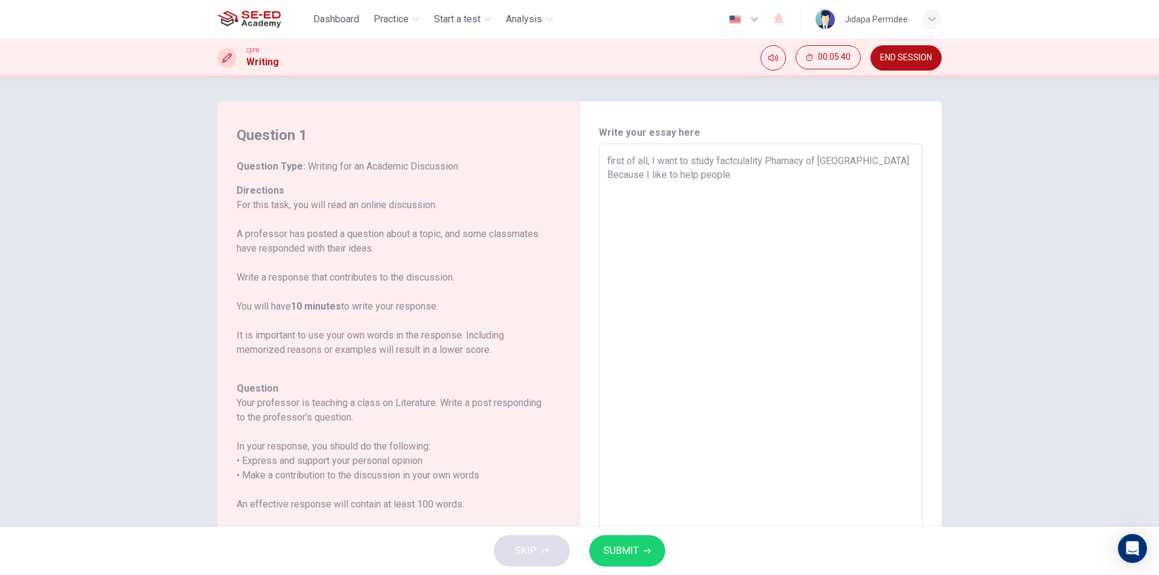
click at [732, 175] on textarea "first of all, I want to study factculality Phamacy of [GEOGRAPHIC_DATA] Because…" at bounding box center [760, 345] width 307 height 383
click at [860, 179] on textarea "first of all, I want to study factculality Phamacy of [GEOGRAPHIC_DATA] Because…" at bounding box center [760, 345] width 307 height 383
click at [711, 188] on textarea "first of all, I want to study factculality Phamacy of [GEOGRAPHIC_DATA] Because…" at bounding box center [760, 345] width 307 height 383
click at [889, 156] on textarea "first of all, I want to study factculality Phamacy of [GEOGRAPHIC_DATA] Because…" at bounding box center [760, 345] width 307 height 383
click at [893, 157] on textarea "first of all, I want to study factculality Phamacy of [GEOGRAPHIC_DATA] Because…" at bounding box center [760, 345] width 307 height 383
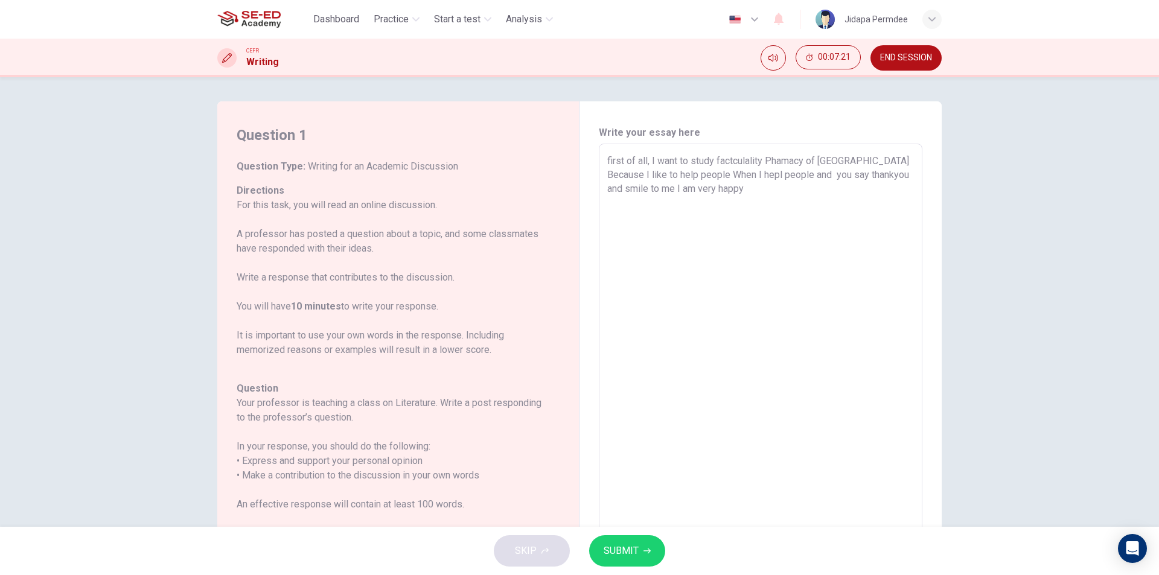
click at [897, 159] on textarea "first of all, I want to study factculality Phamacy of [GEOGRAPHIC_DATA] Because…" at bounding box center [760, 345] width 307 height 383
click at [725, 177] on textarea "first of all, I want to study factculality Phamacy of [GEOGRAPHIC_DATA]. Becaus…" at bounding box center [760, 345] width 307 height 383
click at [780, 177] on textarea "first of all, I want to study factculality Phamacy of [GEOGRAPHIC_DATA]. Becaus…" at bounding box center [760, 345] width 307 height 383
click at [714, 185] on textarea "first of all, I want to study factculality Phamacy of [GEOGRAPHIC_DATA]. Becaus…" at bounding box center [760, 345] width 307 height 383
click at [796, 186] on textarea "first of all, I want to study factculality Phamacy of [GEOGRAPHIC_DATA]. Becaus…" at bounding box center [760, 345] width 307 height 383
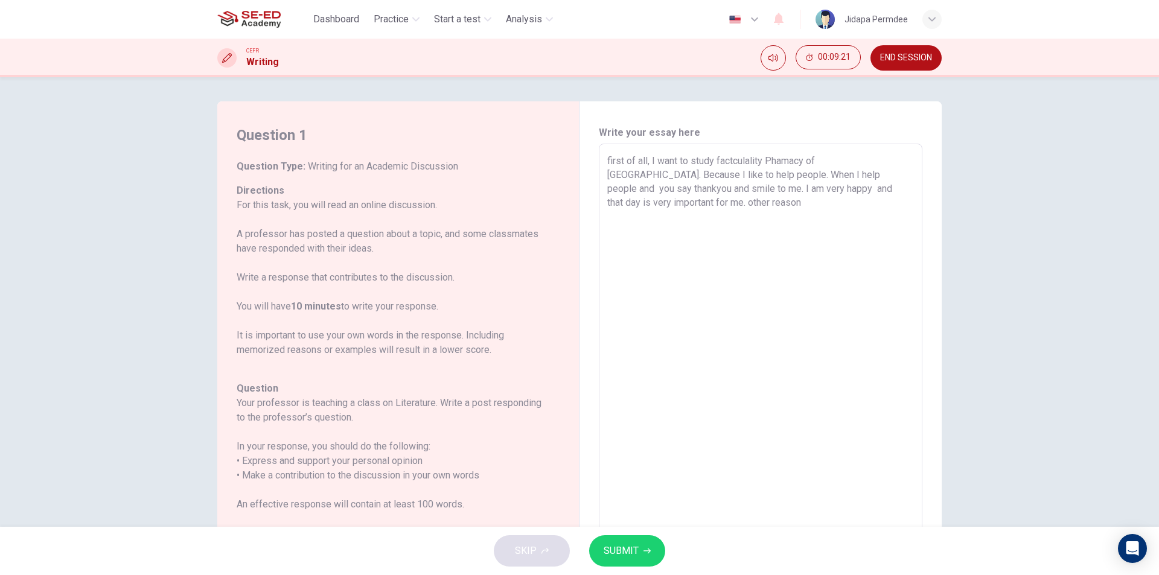
click at [685, 205] on textarea "first of all, I want to study factculality Phamacy of [GEOGRAPHIC_DATA]. Becaus…" at bounding box center [760, 345] width 307 height 383
click at [676, 203] on textarea "first of all, I want to study factculality Phamacy of [GEOGRAPHIC_DATA]. Becaus…" at bounding box center [760, 345] width 307 height 383
click at [682, 208] on textarea "first of all, I want to study factculality Phamacy of [GEOGRAPHIC_DATA]. Becaus…" at bounding box center [760, 345] width 307 height 383
click at [685, 202] on textarea "first of all, I want to study factculality Phamacy of [GEOGRAPHIC_DATA]. Becaus…" at bounding box center [760, 345] width 307 height 383
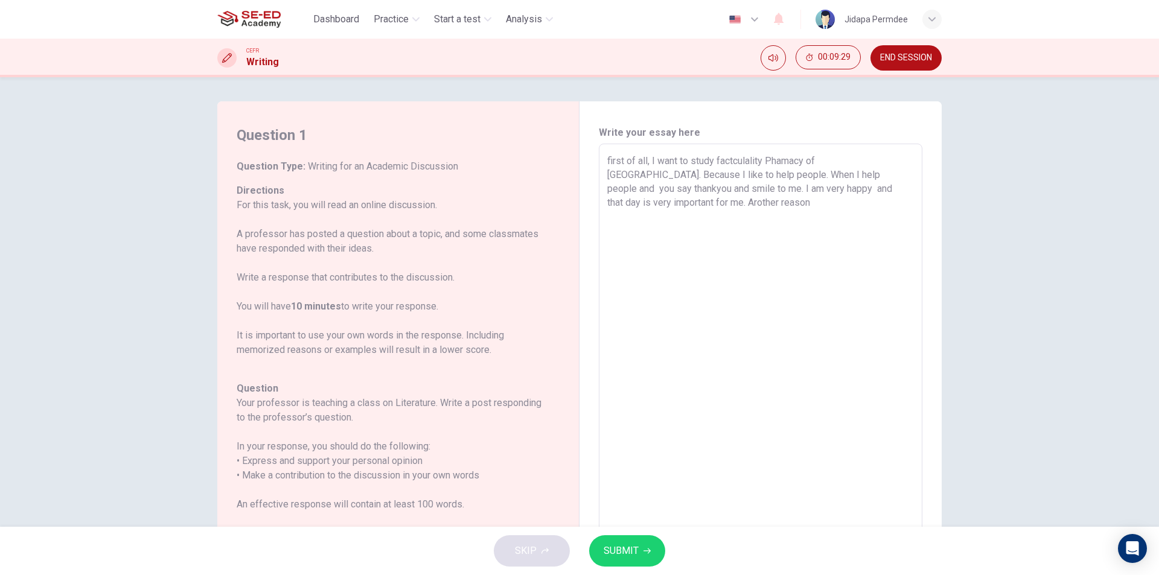
click at [690, 208] on textarea "first of all, I want to study factculality Phamacy of [GEOGRAPHIC_DATA]. Becaus…" at bounding box center [760, 345] width 307 height 383
click at [768, 206] on textarea "first of all, I want to study factculality Phamacy of [GEOGRAPHIC_DATA]. Becaus…" at bounding box center [760, 345] width 307 height 383
click at [881, 201] on textarea "first of all, I want to study factculality Phamacy of [GEOGRAPHIC_DATA]. Becaus…" at bounding box center [760, 345] width 307 height 383
click at [876, 202] on textarea "first of all, I want to study factculality Phamacy of [GEOGRAPHIC_DATA]. Becaus…" at bounding box center [760, 345] width 307 height 383
click at [697, 221] on textarea "first of all, I want to study factculality Phamacy of [GEOGRAPHIC_DATA]. Becaus…" at bounding box center [760, 345] width 307 height 383
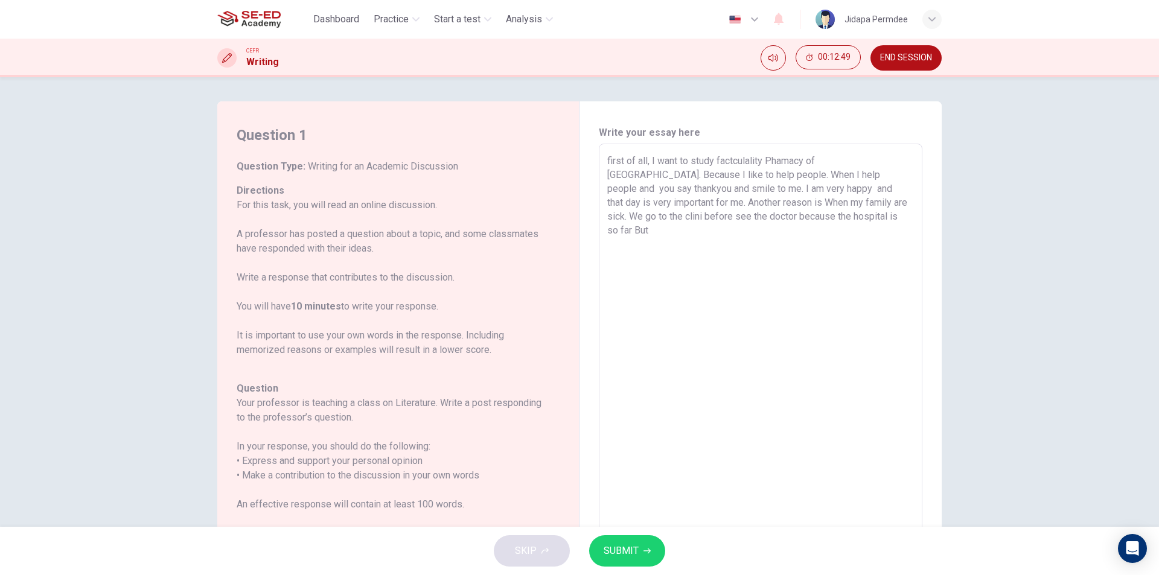
click at [872, 216] on textarea "first of all, I want to study factculality Phamacy of [GEOGRAPHIC_DATA]. Becaus…" at bounding box center [760, 345] width 307 height 383
click at [899, 217] on textarea "first of all, I want to study factculality Phamacy of [GEOGRAPHIC_DATA]. Becaus…" at bounding box center [760, 345] width 307 height 383
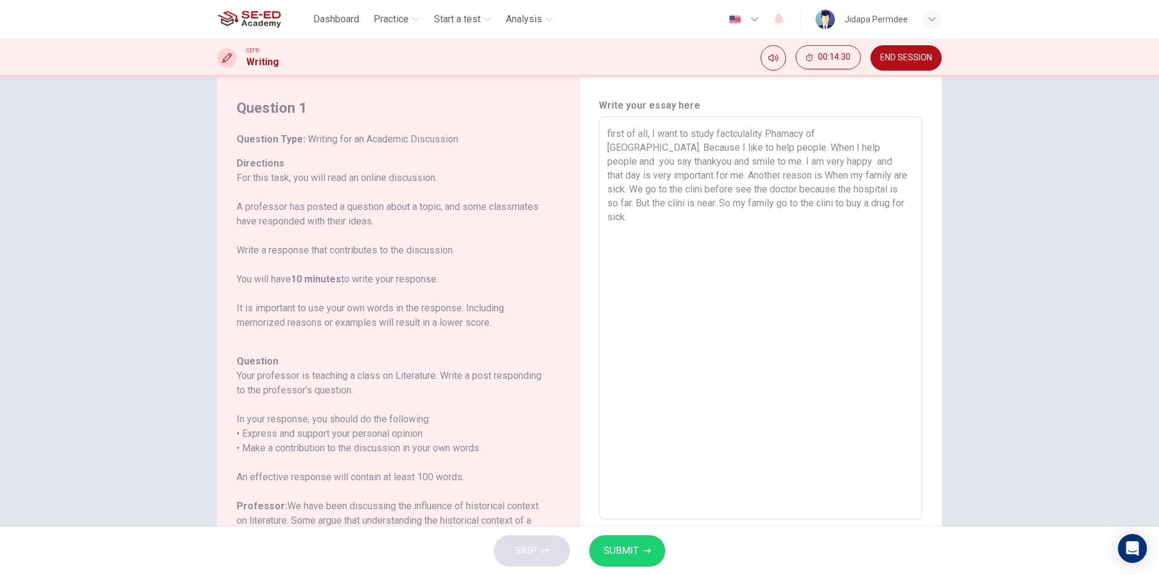
scroll to position [88, 0]
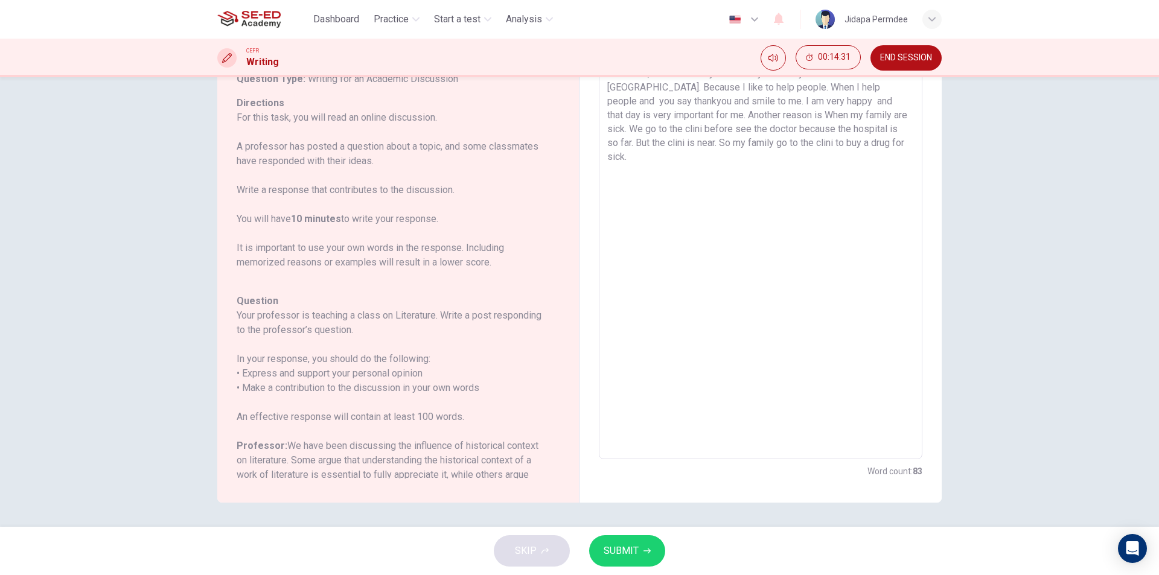
drag, startPoint x: 897, startPoint y: 468, endPoint x: 918, endPoint y: 473, distance: 22.4
click at [918, 473] on h6 "Word count : 83" at bounding box center [895, 471] width 55 height 14
drag, startPoint x: 286, startPoint y: 418, endPoint x: 501, endPoint y: 432, distance: 216.1
click at [501, 432] on div "Question Your professor is teaching a class on Literature. Write a post respond…" at bounding box center [391, 475] width 309 height 362
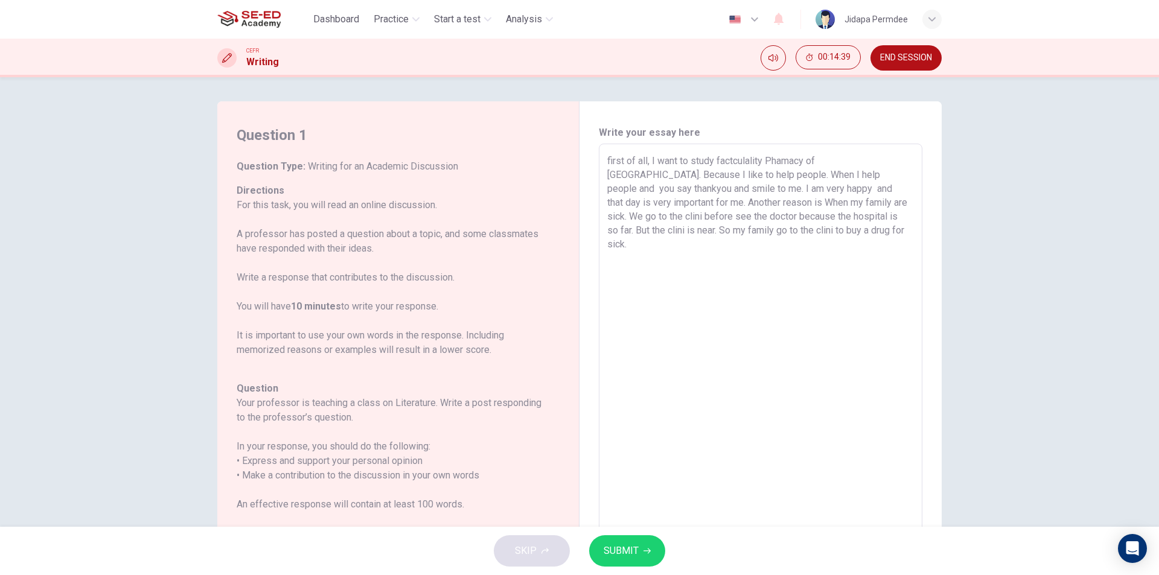
scroll to position [60, 0]
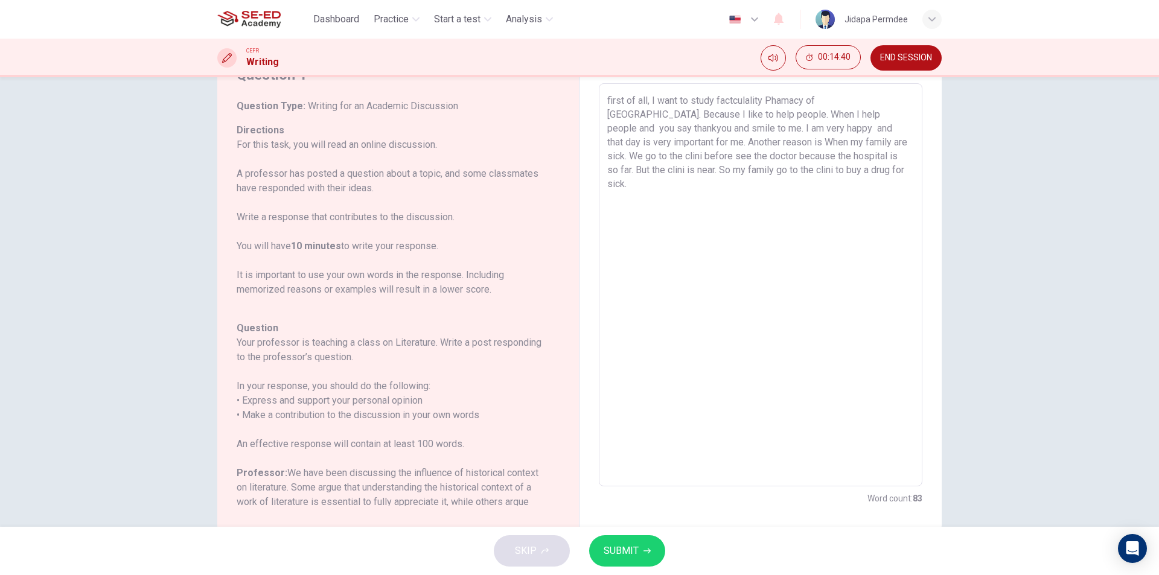
click at [873, 169] on textarea "first of all, I want to study factculality Phamacy of [GEOGRAPHIC_DATA]. Becaus…" at bounding box center [760, 285] width 307 height 383
click at [633, 559] on span "SUBMIT" at bounding box center [621, 551] width 35 height 17
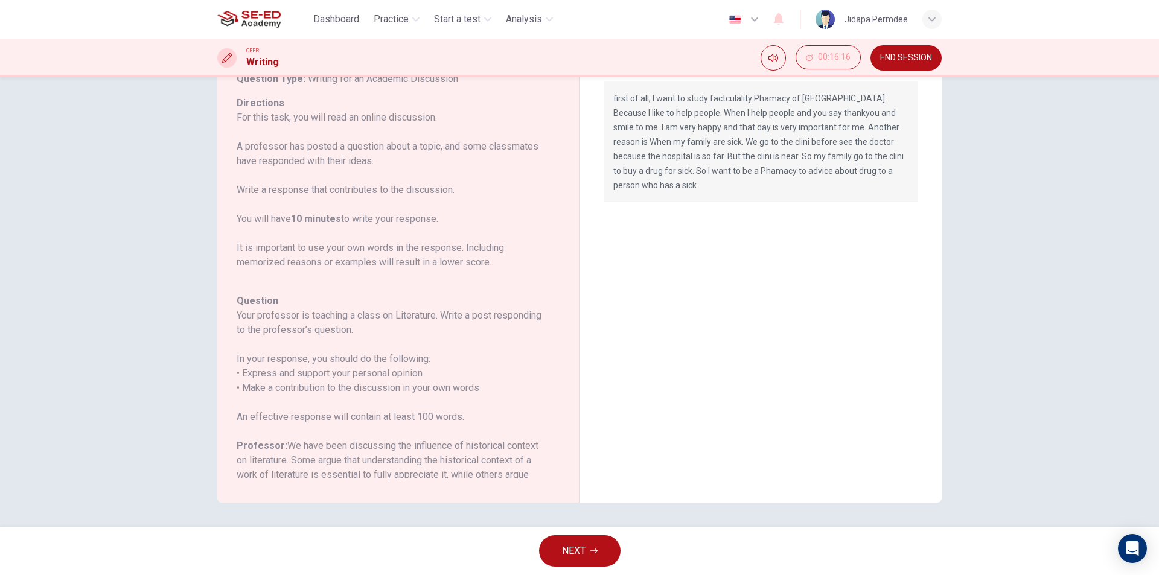
scroll to position [0, 0]
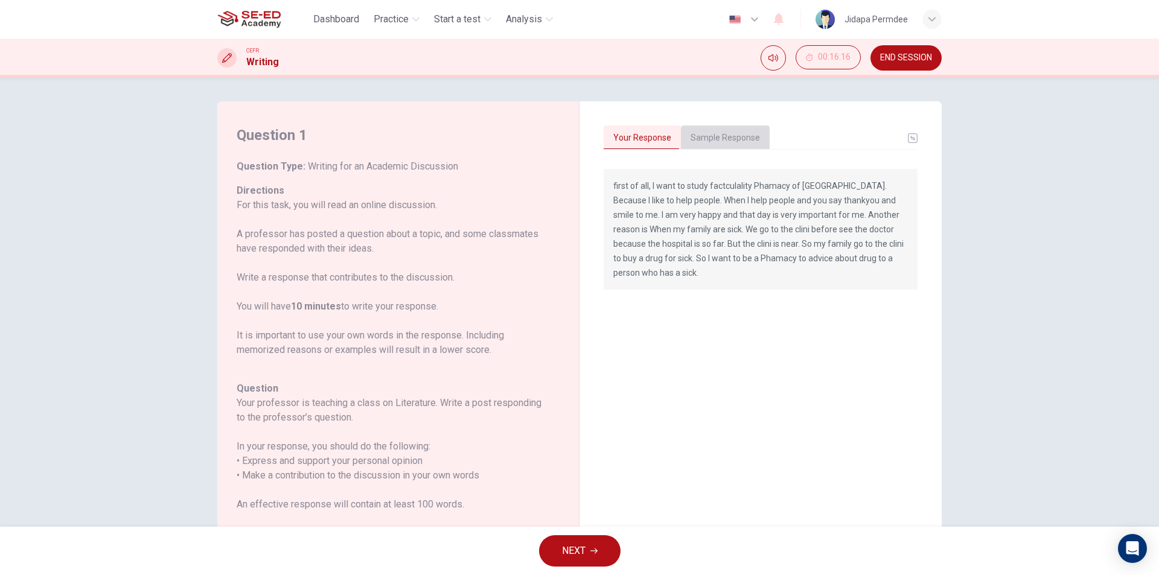
click at [729, 146] on button "Sample Response" at bounding box center [725, 138] width 89 height 25
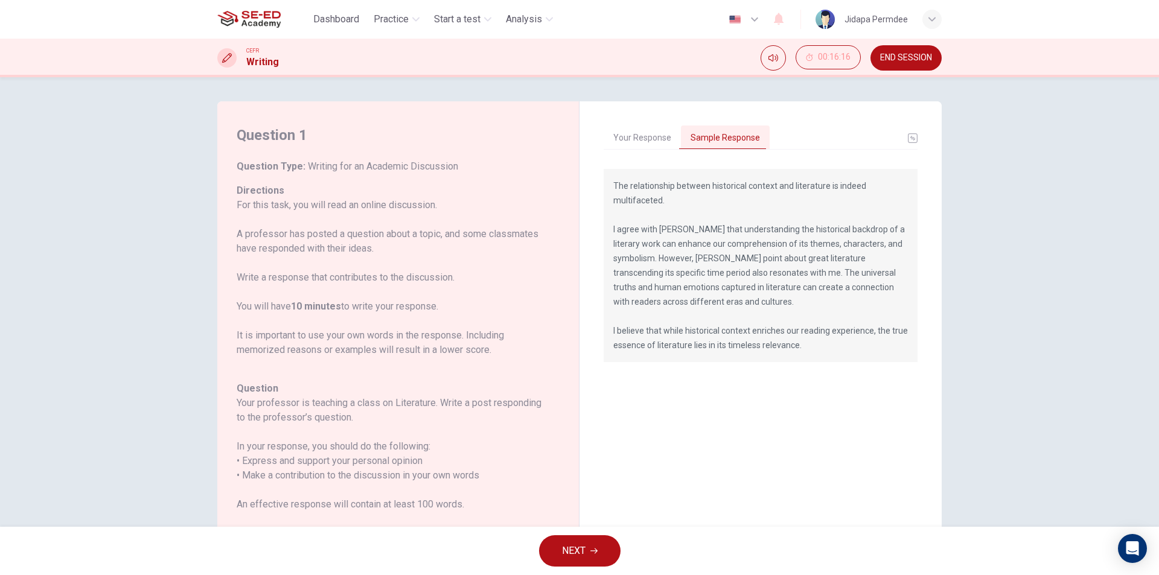
drag, startPoint x: 603, startPoint y: 173, endPoint x: 810, endPoint y: 184, distance: 207.4
click at [810, 184] on div "The relationship between historical context and literature is indeed multifacet…" at bounding box center [761, 265] width 314 height 193
drag, startPoint x: 594, startPoint y: 152, endPoint x: 626, endPoint y: 152, distance: 32.6
click at [594, 152] on div "Your Response Sample Response first of all, I want to study factculality Phamac…" at bounding box center [761, 345] width 362 height 489
click at [626, 152] on div "Your Response Sample Response first of all, I want to study factculality Phamac…" at bounding box center [761, 334] width 314 height 417
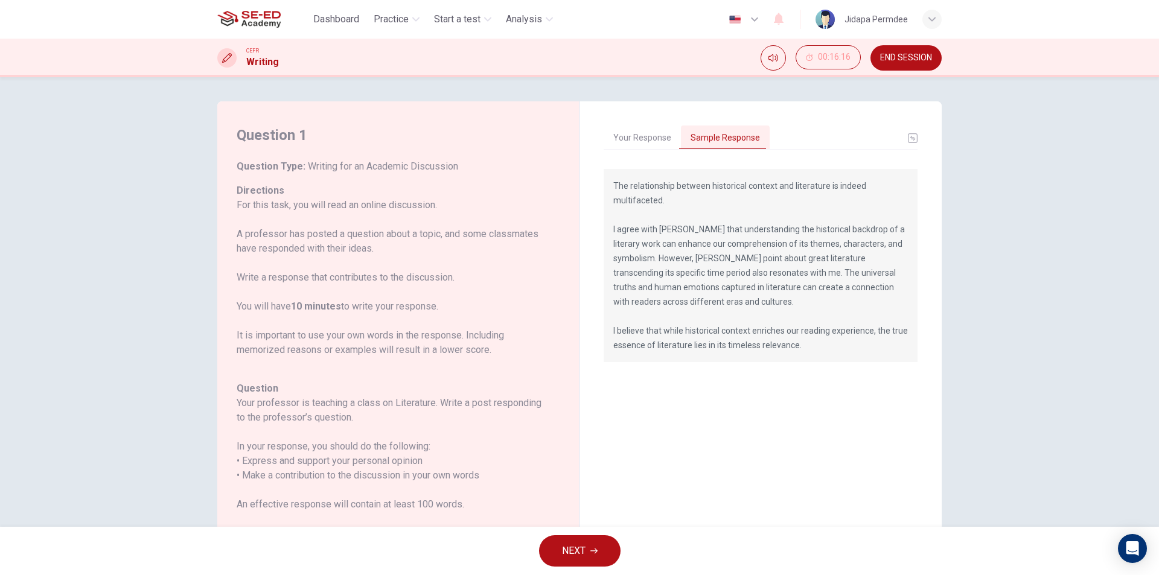
click at [627, 147] on button "Your Response" at bounding box center [642, 138] width 77 height 25
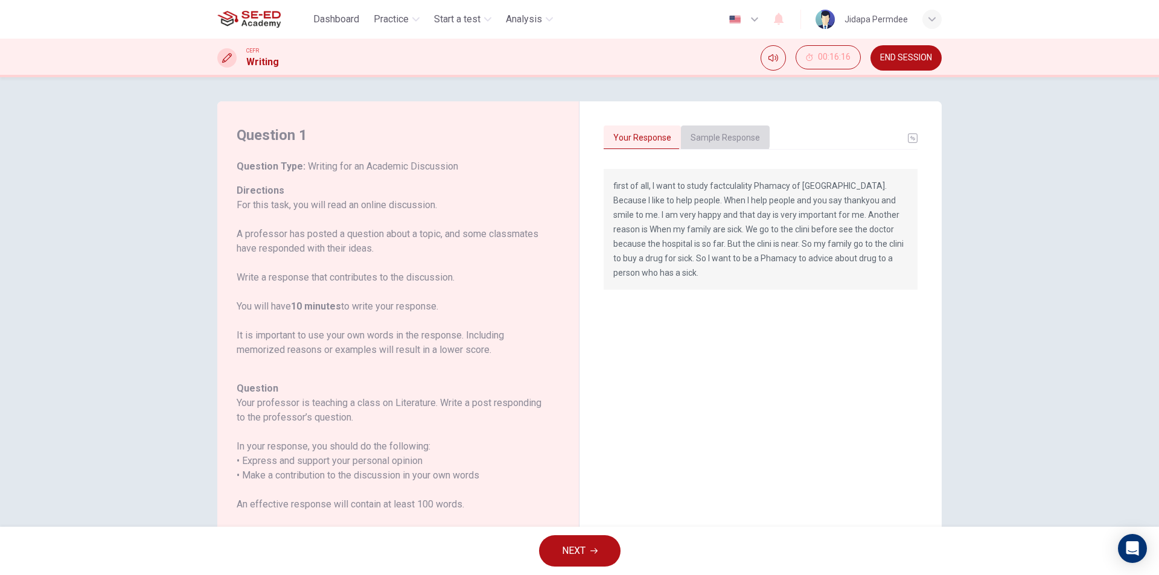
click at [697, 130] on button "Sample Response" at bounding box center [725, 138] width 89 height 25
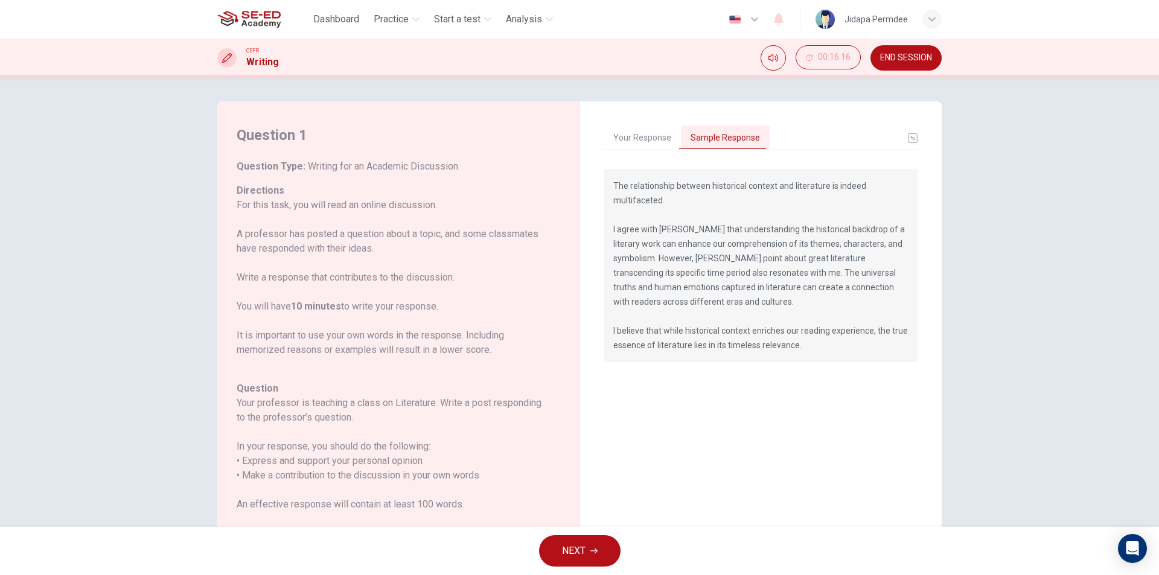
click at [562, 543] on span "NEXT" at bounding box center [574, 551] width 24 height 17
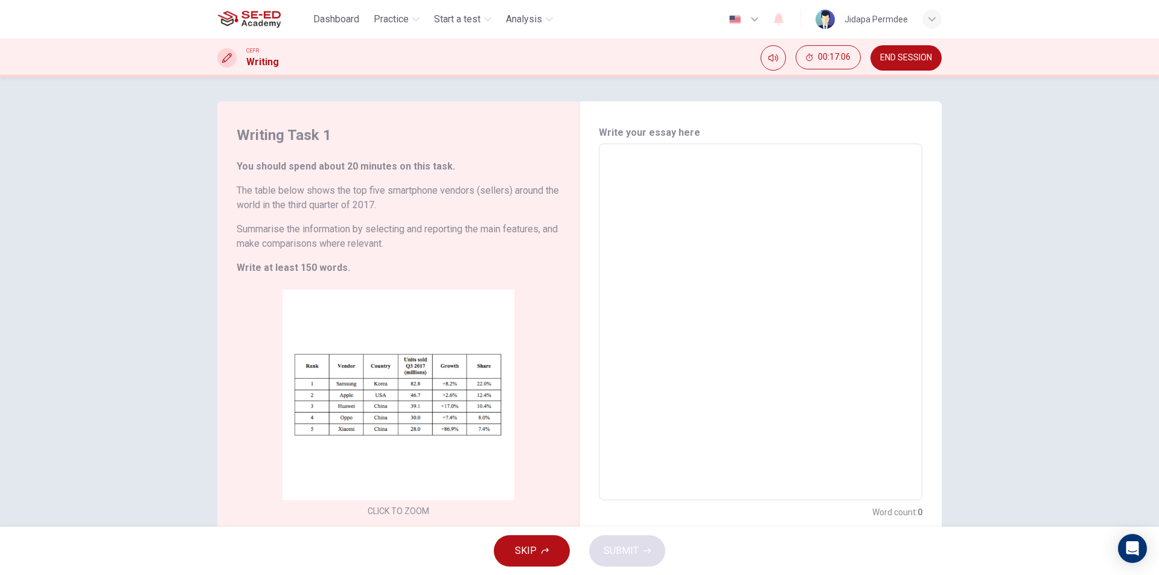
drag, startPoint x: 254, startPoint y: 194, endPoint x: 309, endPoint y: 194, distance: 55.0
click at [309, 194] on h6 "The table below shows the top five smartphone vendors (sellers) around the worl…" at bounding box center [398, 198] width 323 height 29
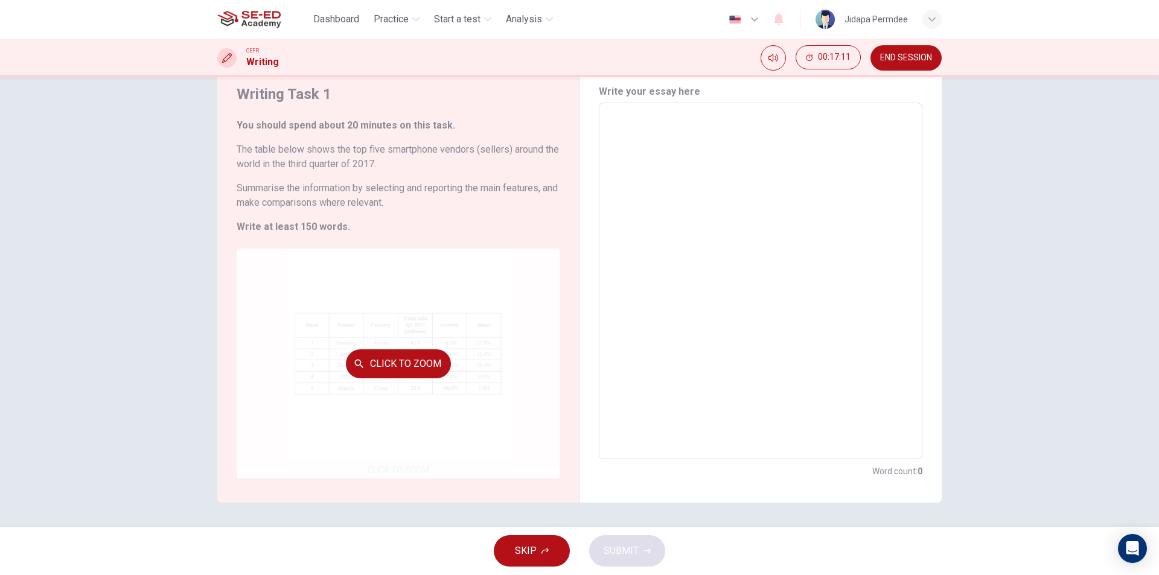
click at [414, 350] on button "Click to Zoom" at bounding box center [398, 364] width 105 height 29
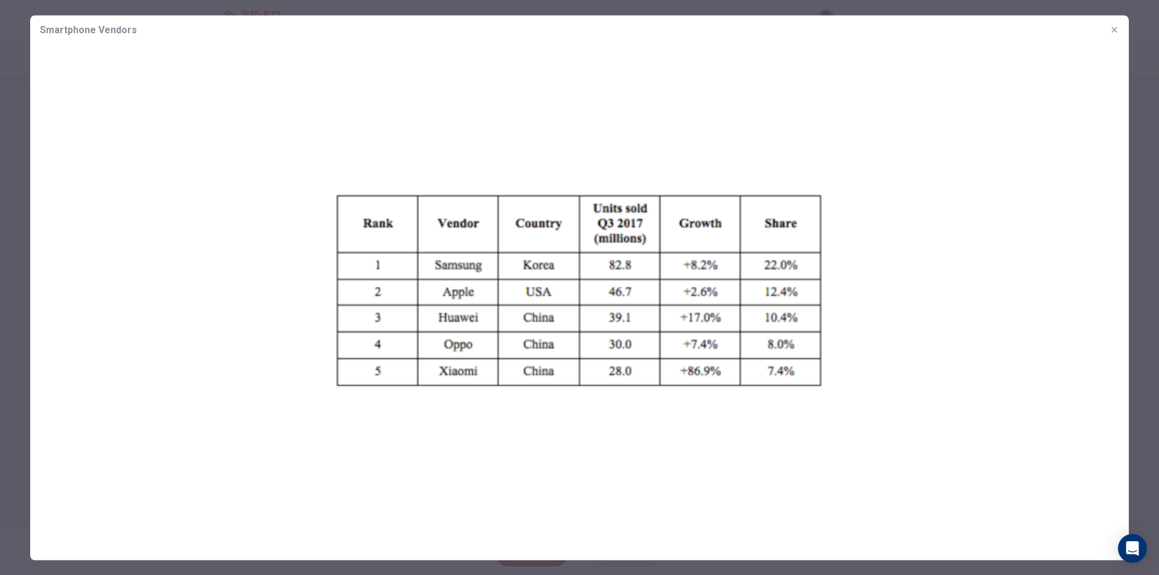
click at [900, 170] on img at bounding box center [579, 291] width 1099 height 494
click at [1057, 88] on img at bounding box center [579, 291] width 1099 height 494
click at [1121, 26] on button "button" at bounding box center [1114, 29] width 19 height 19
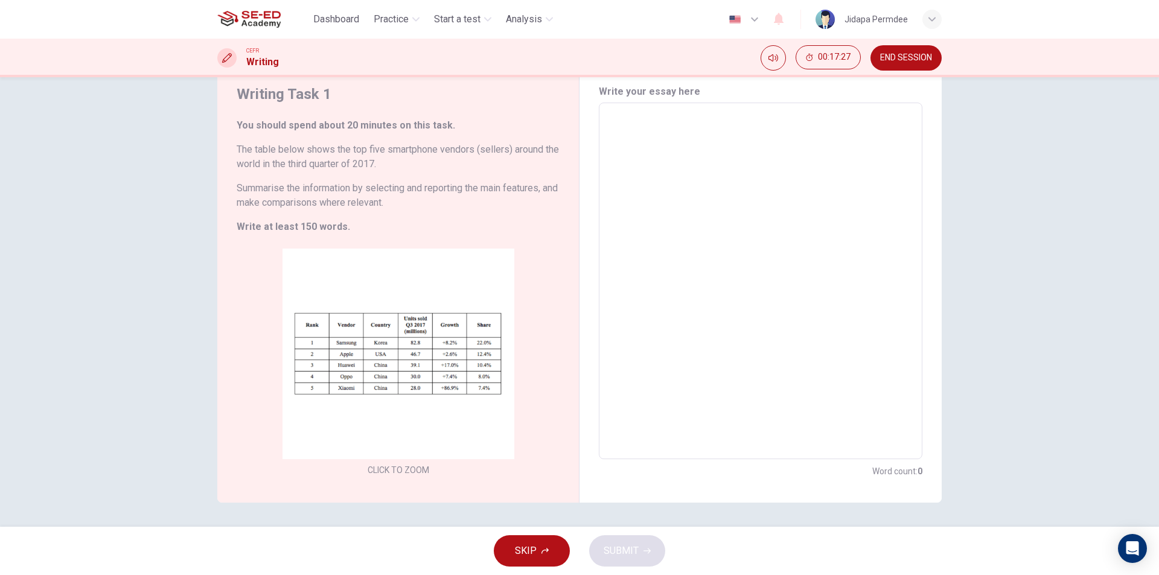
drag, startPoint x: 241, startPoint y: 233, endPoint x: 373, endPoint y: 231, distance: 132.3
click at [373, 231] on h6 "Write at least 150 words." at bounding box center [398, 227] width 323 height 14
drag, startPoint x: 230, startPoint y: 149, endPoint x: 297, endPoint y: 150, distance: 67.0
click at [297, 150] on div "Writing Task 1 You should spend about 20 minutes on this task. The table below …" at bounding box center [398, 281] width 362 height 443
drag, startPoint x: 284, startPoint y: 186, endPoint x: 304, endPoint y: 183, distance: 20.2
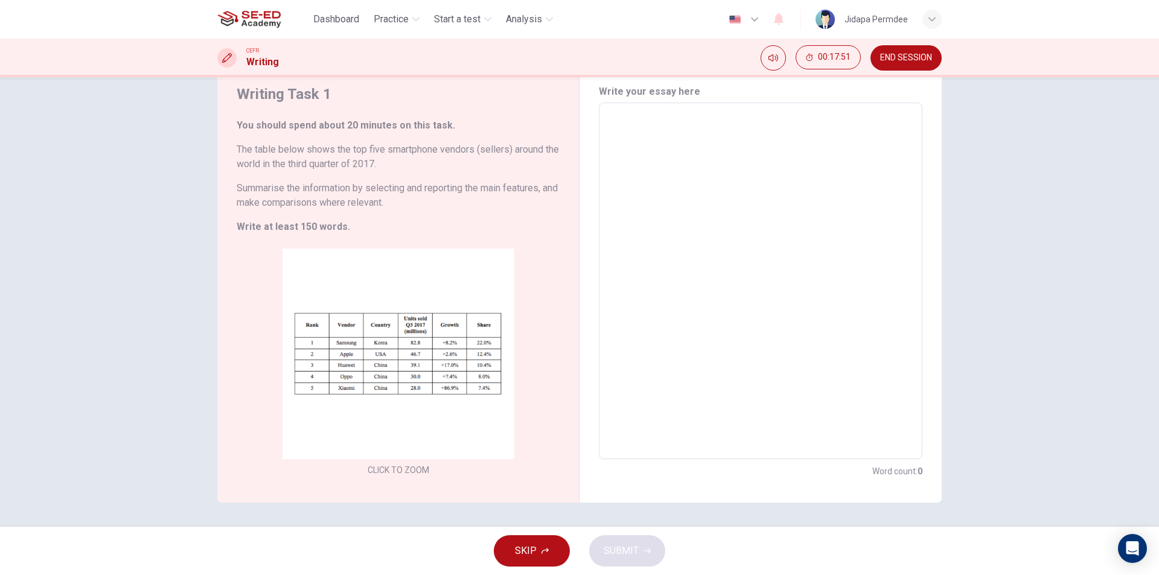
click at [304, 183] on h6 "Summarise the information by selecting and reporting the main features, and mak…" at bounding box center [398, 195] width 323 height 29
drag, startPoint x: 900, startPoint y: 59, endPoint x: 632, endPoint y: 75, distance: 268.6
click at [899, 60] on span "END SESSION" at bounding box center [906, 58] width 52 height 10
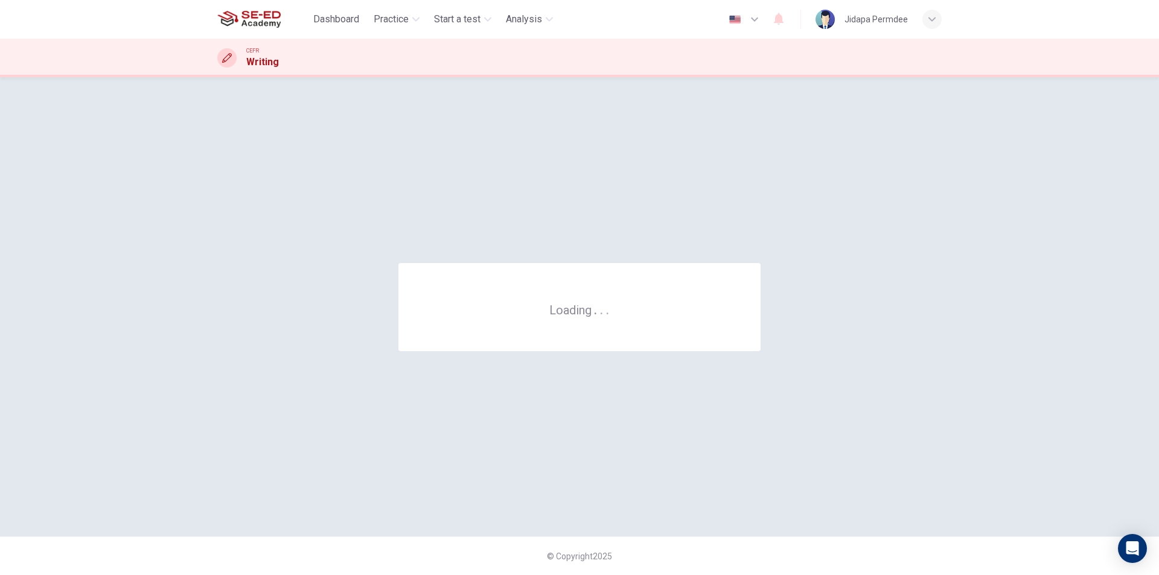
scroll to position [0, 0]
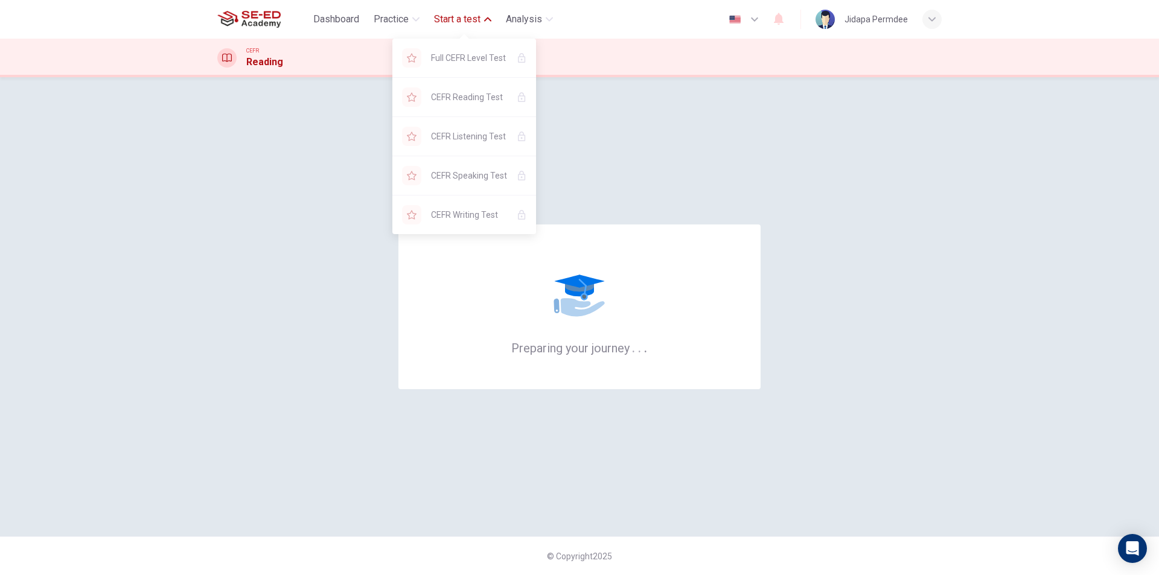
click at [480, 16] on span "Start a test" at bounding box center [457, 19] width 46 height 14
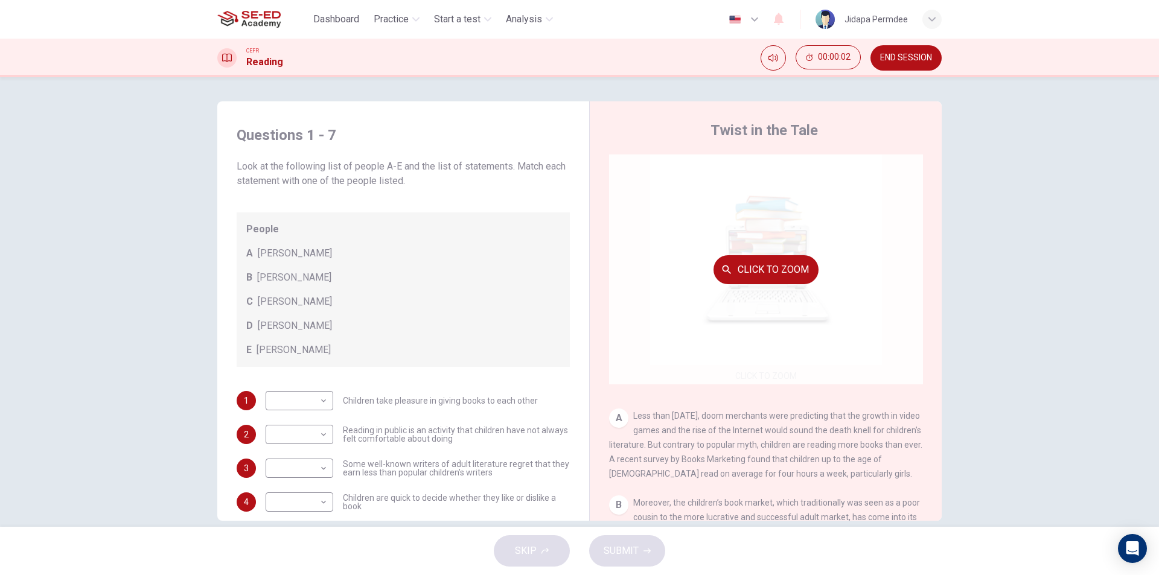
click at [784, 271] on button "Click to Zoom" at bounding box center [766, 269] width 105 height 29
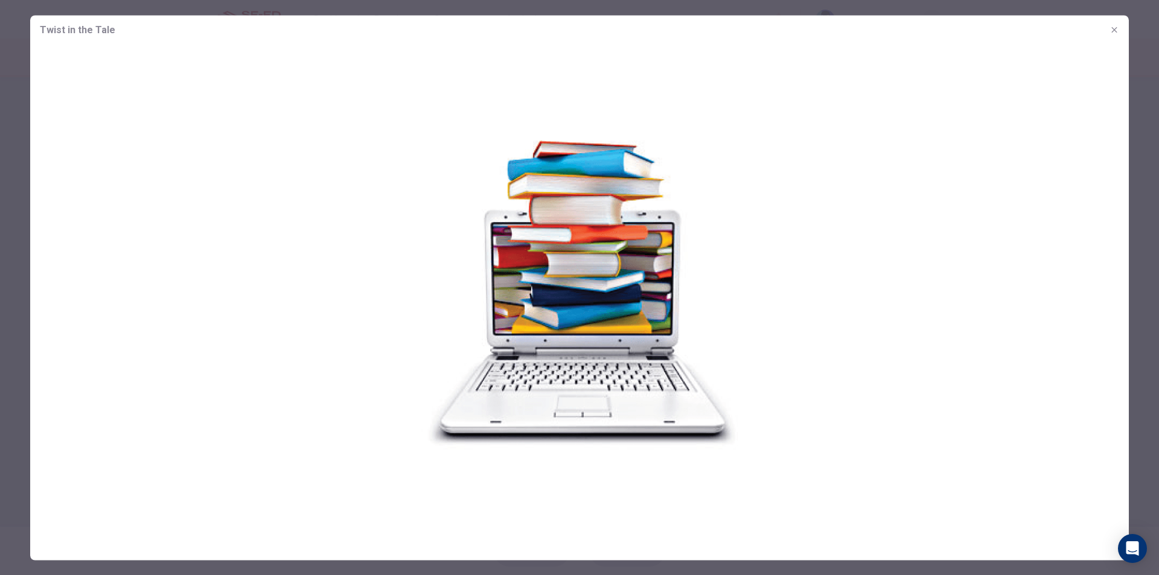
click at [987, 146] on img at bounding box center [579, 291] width 1099 height 494
click at [1118, 38] on button "button" at bounding box center [1114, 29] width 19 height 19
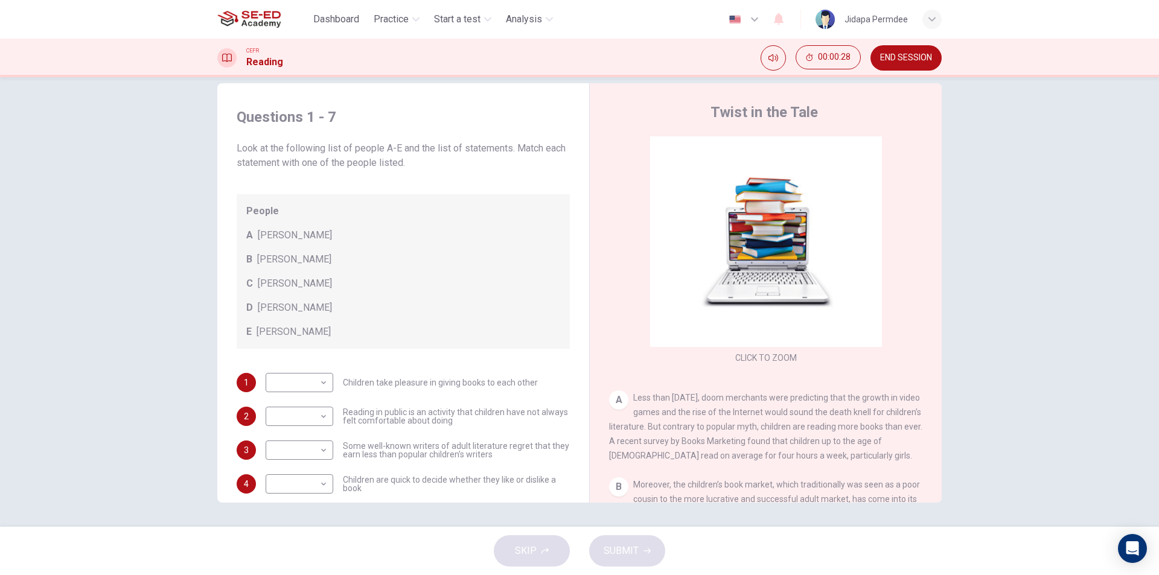
scroll to position [181, 0]
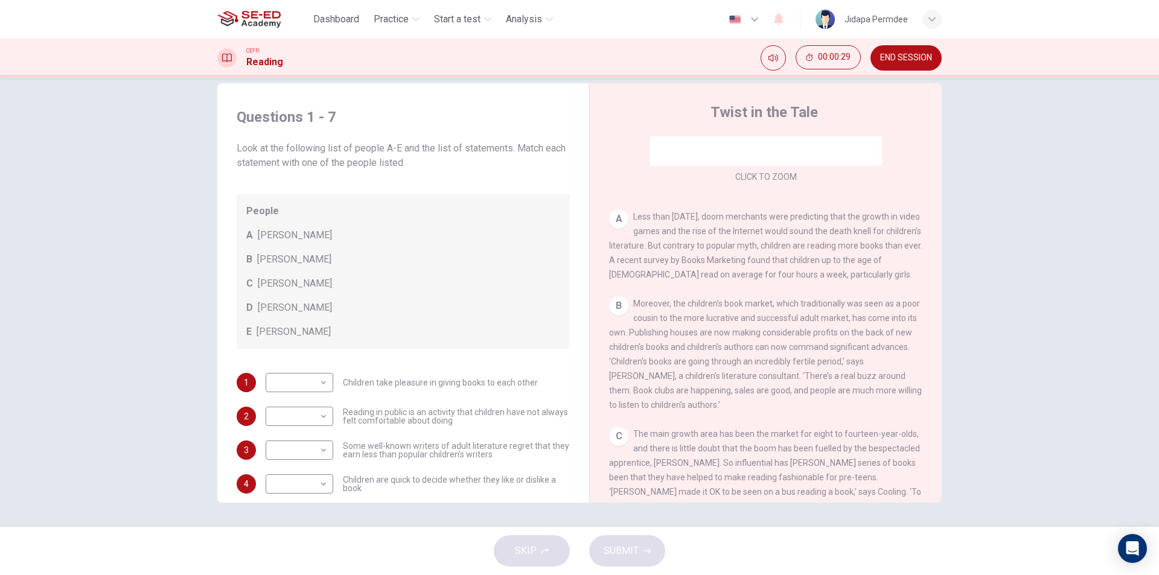
drag, startPoint x: 649, startPoint y: 219, endPoint x: 677, endPoint y: 223, distance: 28.2
click at [677, 223] on div "A Less than three years ago, doom merchants were predicting that the growth in …" at bounding box center [766, 246] width 314 height 72
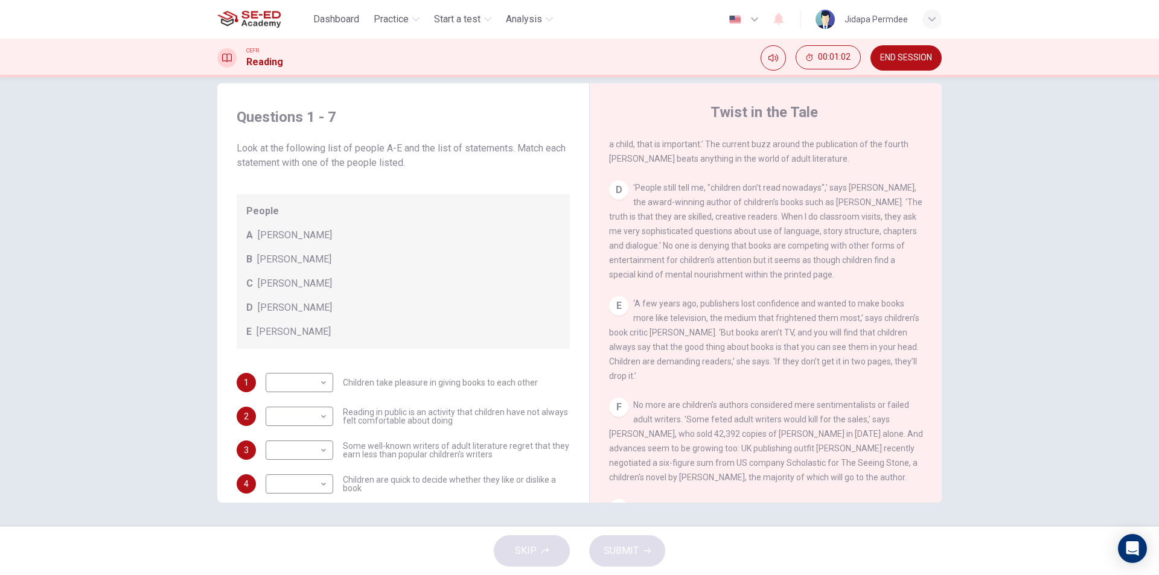
scroll to position [664, 0]
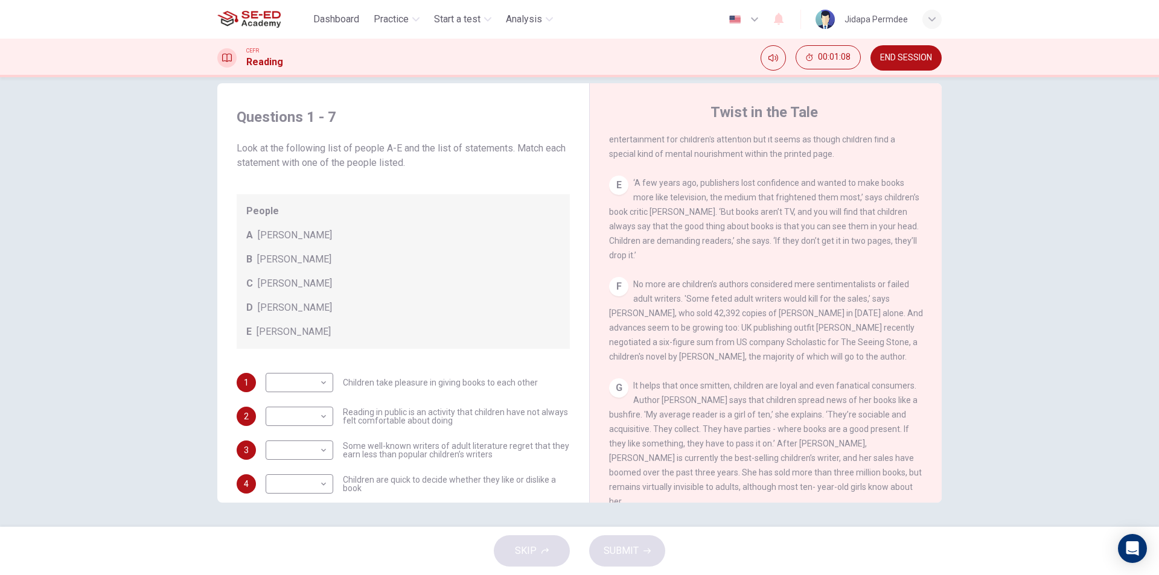
drag, startPoint x: 694, startPoint y: 318, endPoint x: 891, endPoint y: 341, distance: 198.8
click at [891, 341] on div "F No more are children’s authors considered mere sentimentalists or failed adul…" at bounding box center [766, 320] width 314 height 87
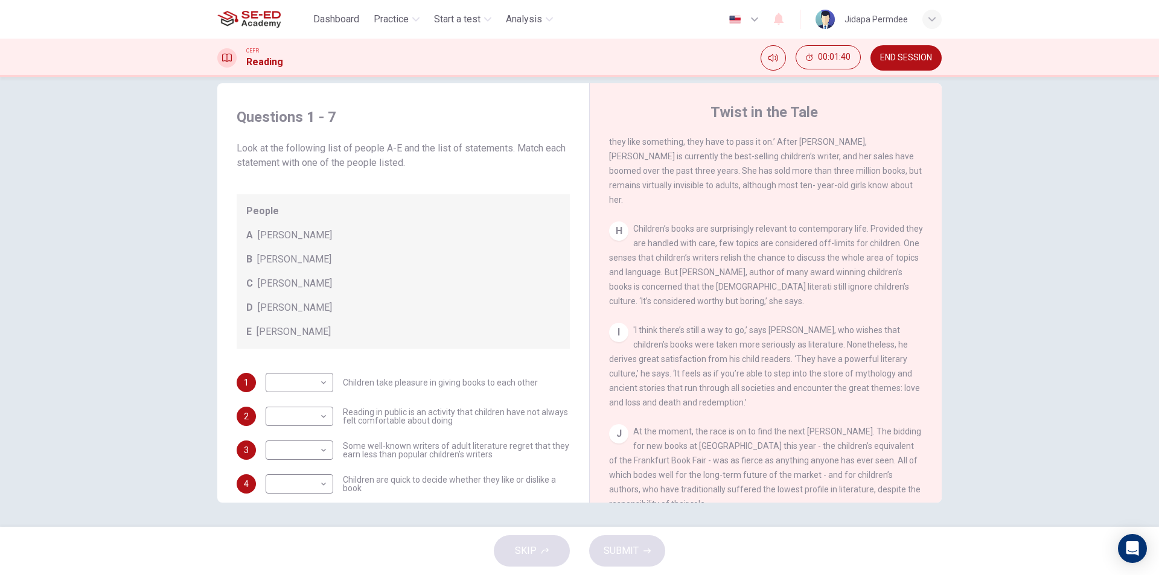
scroll to position [1014, 0]
